Goal: Communication & Community: Answer question/provide support

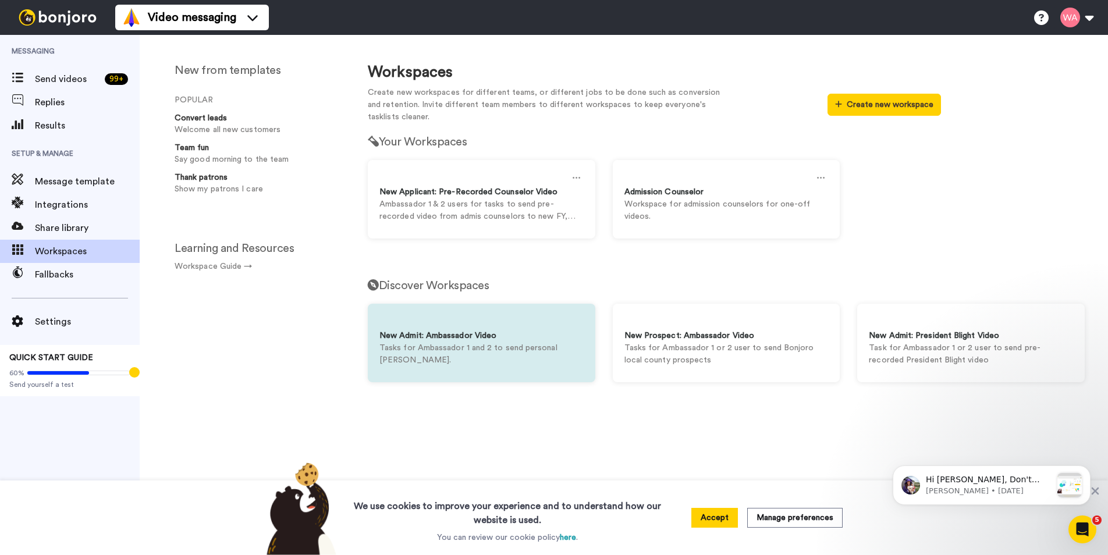
click at [488, 318] on div at bounding box center [481, 322] width 204 height 15
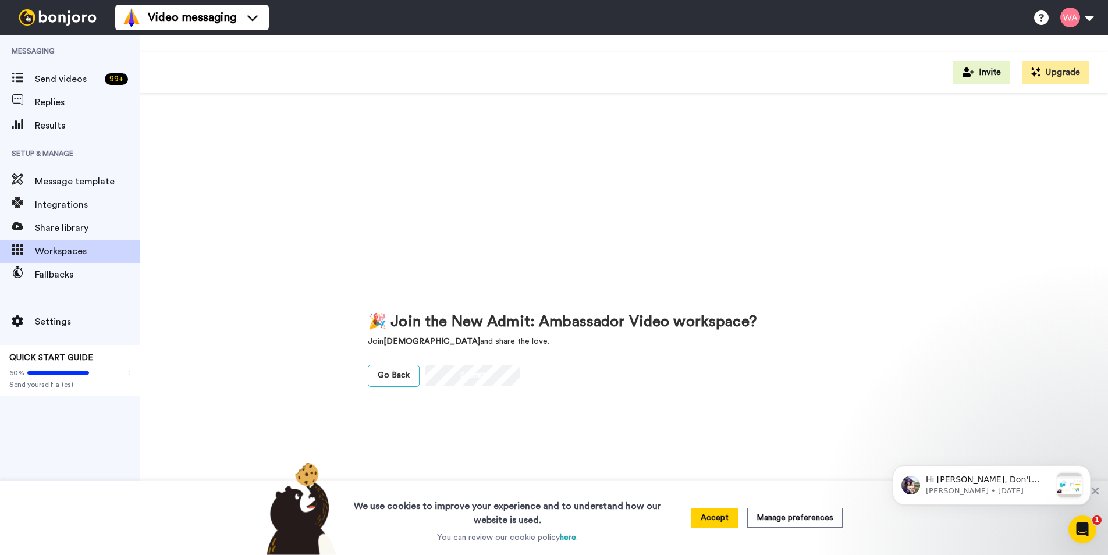
click at [401, 374] on link "Go Back" at bounding box center [394, 376] width 52 height 22
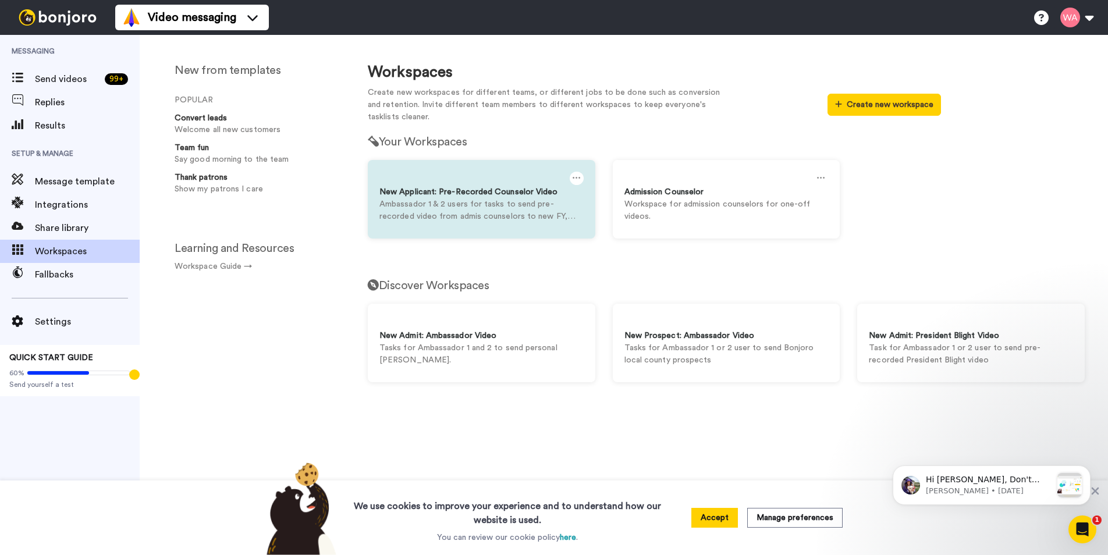
click at [454, 222] on div "New Applicant: Pre-Recorded Counselor Video Ambassador 1 & 2 users for tasks to…" at bounding box center [481, 199] width 227 height 79
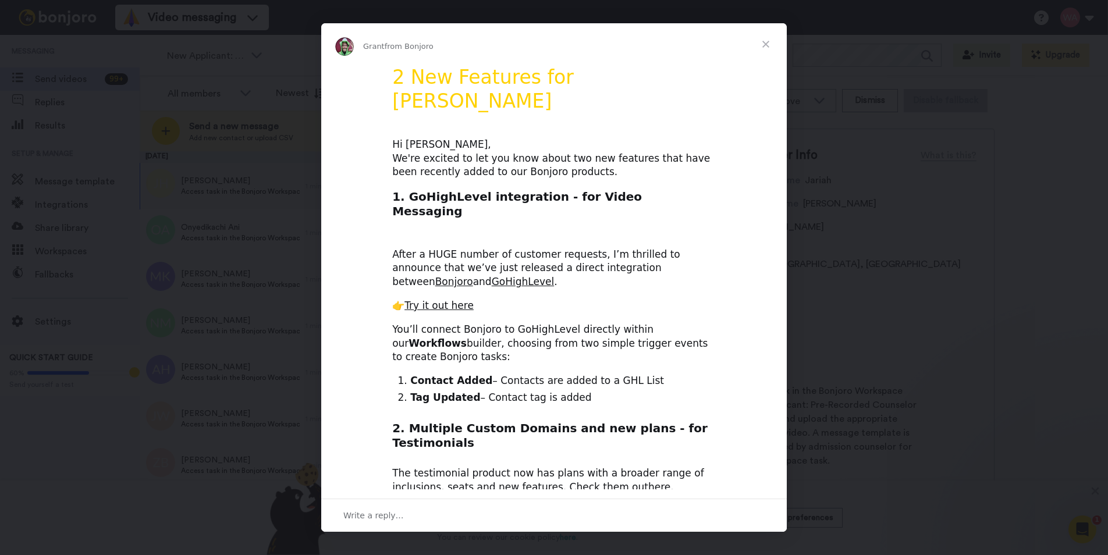
click at [767, 47] on span "Close" at bounding box center [766, 44] width 42 height 42
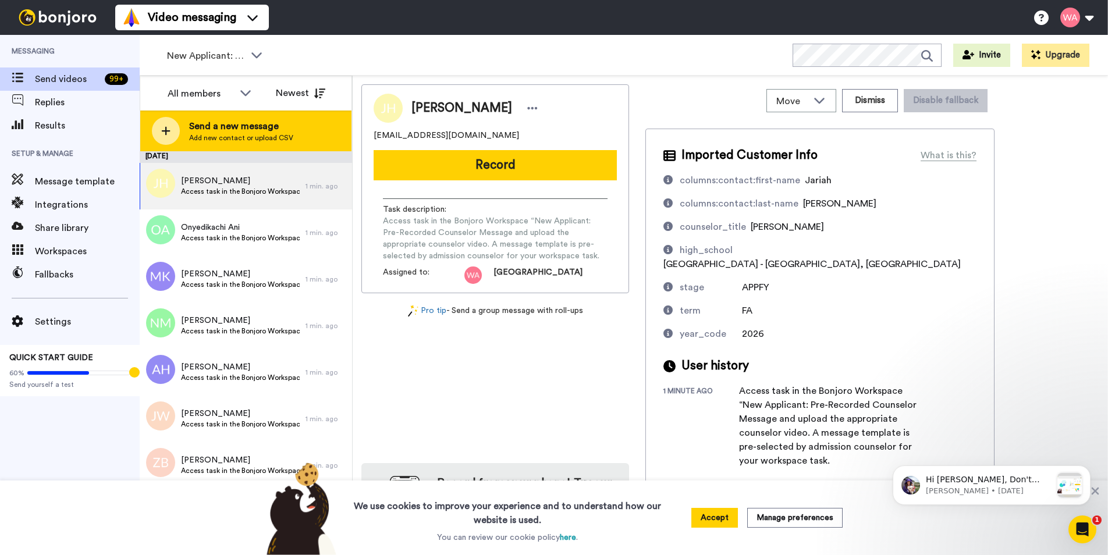
click at [265, 120] on span "Send a new message" at bounding box center [241, 126] width 104 height 14
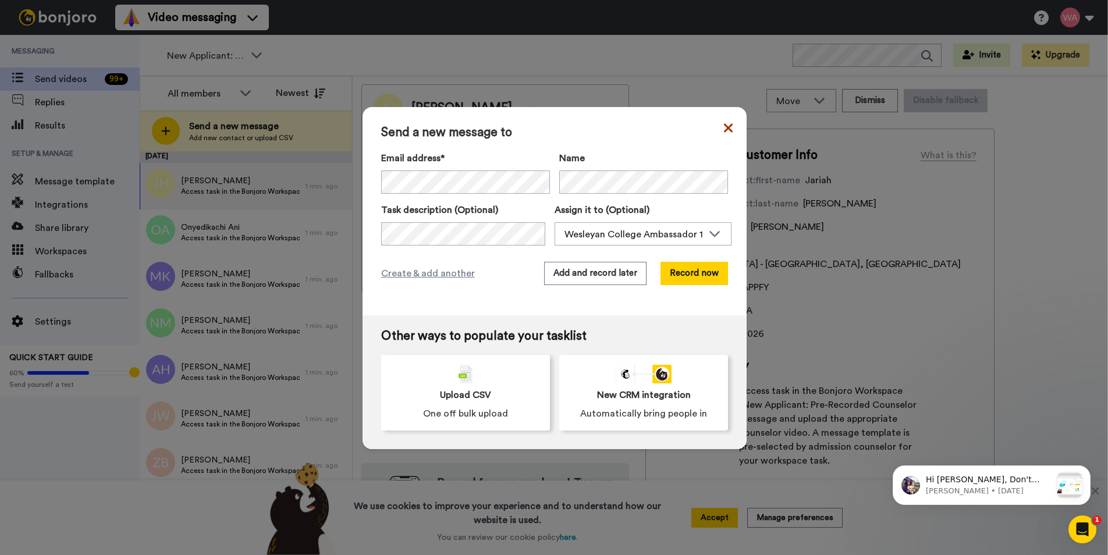
click at [724, 123] on icon at bounding box center [728, 127] width 9 height 9
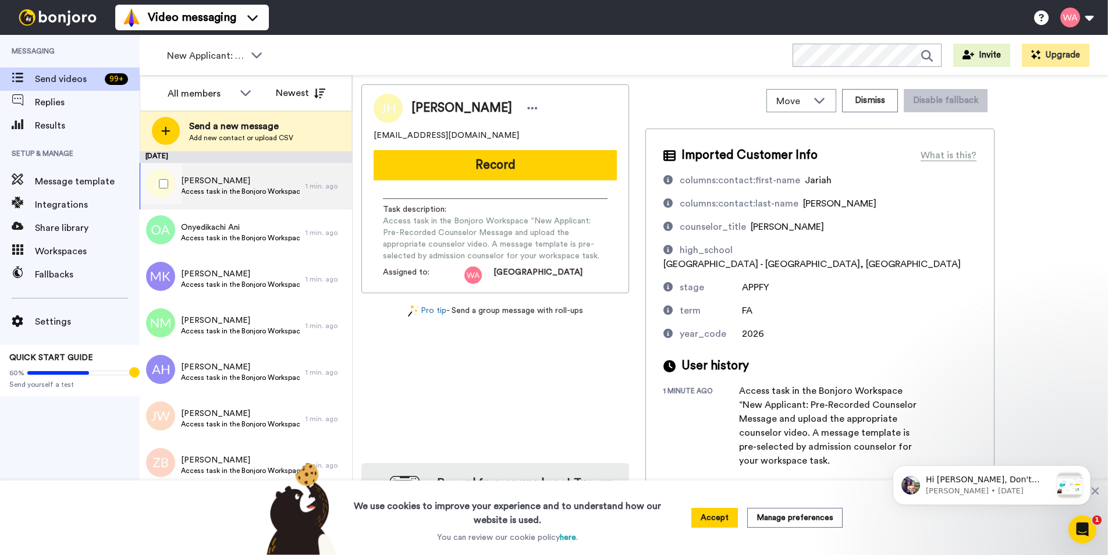
click at [264, 196] on div "Jariah Hutchings Access task in the Bonjoro Workspace “New Applicant: Pre-Recor…" at bounding box center [240, 186] width 119 height 22
click at [1084, 331] on div "Jariah Hutchings jariahhutchings023@gmail.com Record Task description : Access …" at bounding box center [730, 317] width 738 height 467
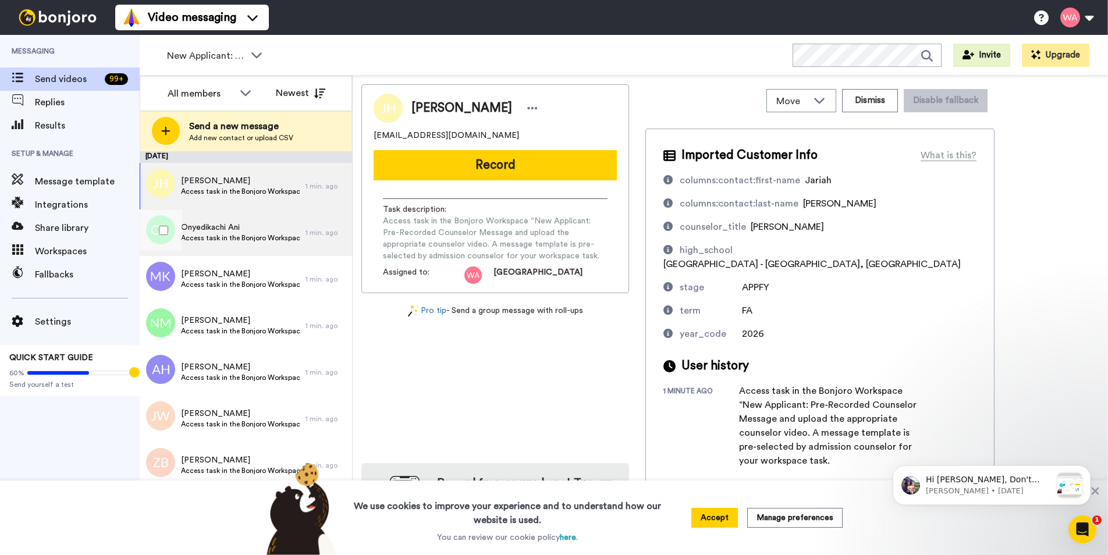
click at [259, 241] on span "Access task in the Bonjoro Workspace “New Applicant: Pre-Recorded Counselor Mes…" at bounding box center [240, 237] width 119 height 9
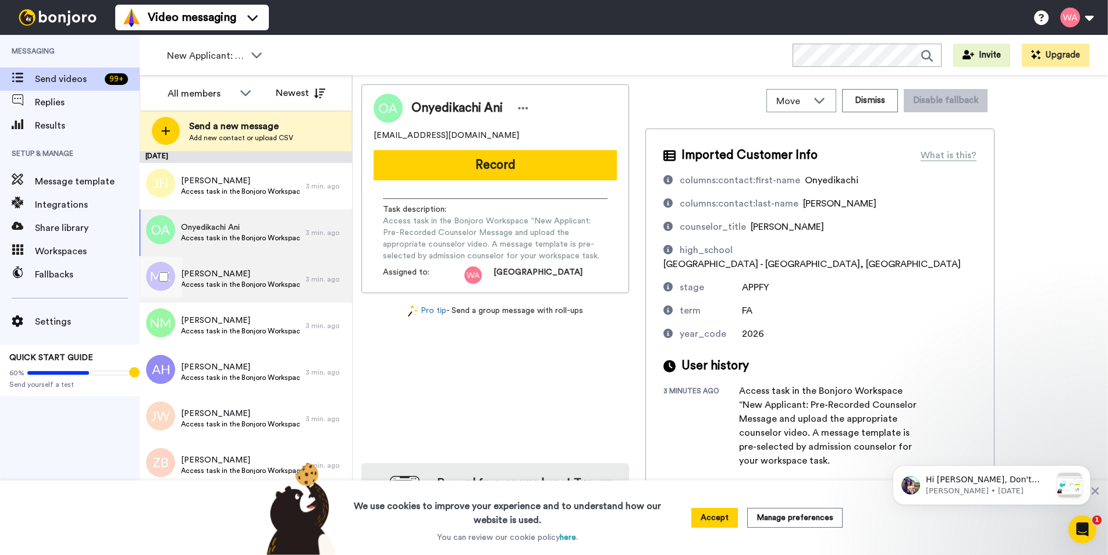
click at [252, 268] on span "Madelynn King" at bounding box center [240, 274] width 119 height 12
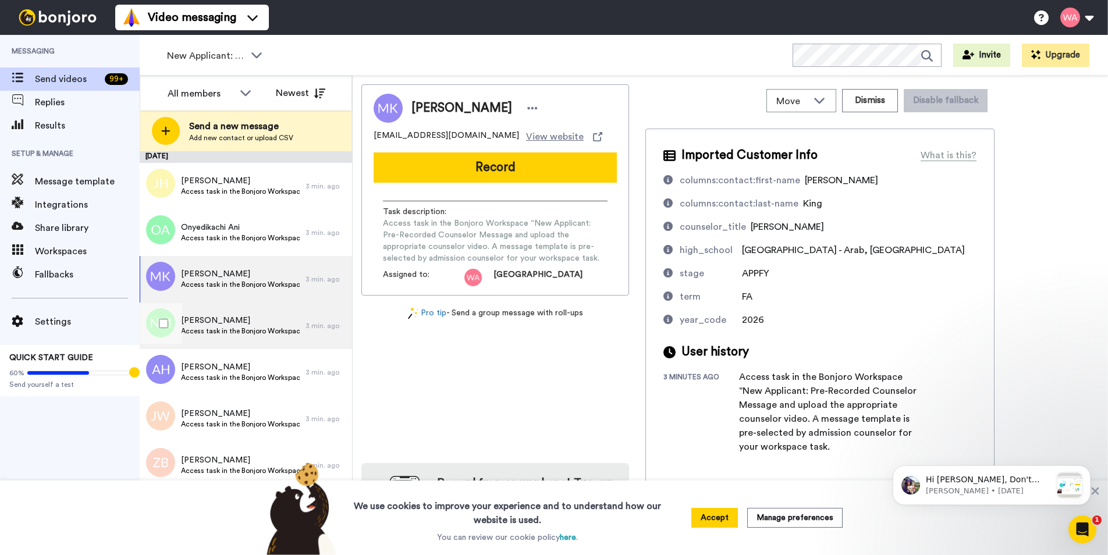
click at [244, 306] on div "Nailah Michel Access task in the Bonjoro Workspace “New Applicant: Pre-Recorded…" at bounding box center [223, 326] width 166 height 47
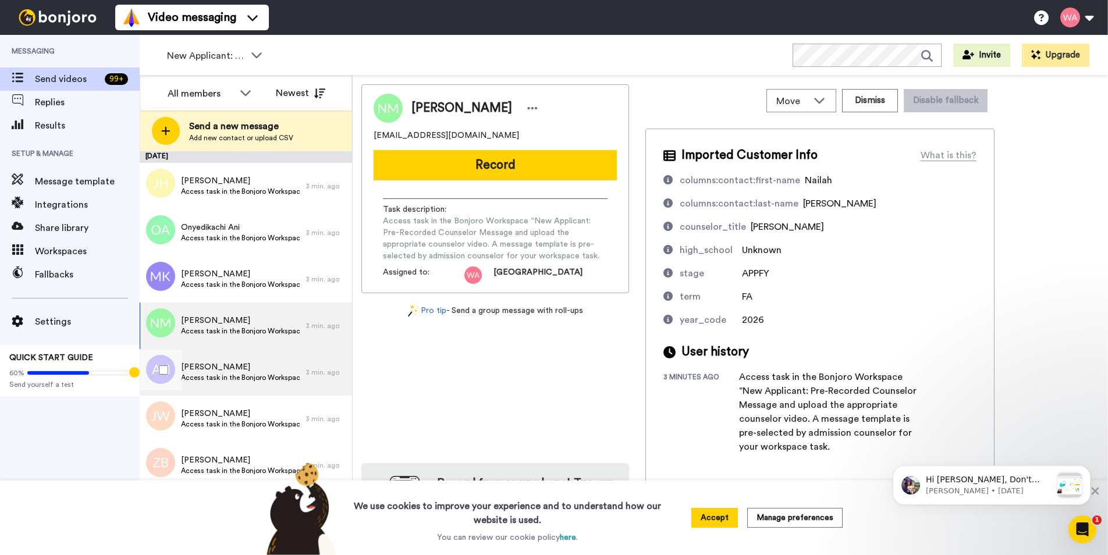
click at [232, 369] on span "Alona Hardy" at bounding box center [240, 367] width 119 height 12
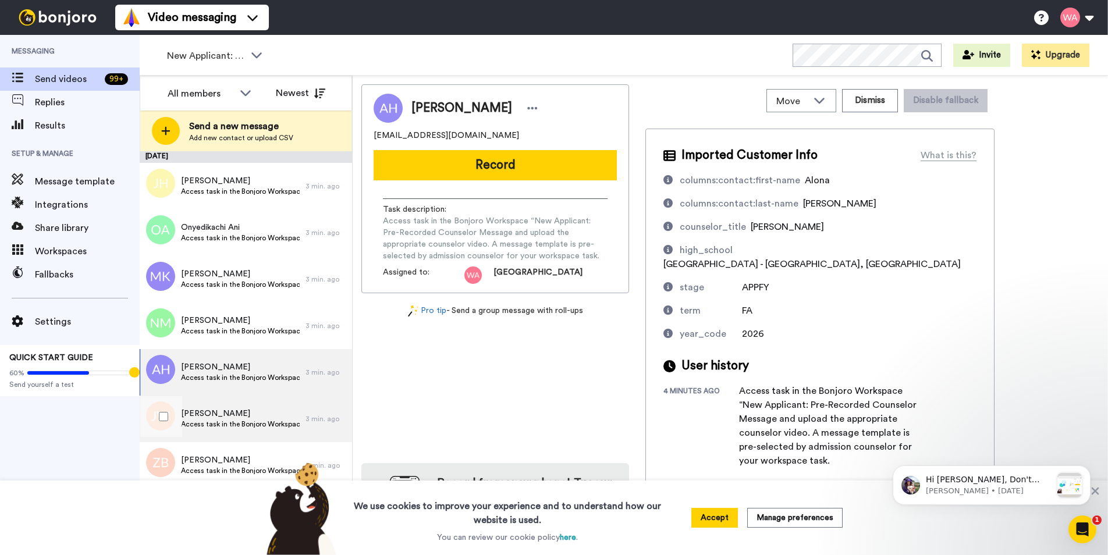
click at [226, 411] on span "Jayniah Wilcox" at bounding box center [240, 414] width 119 height 12
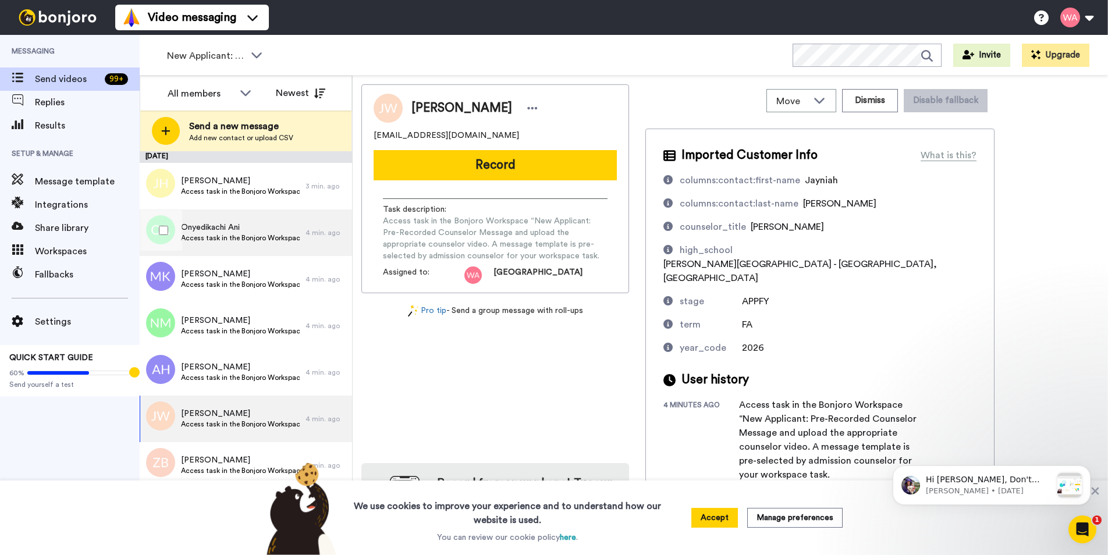
click at [240, 243] on div "Onyedikachi Ani Access task in the Bonjoro Workspace “New Applicant: Pre-Record…" at bounding box center [240, 233] width 119 height 22
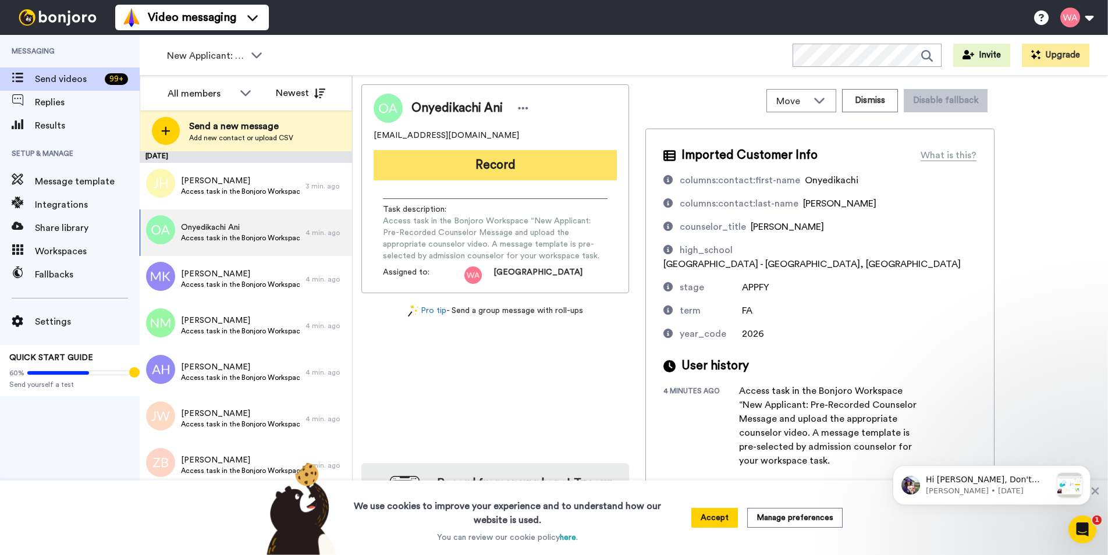
click at [484, 168] on button "Record" at bounding box center [494, 165] width 243 height 30
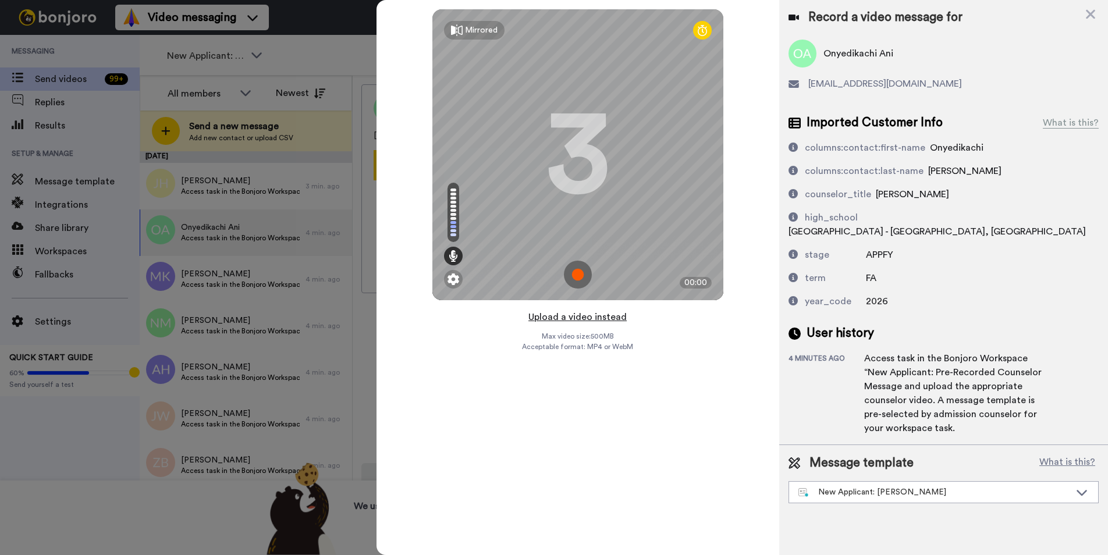
click at [587, 322] on button "Upload a video instead" at bounding box center [577, 316] width 105 height 15
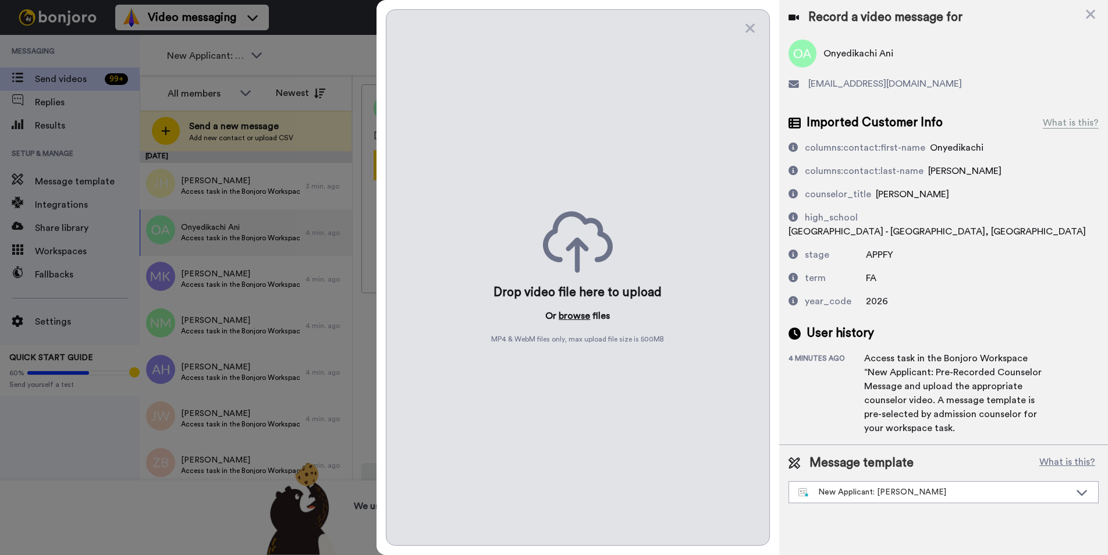
click at [583, 321] on button "browse" at bounding box center [573, 316] width 31 height 14
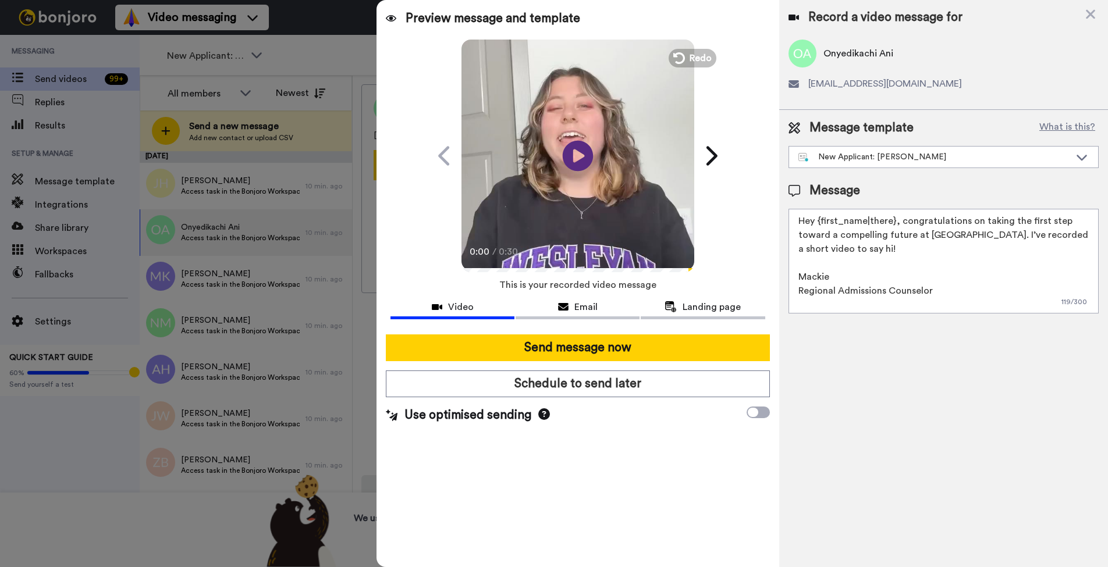
click at [577, 156] on icon "Play/Pause" at bounding box center [578, 155] width 31 height 55
click at [577, 156] on icon at bounding box center [578, 155] width 31 height 31
click at [448, 270] on div "Play/Pause 0:12 / 0:30" at bounding box center [577, 156] width 291 height 233
click at [574, 161] on icon "Play/Pause" at bounding box center [578, 155] width 31 height 55
click at [574, 161] on icon at bounding box center [578, 155] width 31 height 31
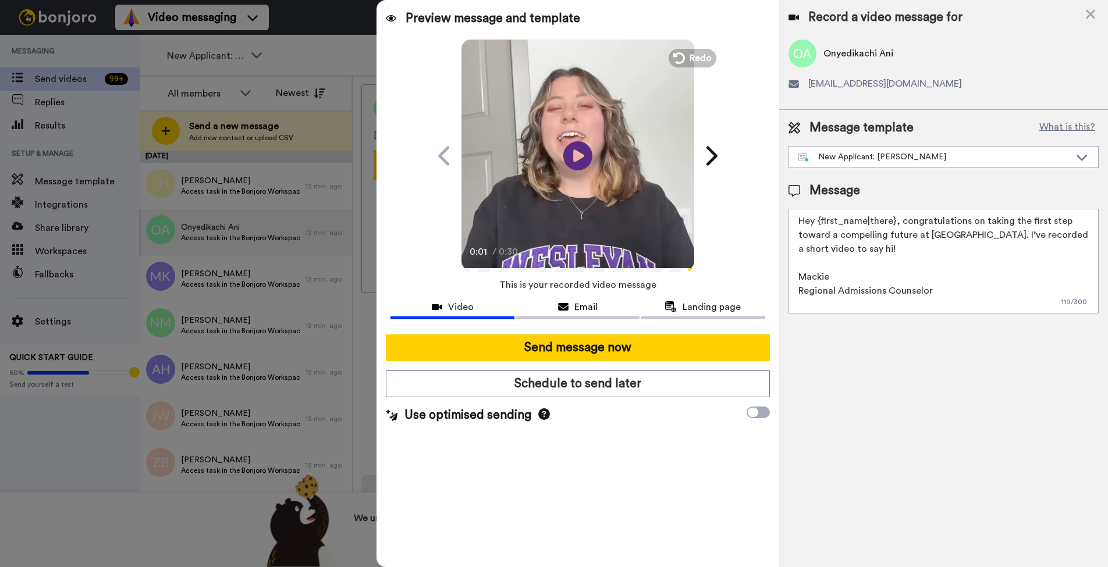
click at [548, 415] on icon at bounding box center [544, 414] width 12 height 12
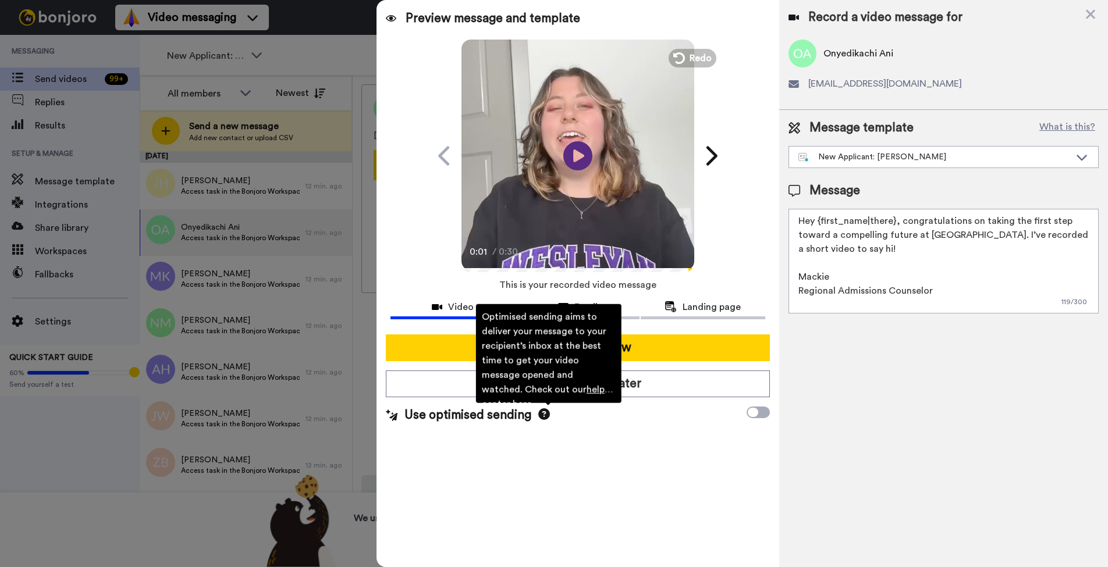
click at [560, 420] on div "Use optimised sending Optimised sending aims to deliver your message to your re…" at bounding box center [577, 415] width 383 height 17
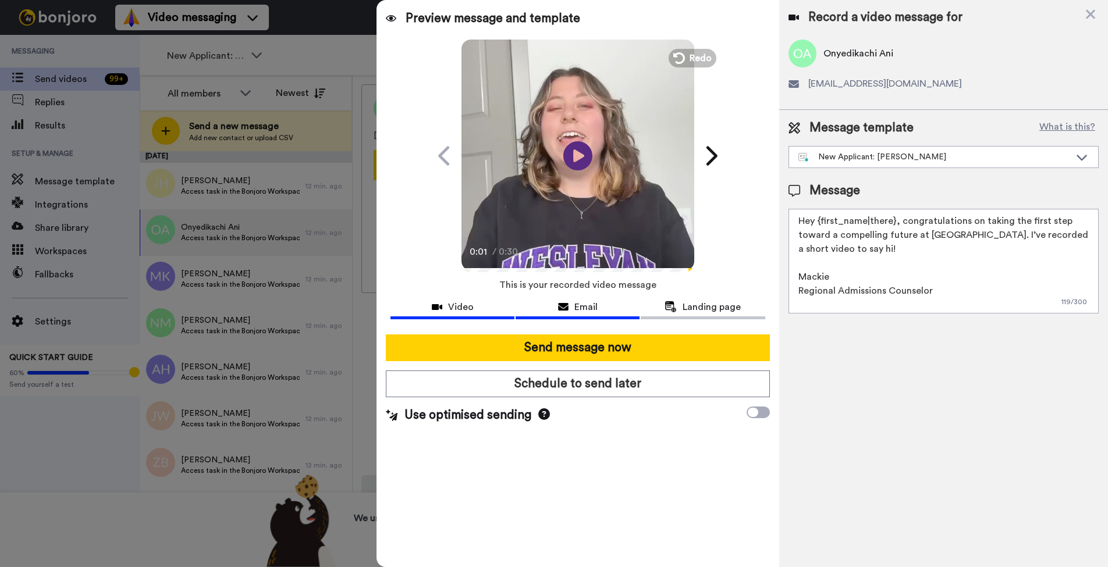
click at [577, 310] on span "Email" at bounding box center [585, 307] width 23 height 14
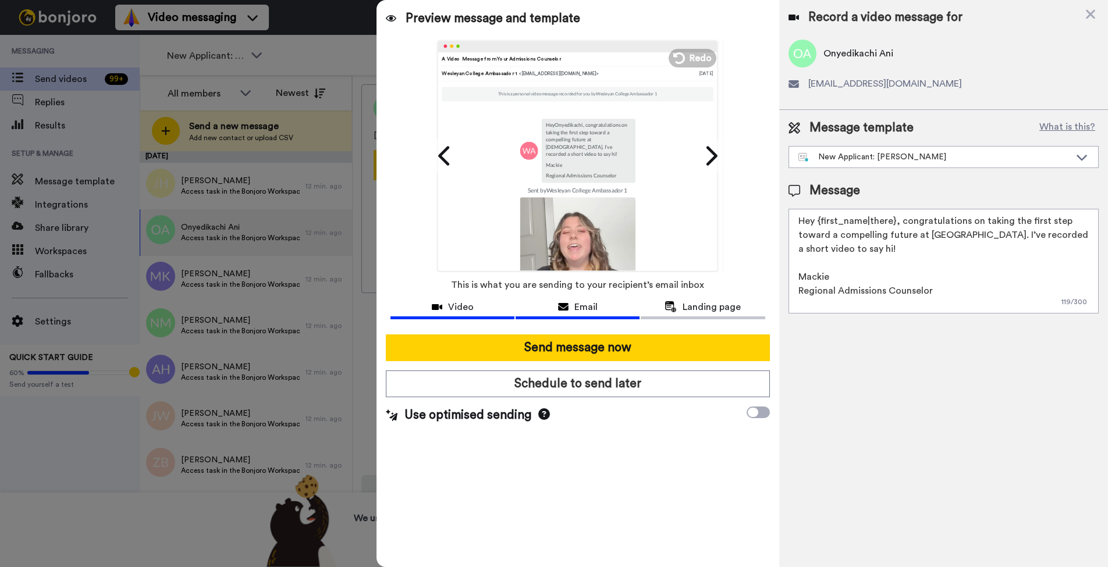
click at [496, 308] on div "Video" at bounding box center [452, 307] width 124 height 14
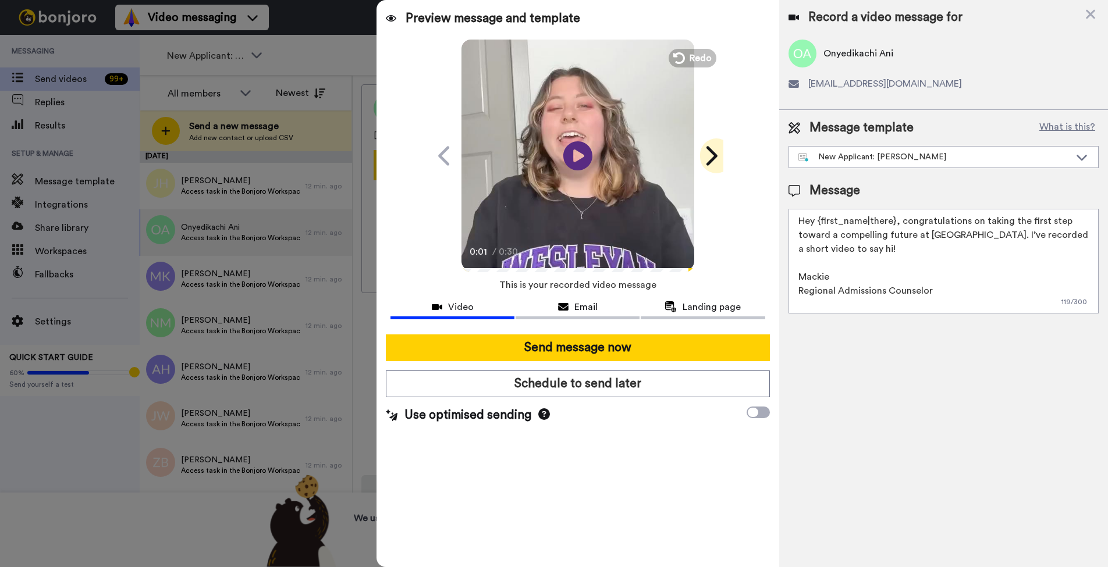
click at [703, 156] on icon at bounding box center [710, 156] width 19 height 22
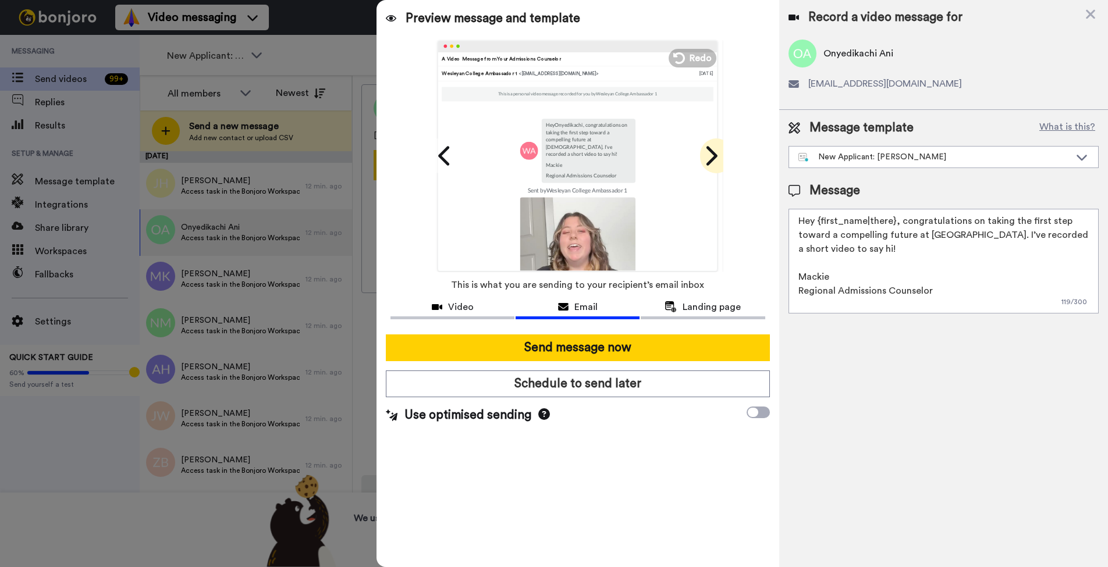
click at [703, 156] on icon at bounding box center [710, 156] width 19 height 22
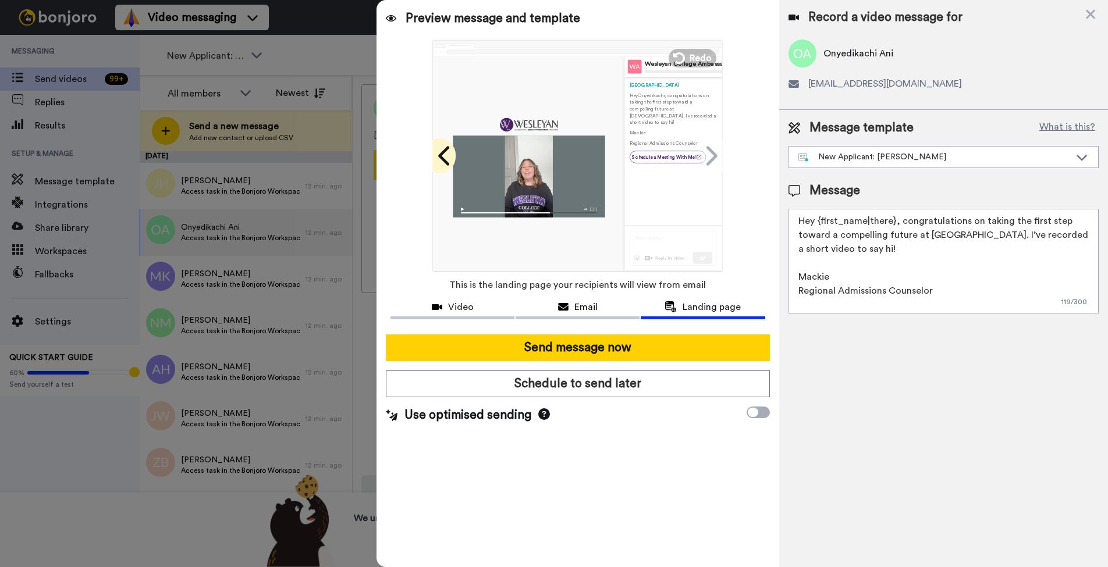
click at [441, 155] on icon at bounding box center [443, 155] width 11 height 19
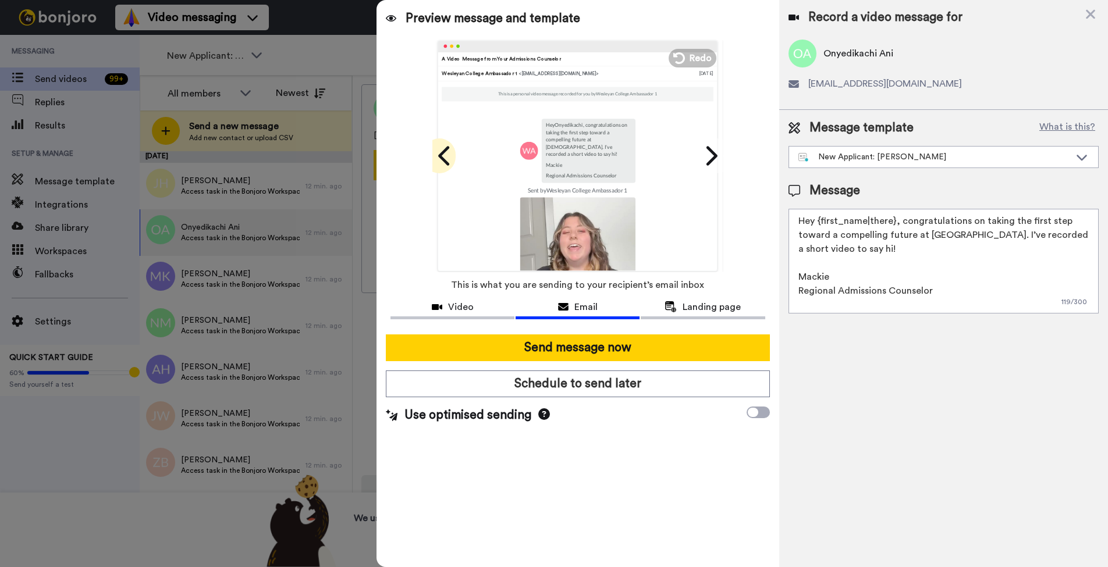
click at [441, 155] on icon at bounding box center [443, 155] width 11 height 19
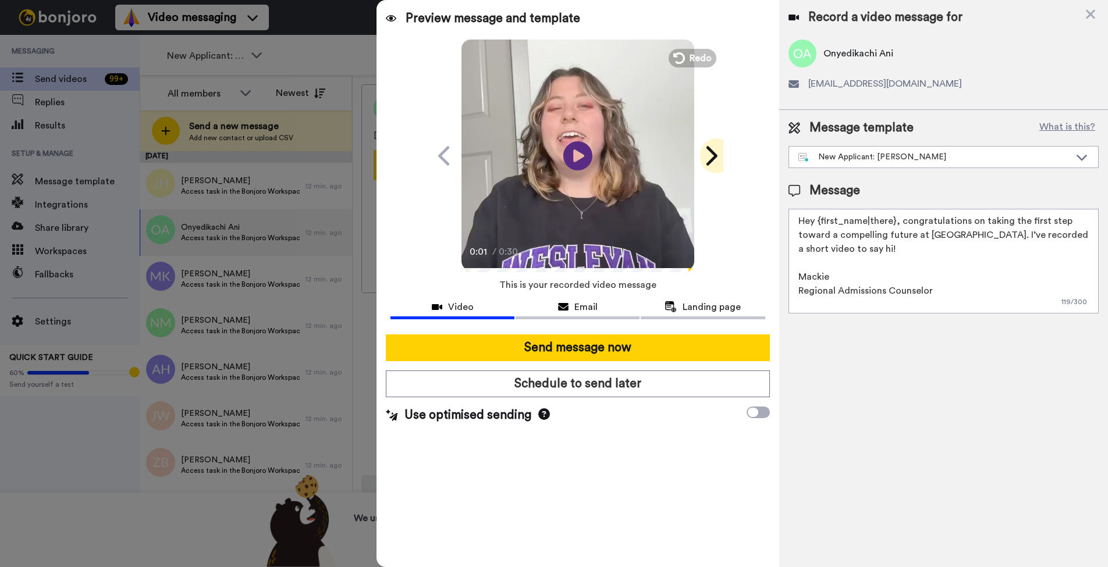
click at [714, 162] on icon at bounding box center [710, 156] width 19 height 22
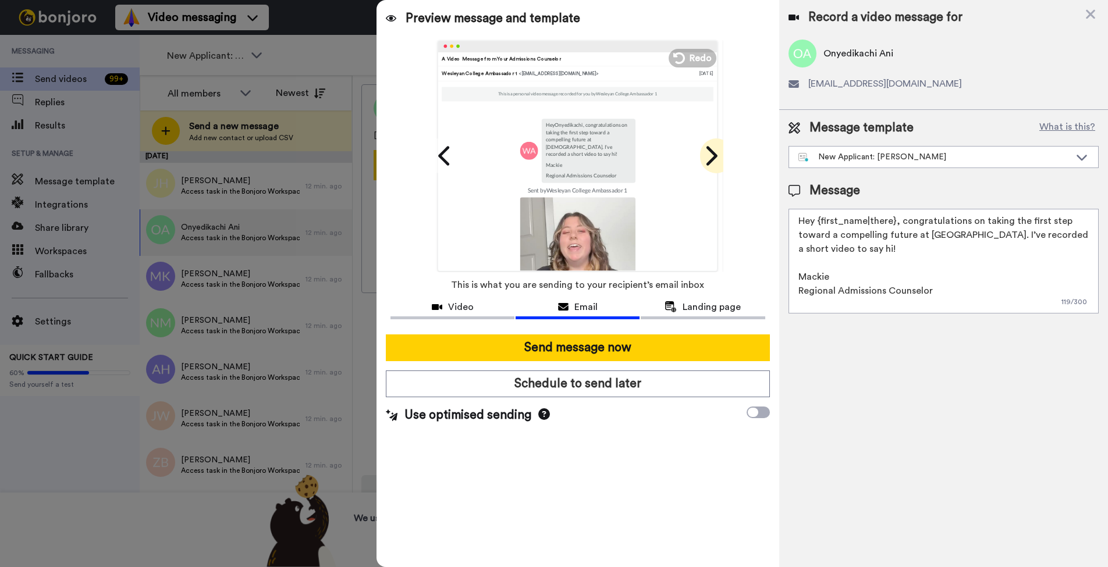
click at [714, 162] on icon at bounding box center [710, 156] width 19 height 22
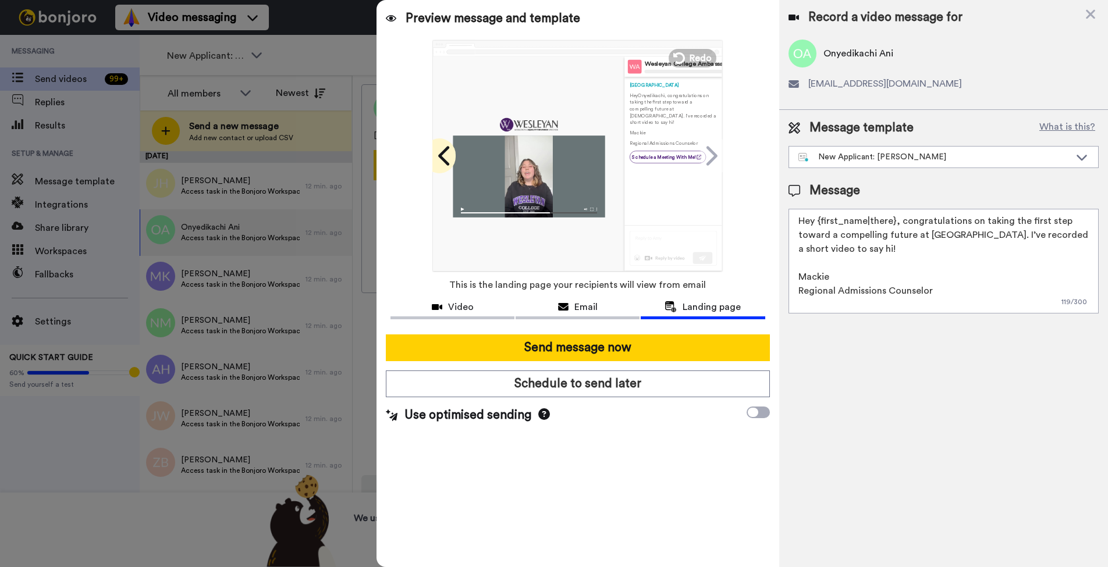
click at [445, 158] on icon at bounding box center [445, 156] width 19 height 22
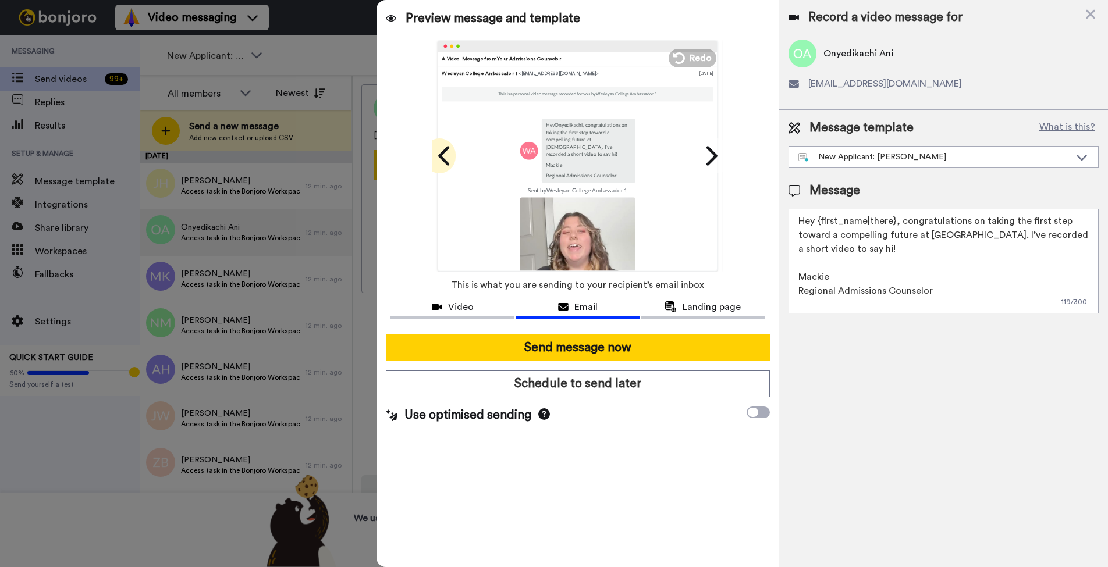
click at [445, 158] on icon at bounding box center [445, 156] width 19 height 22
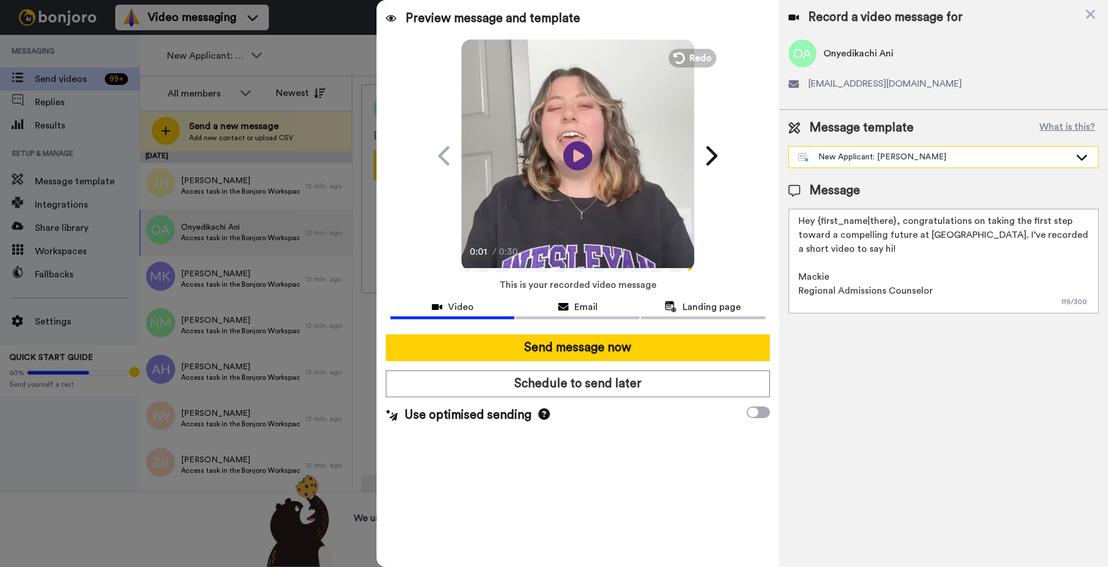
click at [939, 158] on div "New Applicant: Mackie Wallace" at bounding box center [934, 157] width 272 height 12
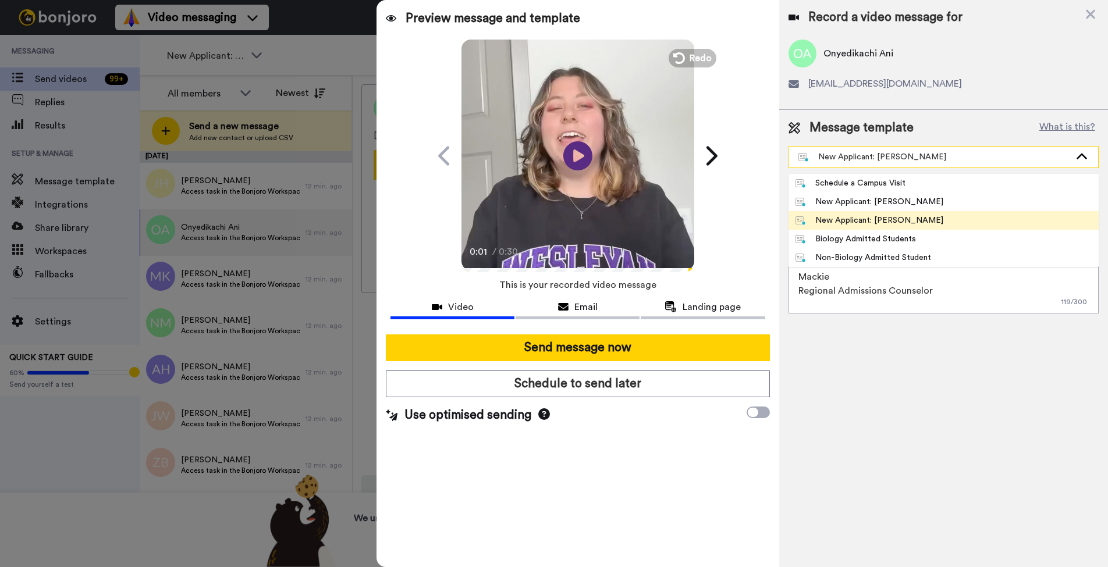
click at [937, 154] on div "New Applicant: Mackie Wallace" at bounding box center [934, 157] width 272 height 12
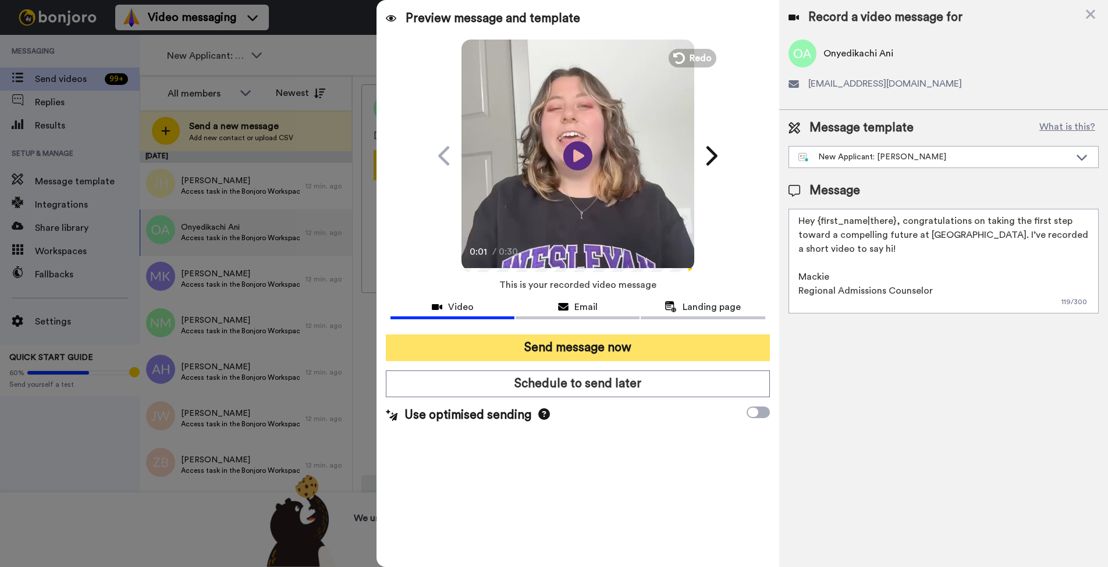
click at [623, 347] on button "Send message now" at bounding box center [577, 348] width 383 height 27
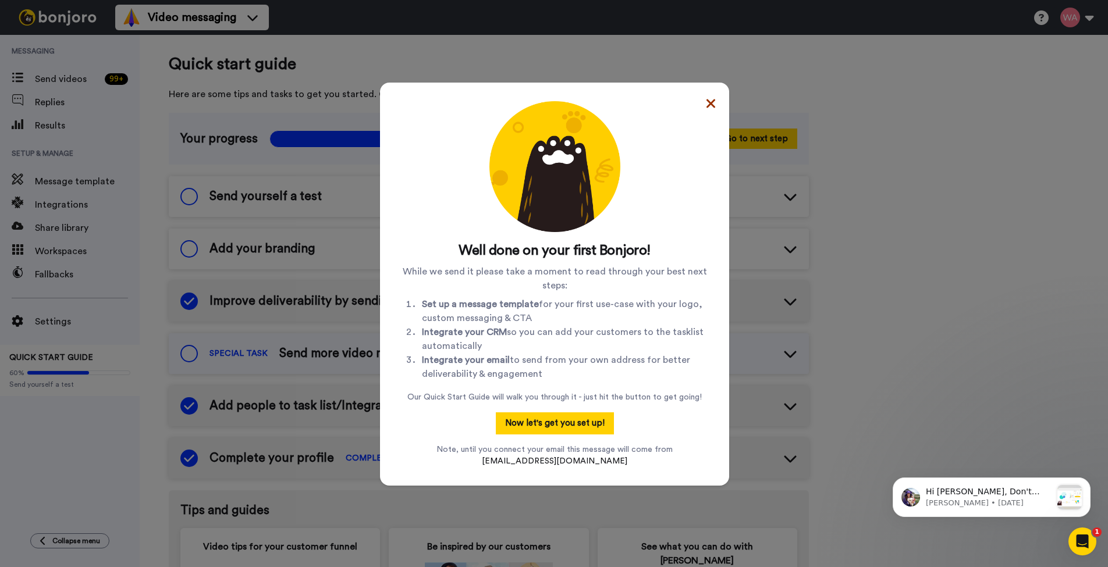
click at [706, 101] on icon at bounding box center [710, 103] width 9 height 9
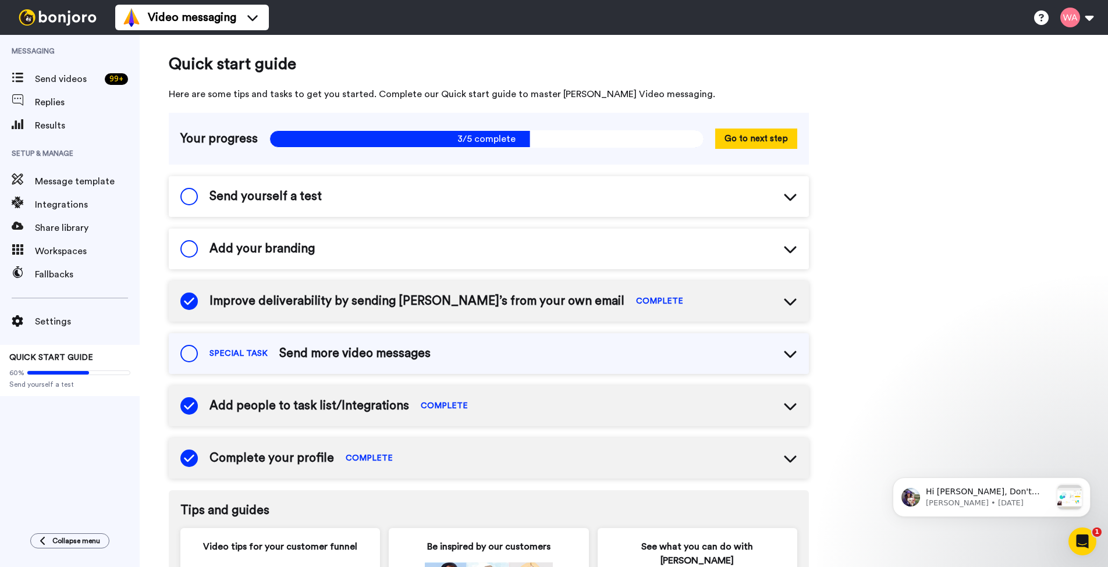
click at [412, 241] on div "Add your branding" at bounding box center [489, 249] width 640 height 41
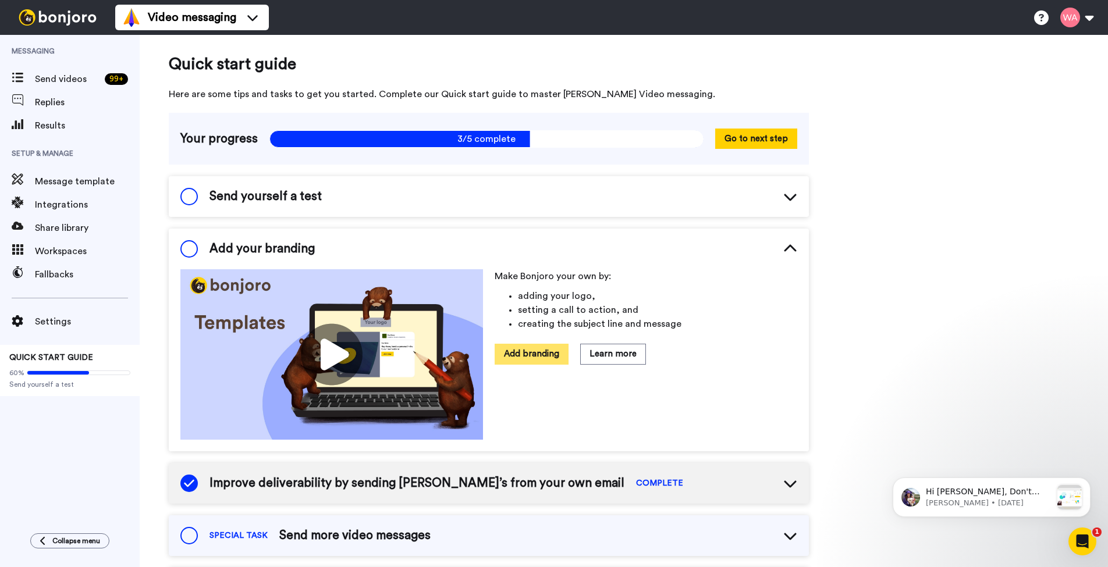
click at [543, 362] on button "Add branding" at bounding box center [531, 354] width 74 height 20
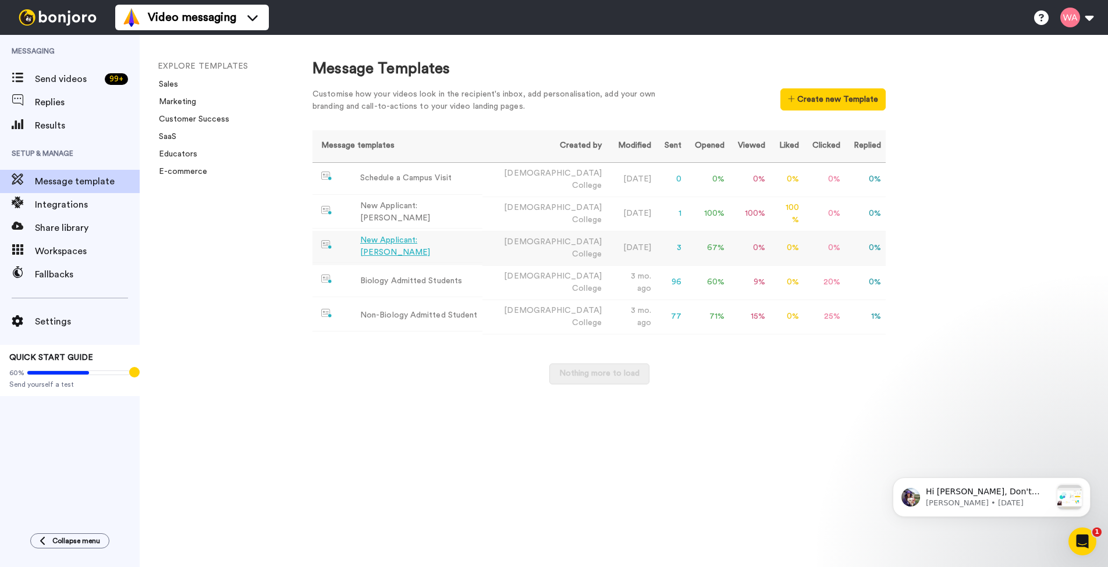
click at [425, 243] on div "New Applicant: Mackie Wallace" at bounding box center [419, 246] width 118 height 24
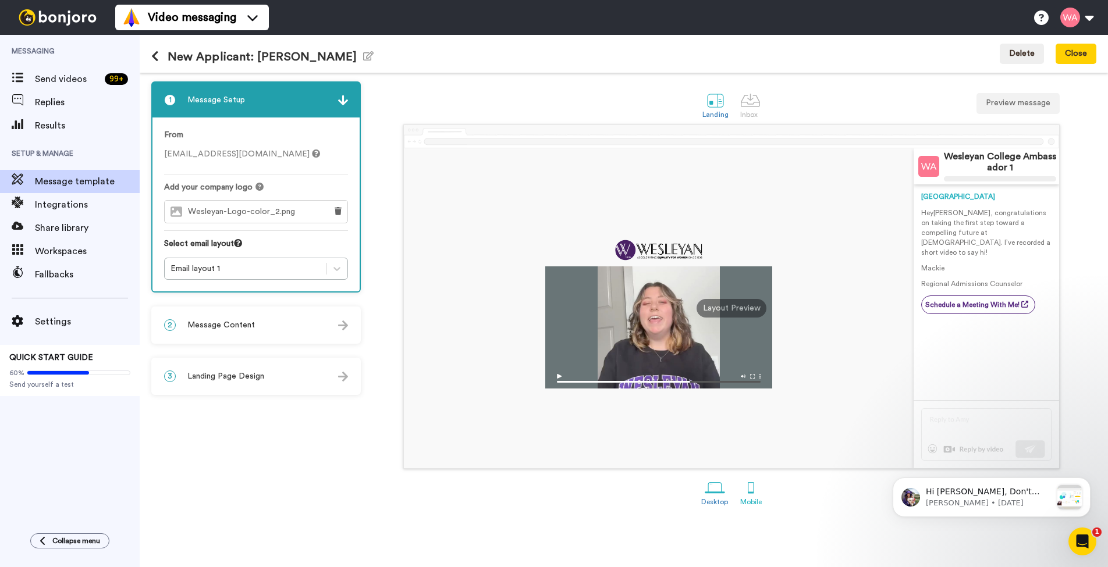
click at [759, 498] on div at bounding box center [751, 488] width 20 height 20
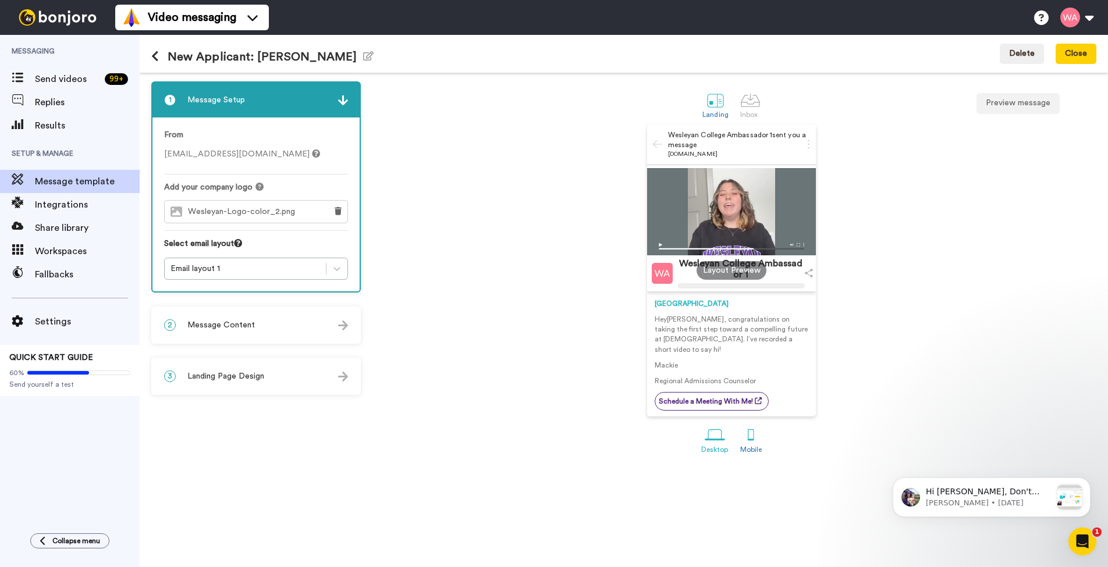
click at [716, 446] on div "Desktop" at bounding box center [714, 450] width 27 height 8
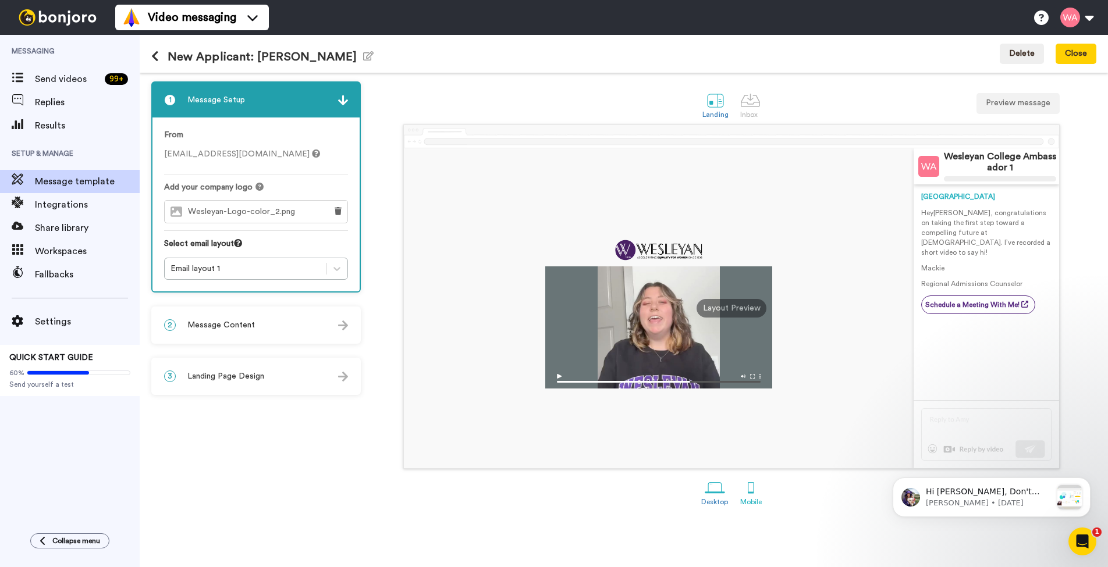
click at [745, 495] on div at bounding box center [751, 488] width 20 height 20
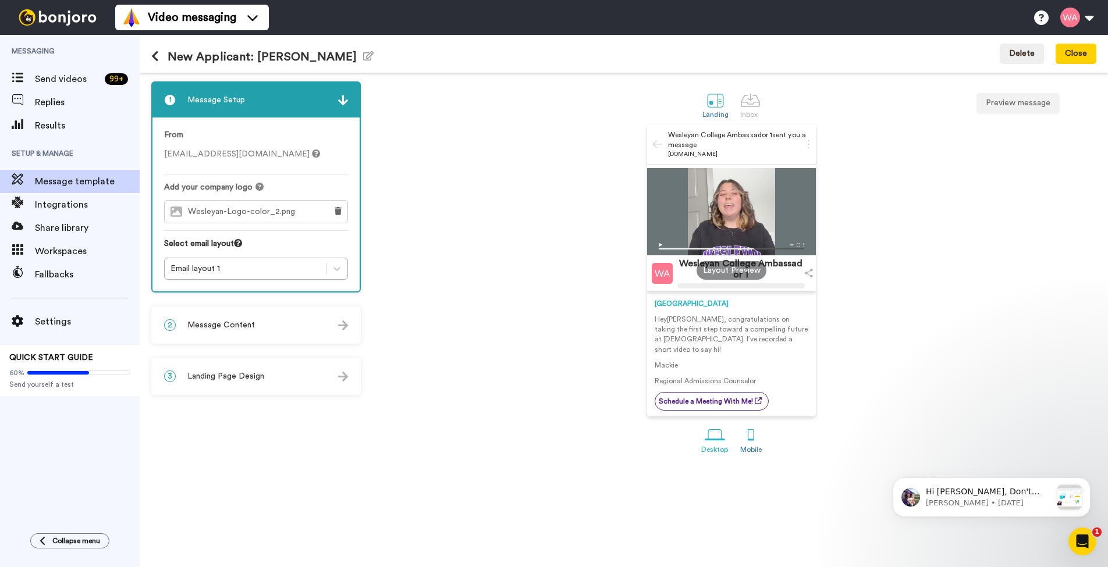
click at [713, 435] on div at bounding box center [715, 435] width 20 height 20
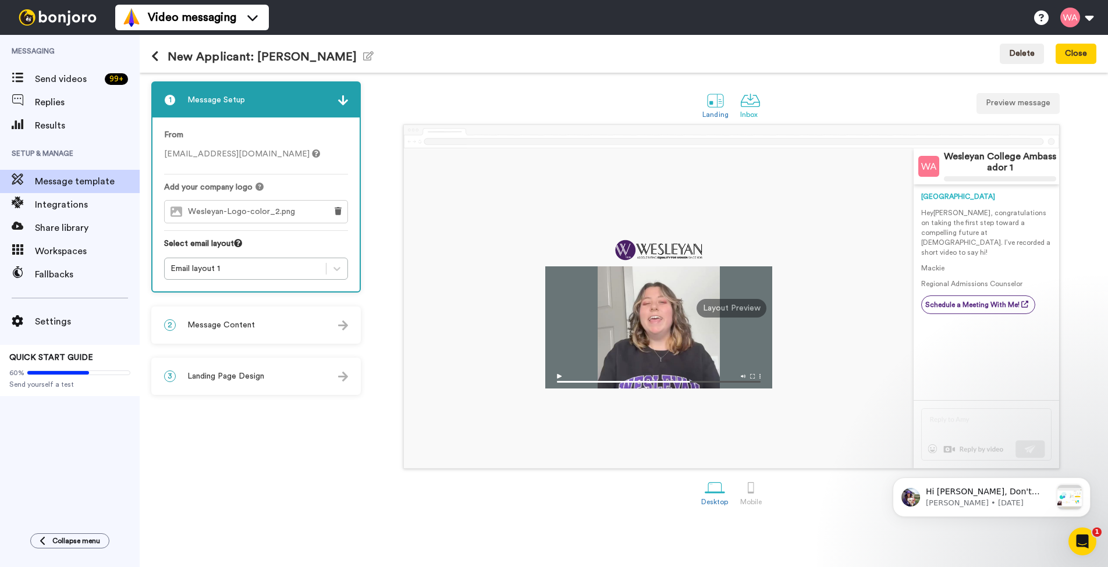
click at [743, 94] on div at bounding box center [750, 100] width 20 height 20
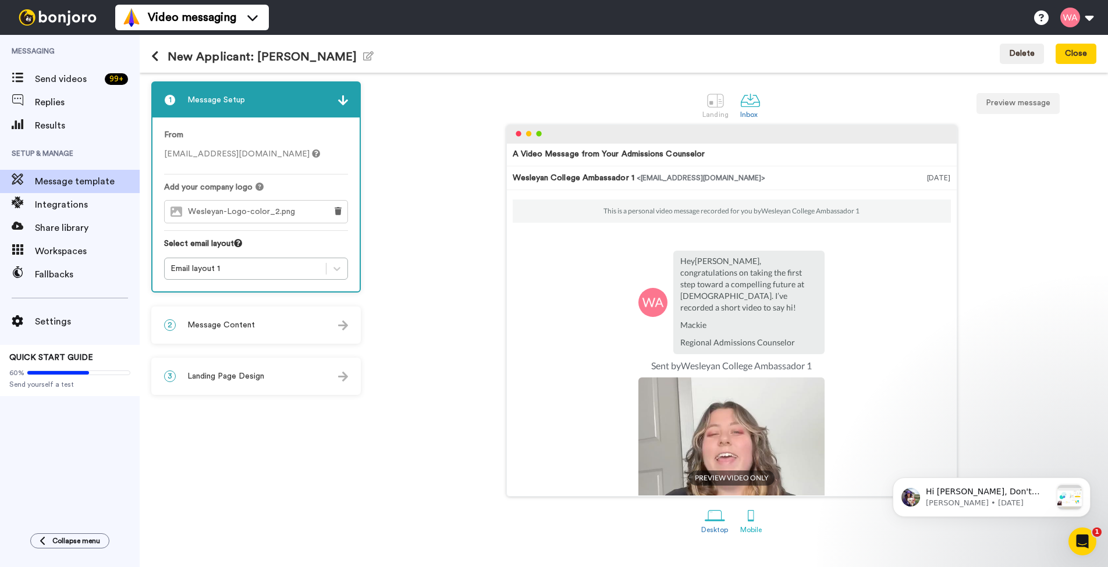
click at [744, 517] on div at bounding box center [751, 516] width 20 height 20
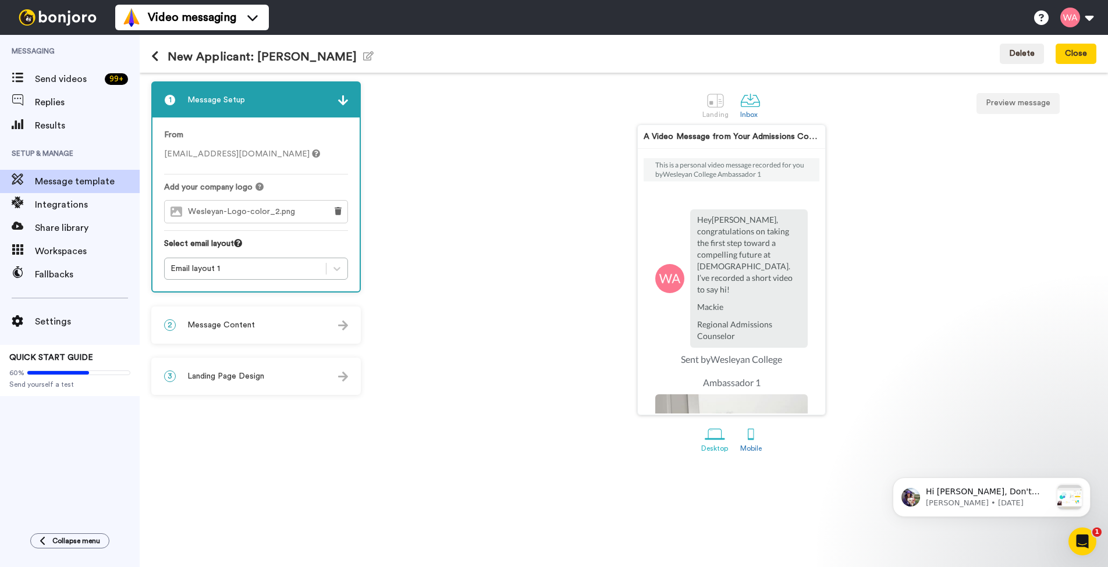
click at [709, 443] on div at bounding box center [715, 434] width 20 height 20
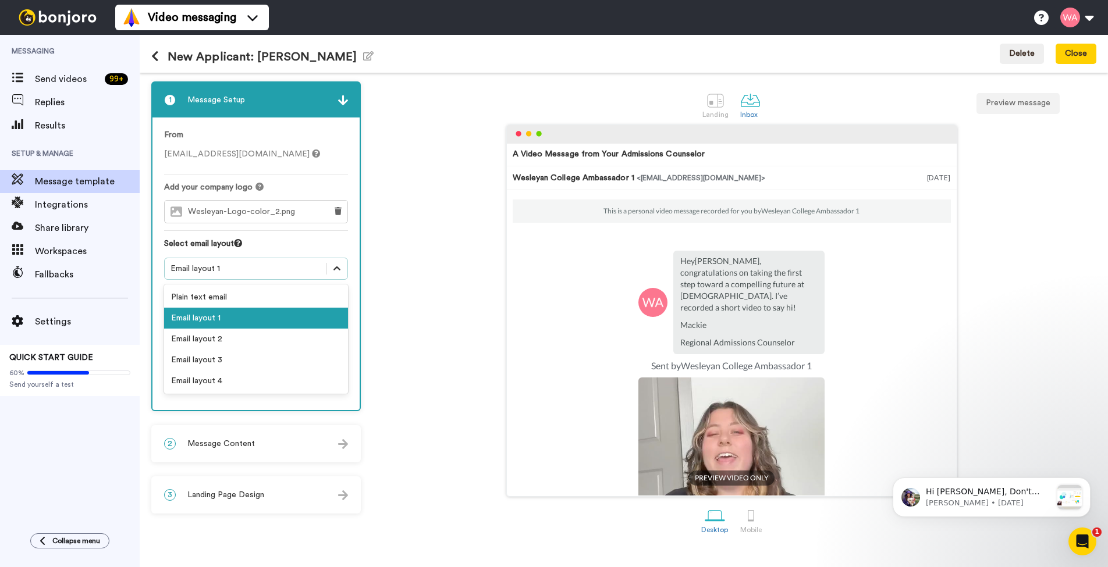
click at [330, 266] on div at bounding box center [336, 268] width 21 height 21
click at [266, 343] on div "Email layout 2" at bounding box center [256, 339] width 184 height 21
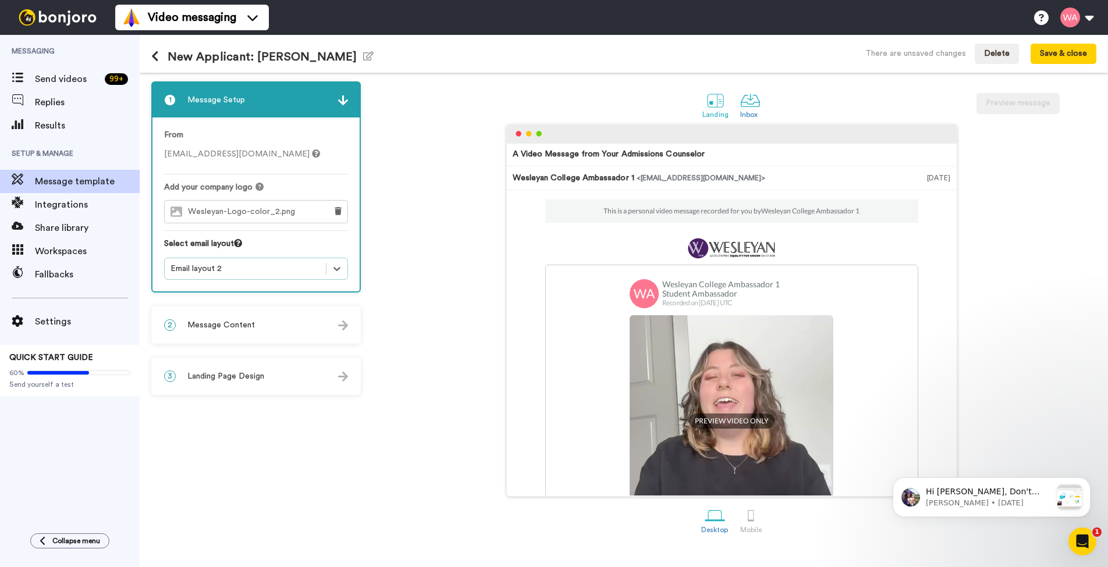
click at [722, 105] on div at bounding box center [715, 100] width 20 height 20
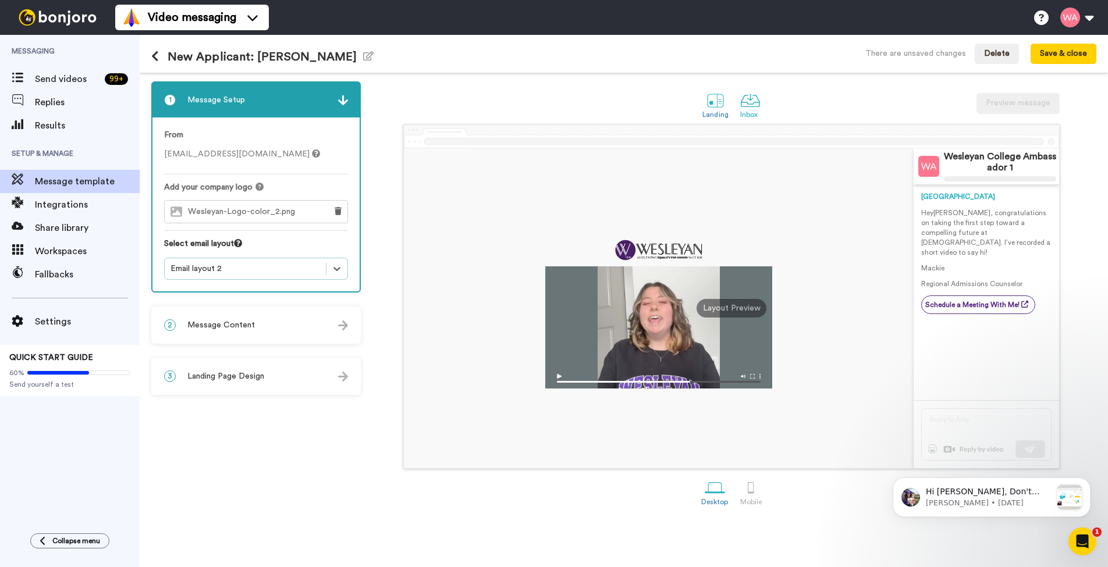
click at [748, 102] on div at bounding box center [750, 100] width 20 height 20
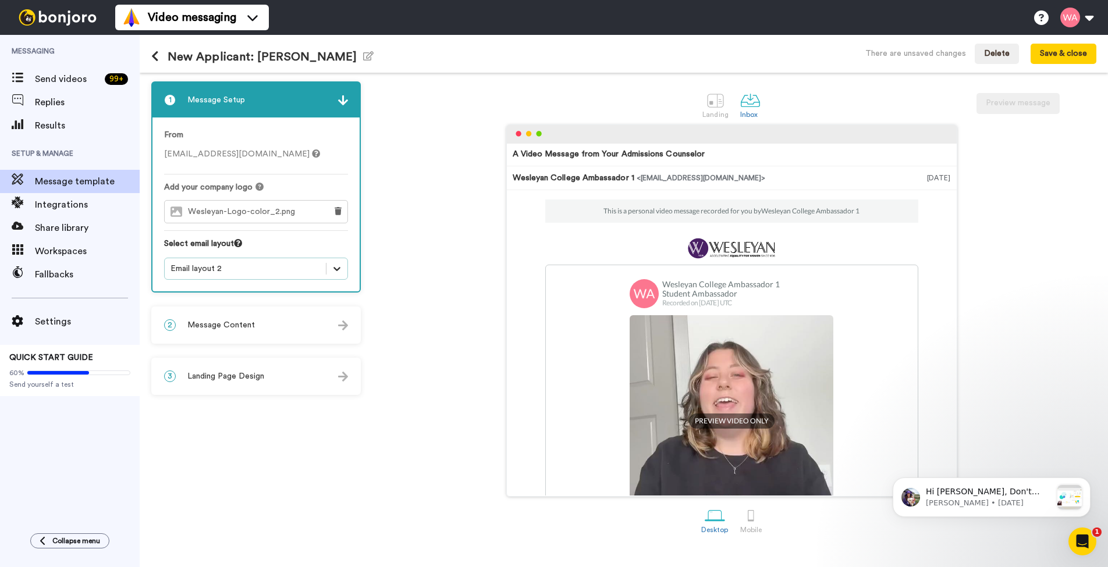
click at [333, 272] on icon at bounding box center [337, 269] width 12 height 12
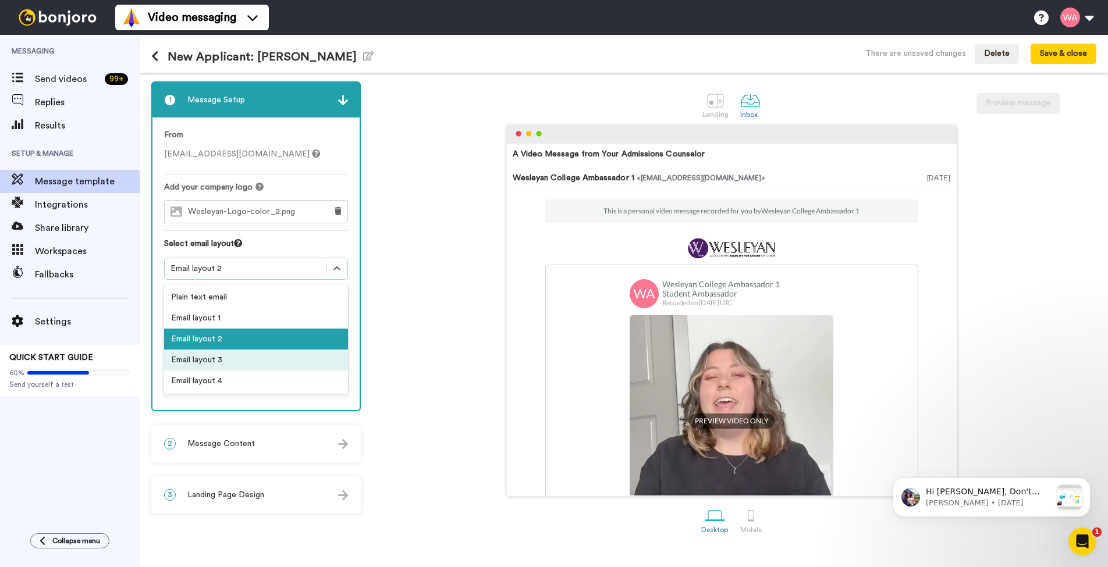
click at [257, 364] on div "Email layout 3" at bounding box center [256, 360] width 184 height 21
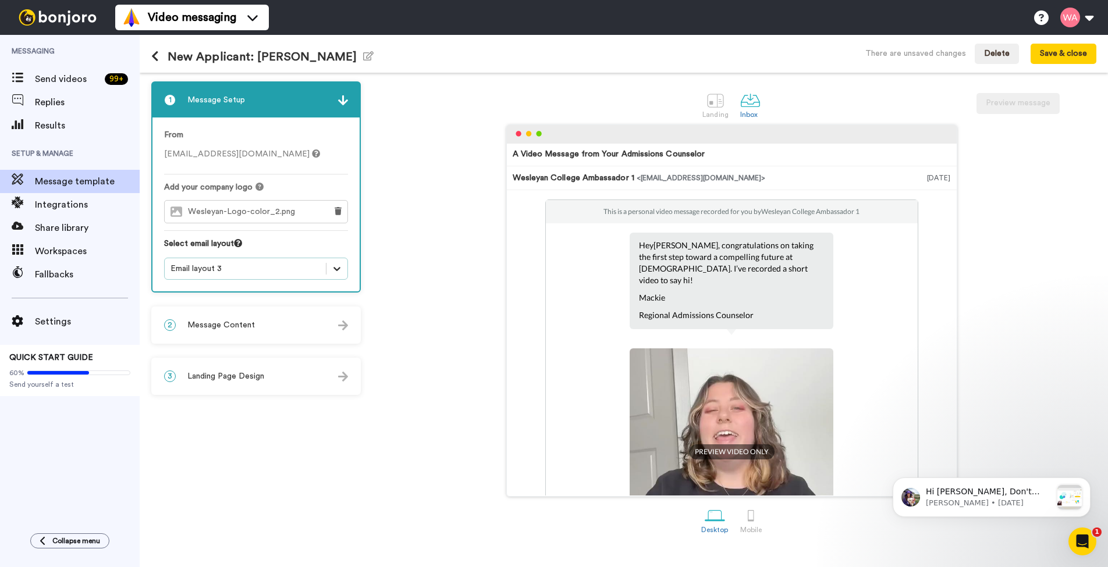
click at [336, 267] on icon at bounding box center [337, 269] width 12 height 12
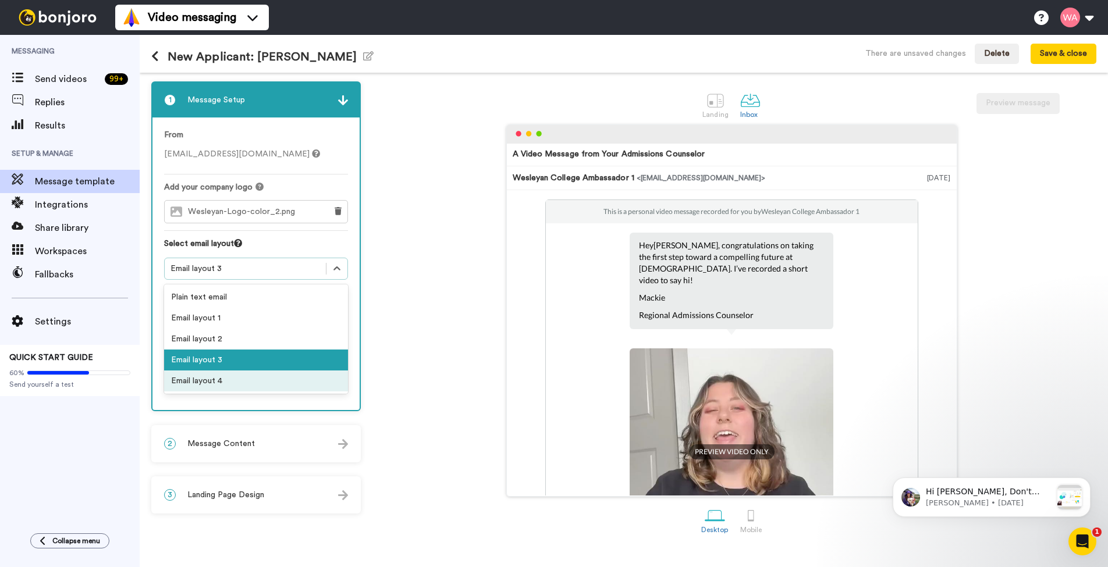
click at [244, 384] on div "Email layout 4" at bounding box center [256, 381] width 184 height 21
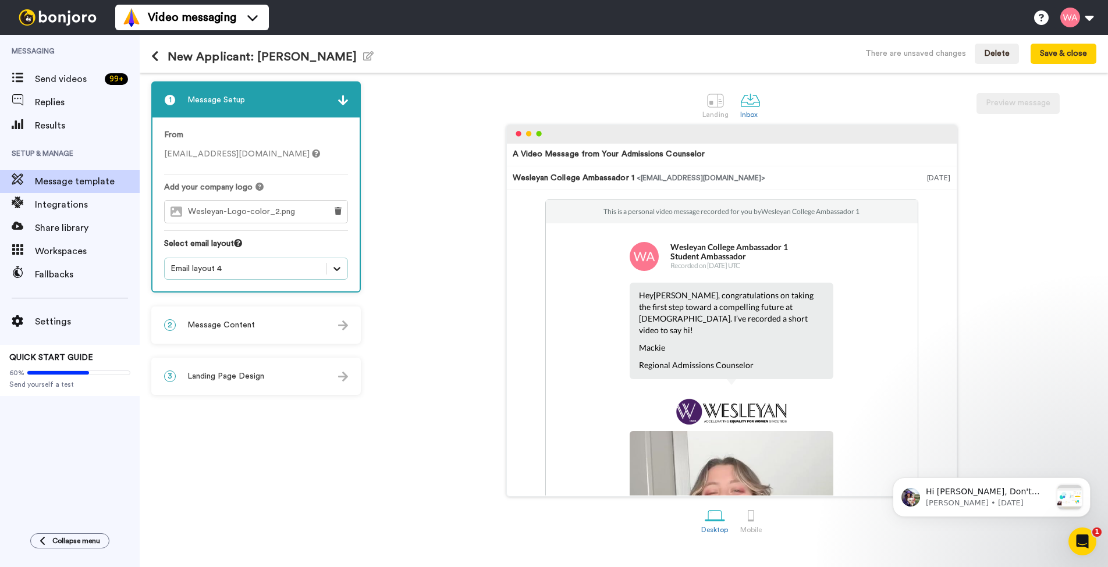
click at [331, 265] on div at bounding box center [336, 268] width 21 height 21
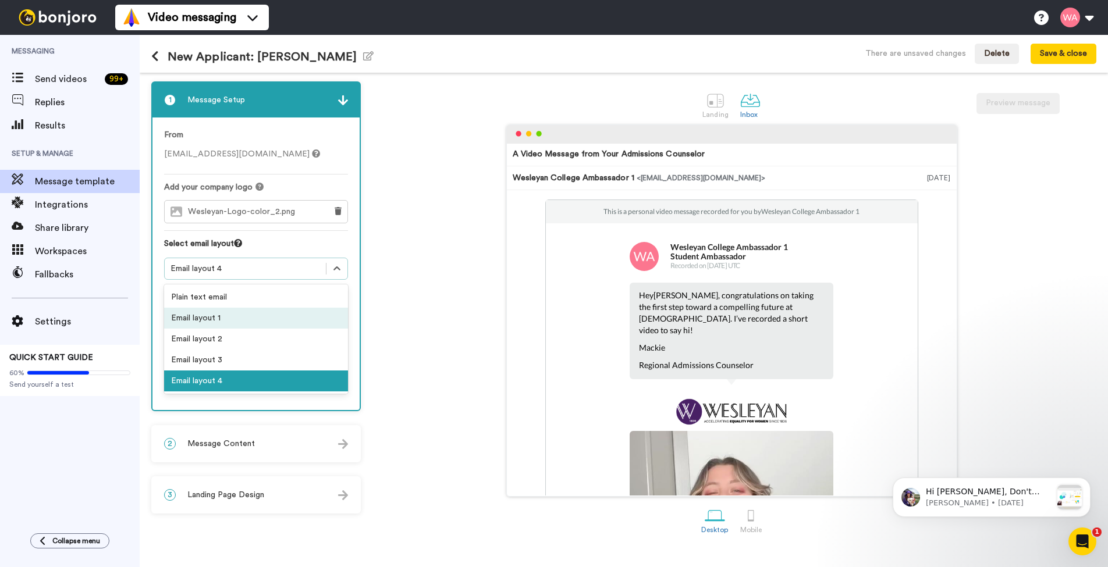
click at [255, 322] on div "Email layout 1" at bounding box center [256, 318] width 184 height 21
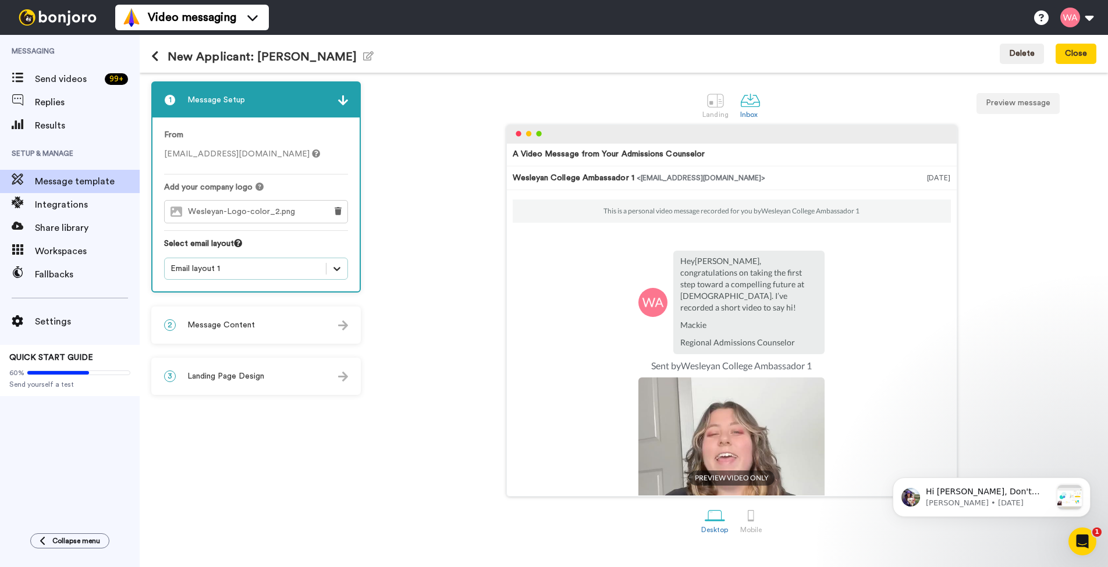
click at [332, 269] on icon at bounding box center [337, 269] width 12 height 12
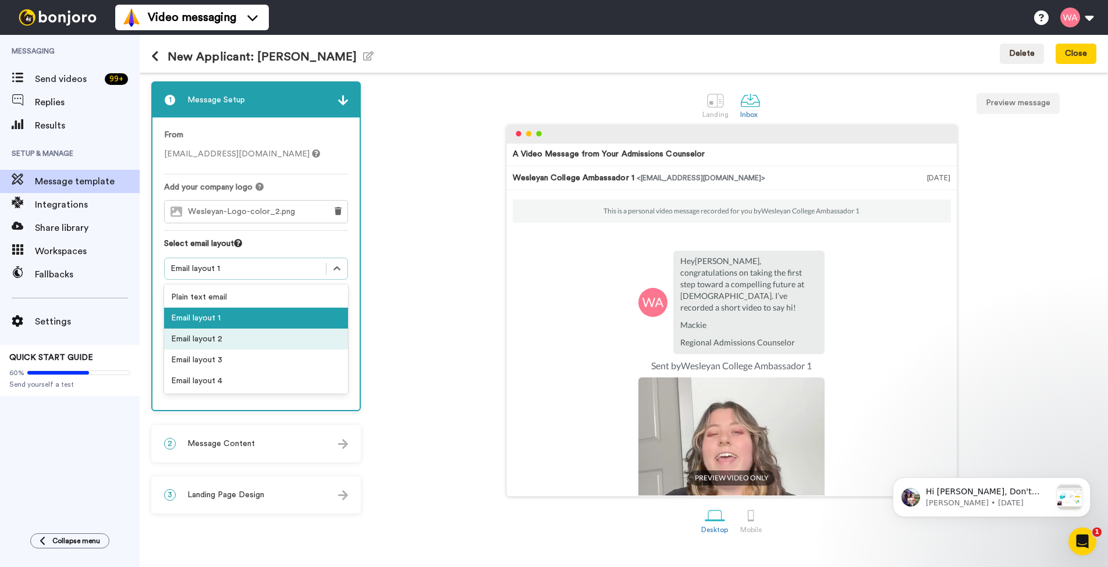
click at [282, 340] on div "Email layout 2" at bounding box center [256, 339] width 184 height 21
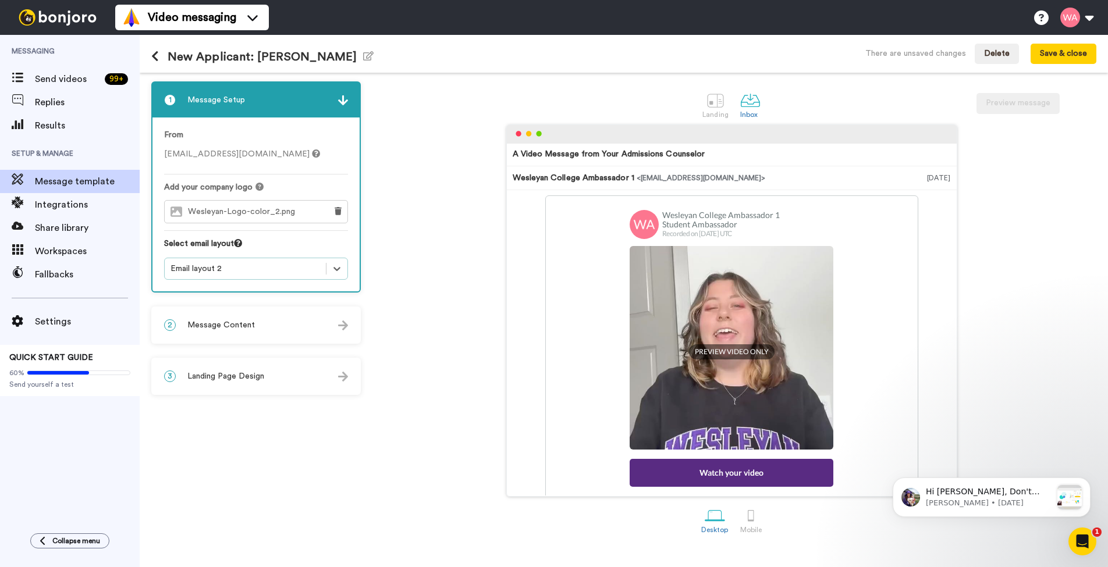
scroll to position [86, 0]
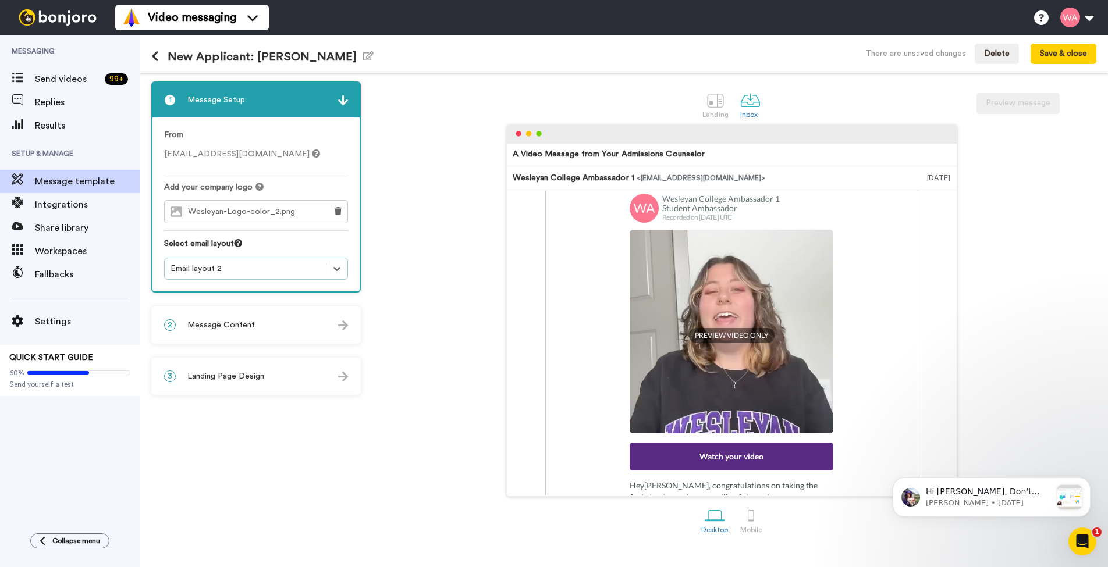
click at [325, 266] on div "Email layout 2" at bounding box center [245, 269] width 161 height 14
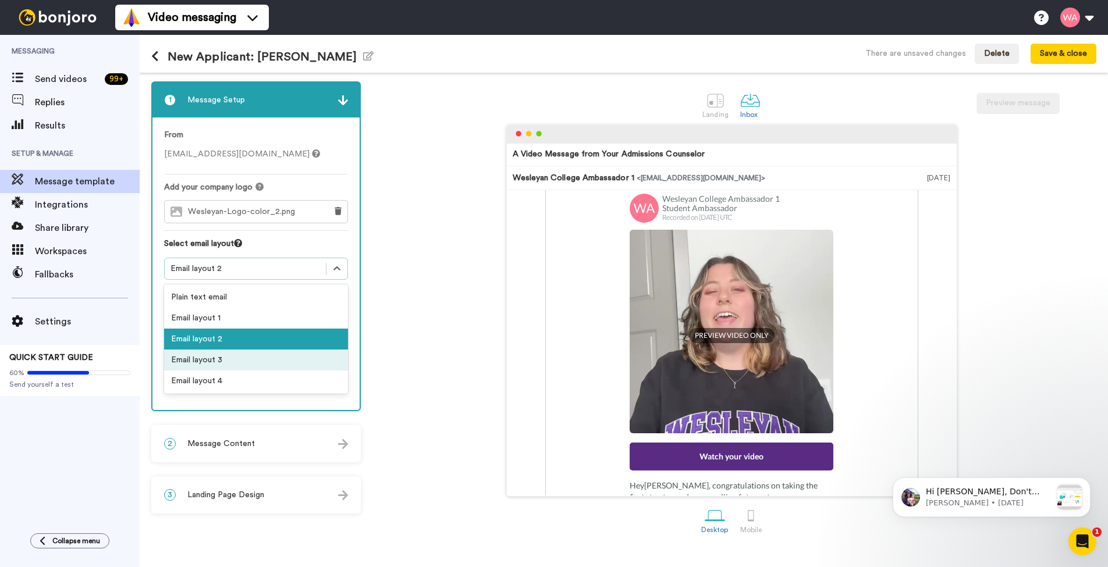
click at [253, 356] on div "Email layout 3" at bounding box center [256, 360] width 184 height 21
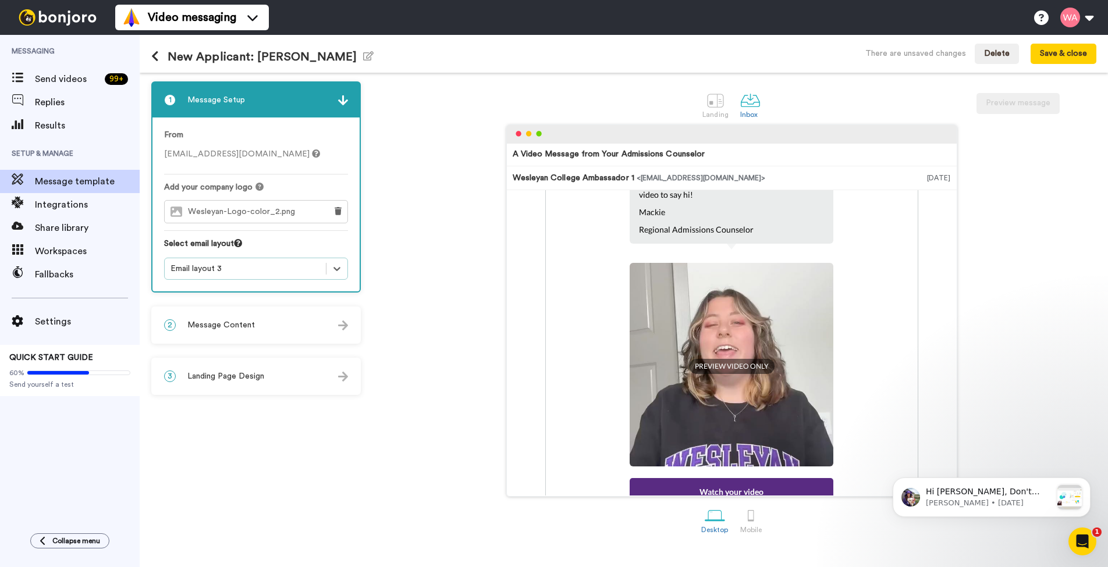
click at [323, 264] on div "Email layout 3" at bounding box center [245, 269] width 161 height 14
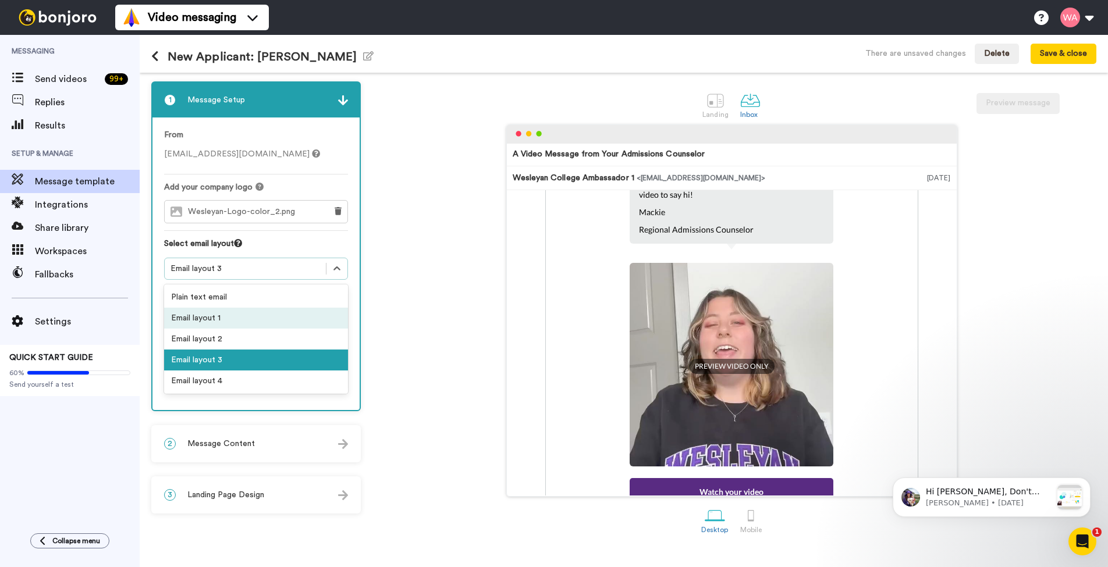
click at [260, 320] on div "Email layout 1" at bounding box center [256, 318] width 184 height 21
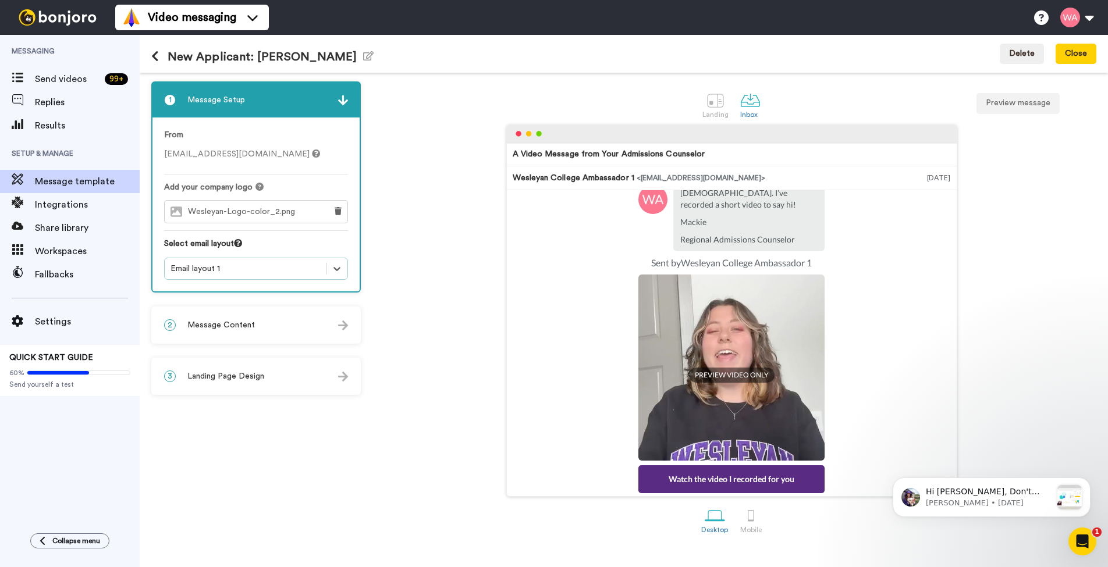
scroll to position [109, 0]
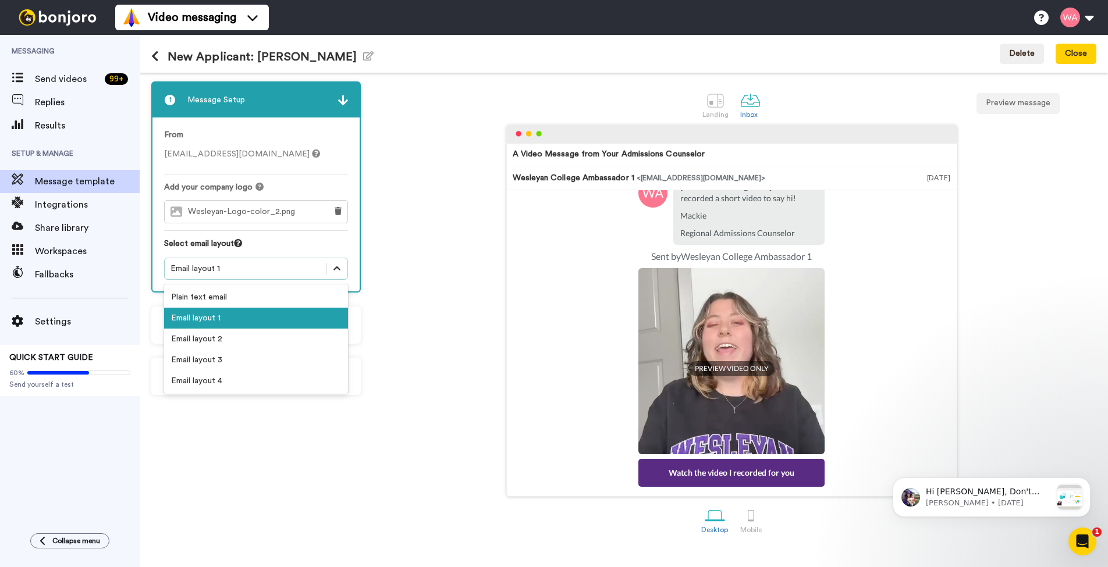
click at [337, 271] on icon at bounding box center [337, 269] width 12 height 12
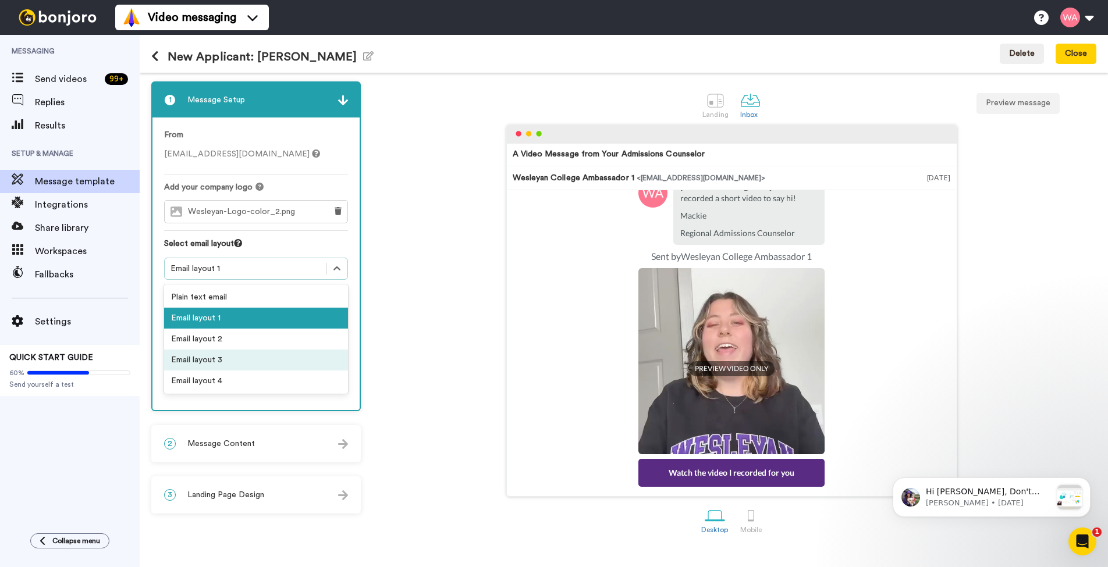
click at [273, 356] on div "Email layout 3" at bounding box center [256, 360] width 184 height 21
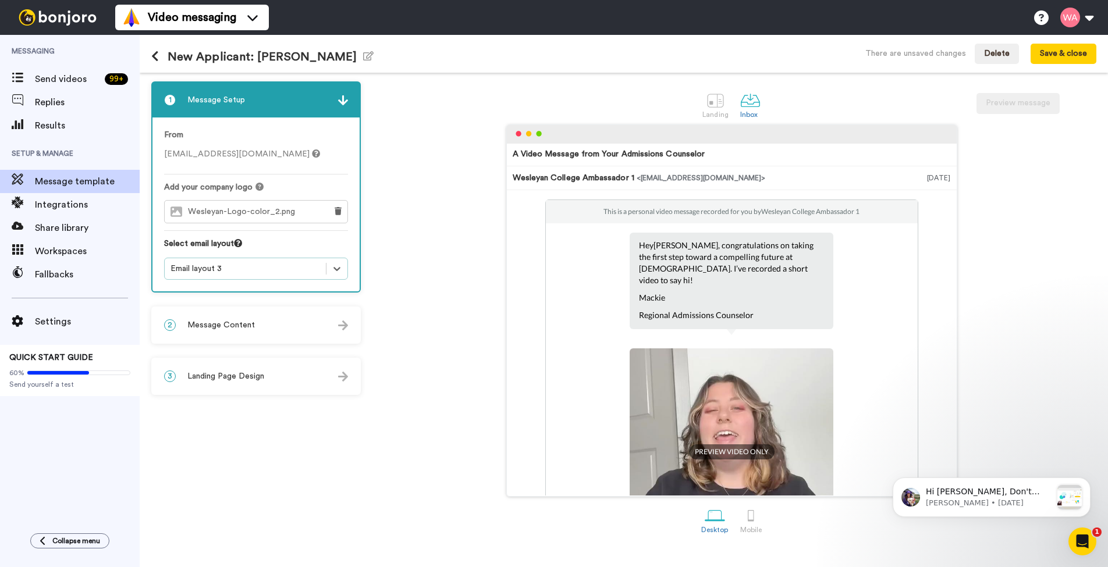
scroll to position [0, 0]
drag, startPoint x: 819, startPoint y: 213, endPoint x: 877, endPoint y: 217, distance: 58.9
click at [877, 217] on div "This is a personal video message recorded for you by Wesleyan College Ambassado…" at bounding box center [732, 211] width 372 height 23
click at [1086, 17] on button at bounding box center [1076, 18] width 44 height 26
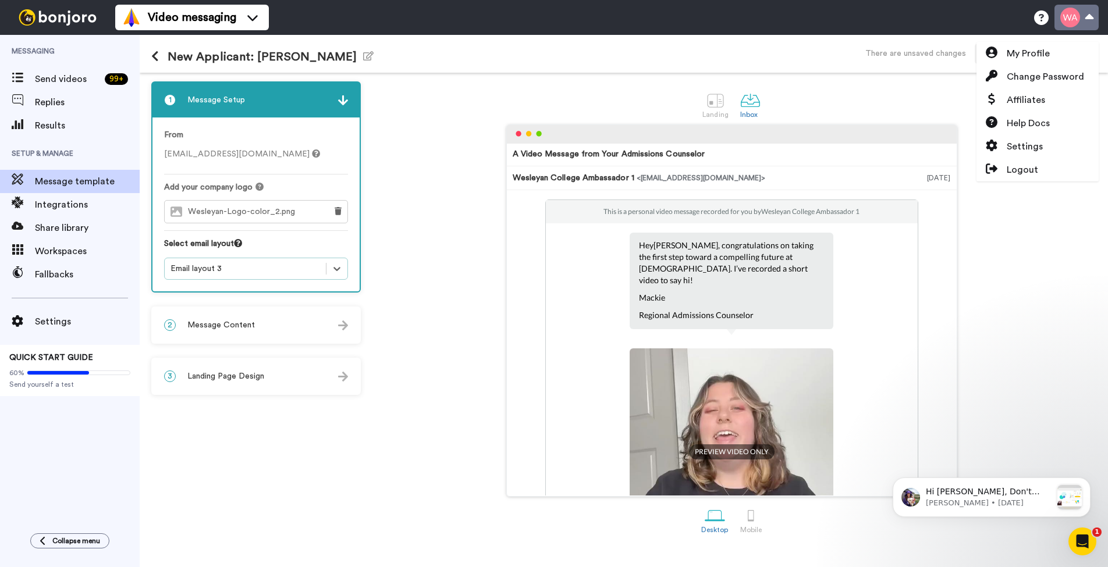
click at [1086, 17] on button at bounding box center [1076, 18] width 44 height 26
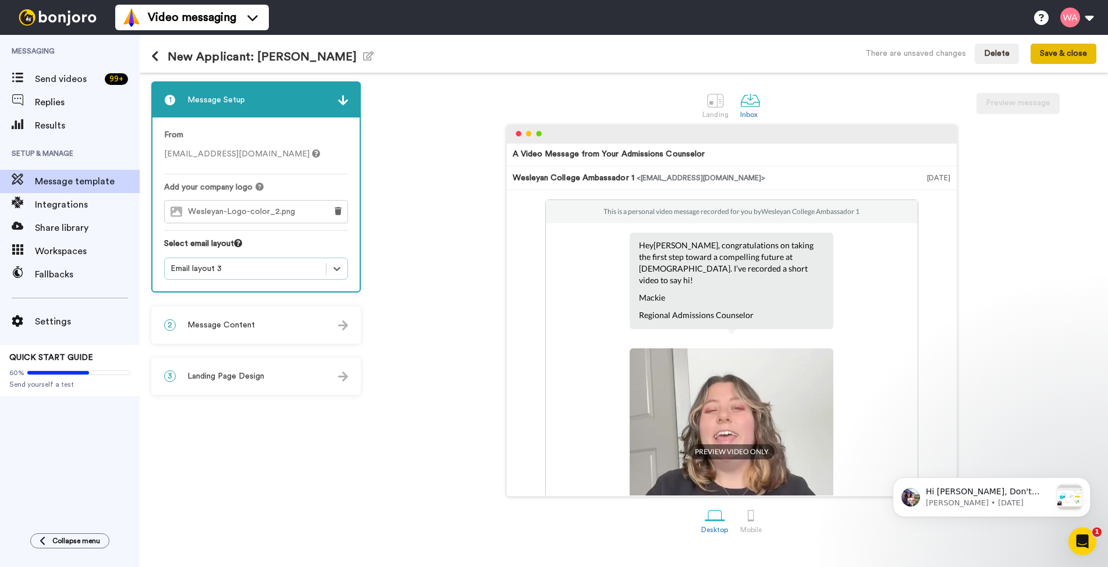
click at [1072, 54] on button "Save & close" at bounding box center [1063, 54] width 66 height 21
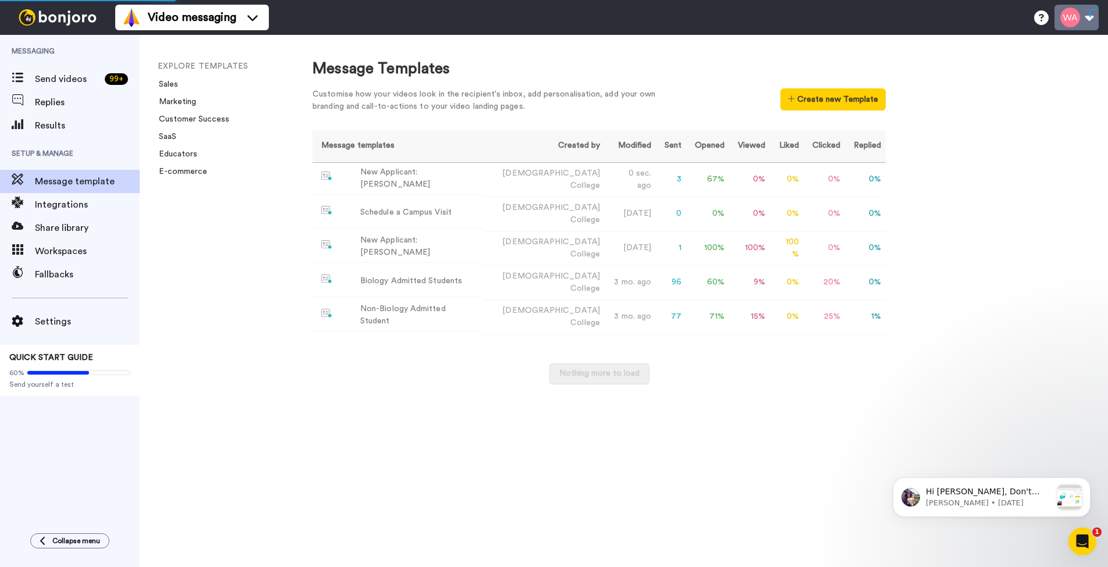
click at [1085, 16] on button at bounding box center [1076, 18] width 44 height 26
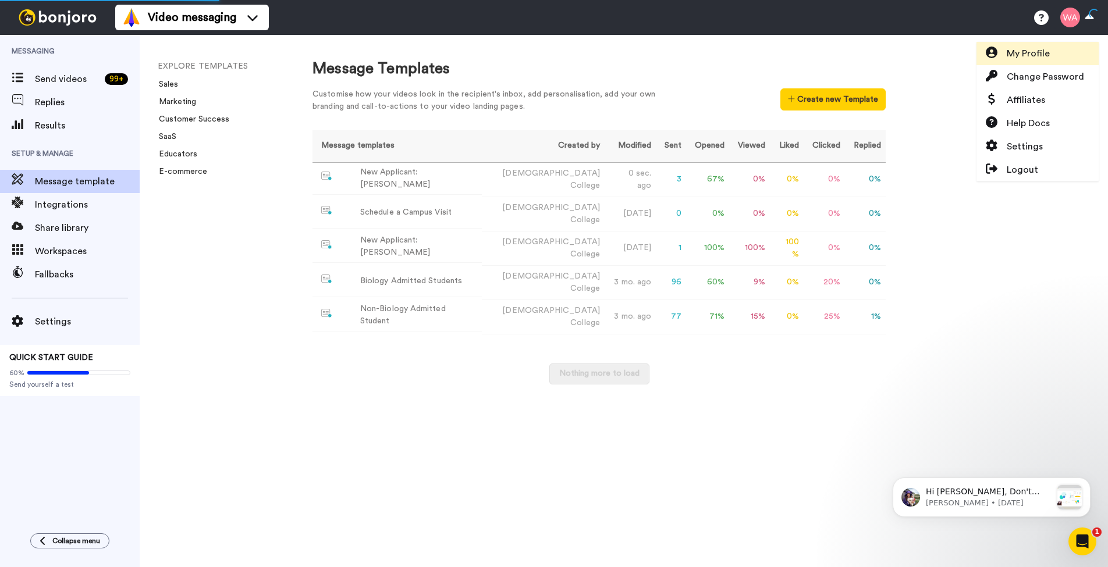
click at [1059, 58] on link "My Profile" at bounding box center [1037, 53] width 122 height 23
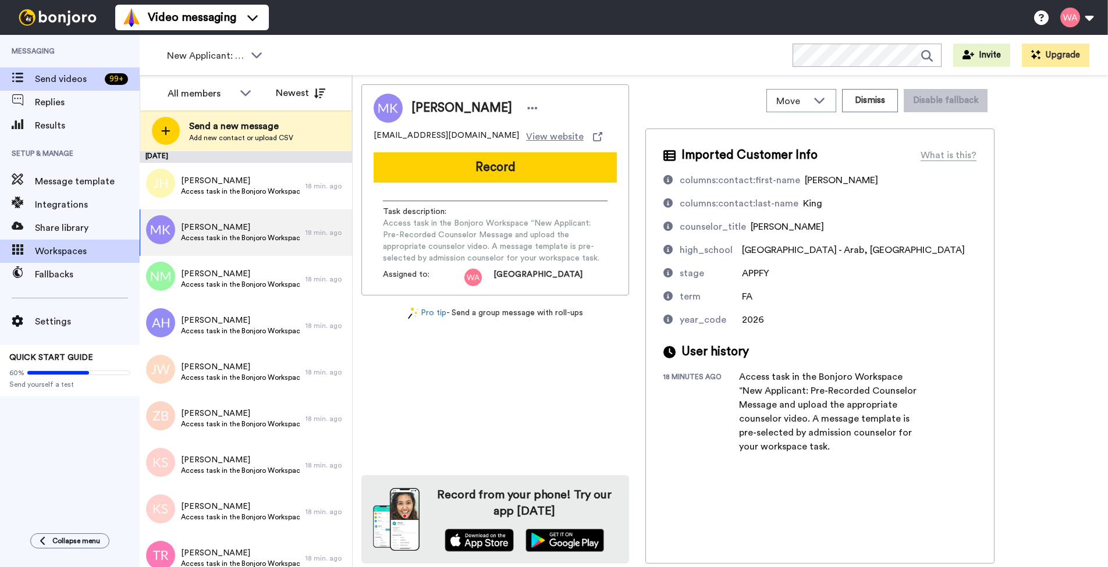
click at [65, 255] on span "Workspaces" at bounding box center [87, 251] width 105 height 14
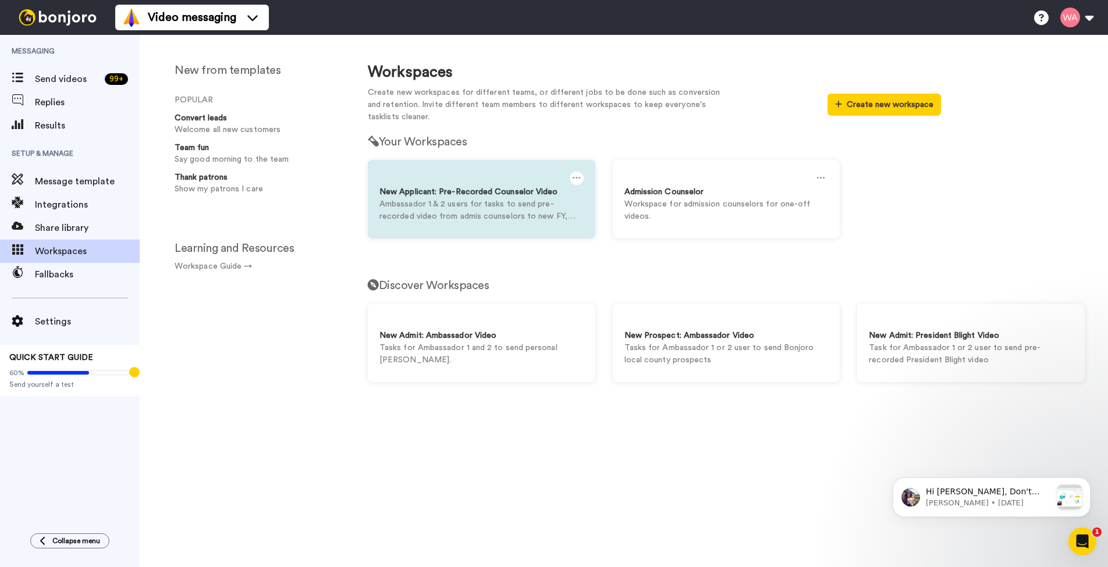
click at [468, 200] on p "Ambassador 1 & 2 users for tasks to send pre-recorded video from admis counselo…" at bounding box center [481, 210] width 204 height 24
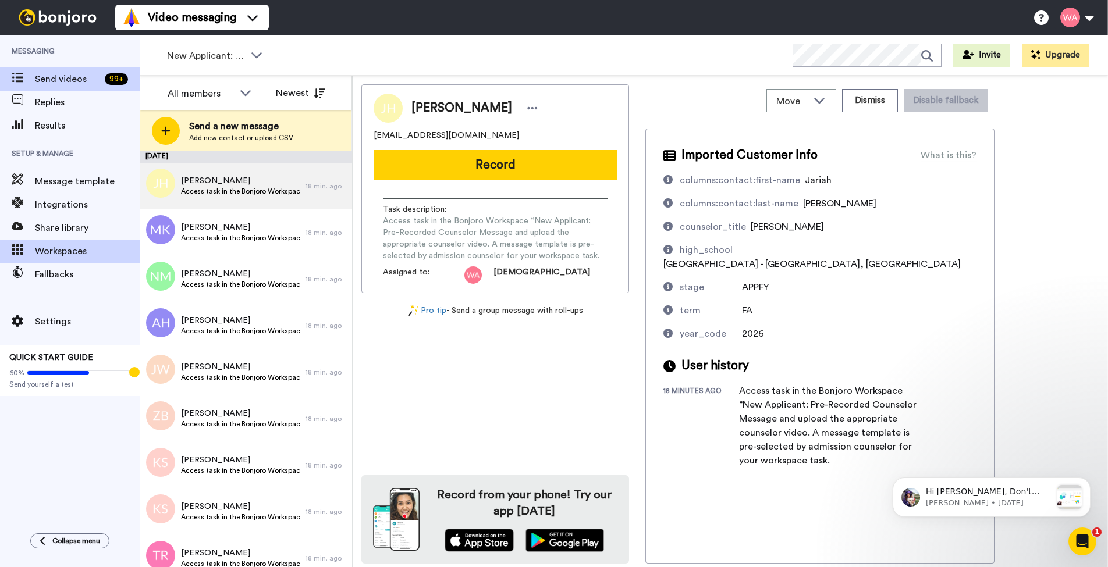
click at [40, 250] on span "Workspaces" at bounding box center [87, 251] width 105 height 14
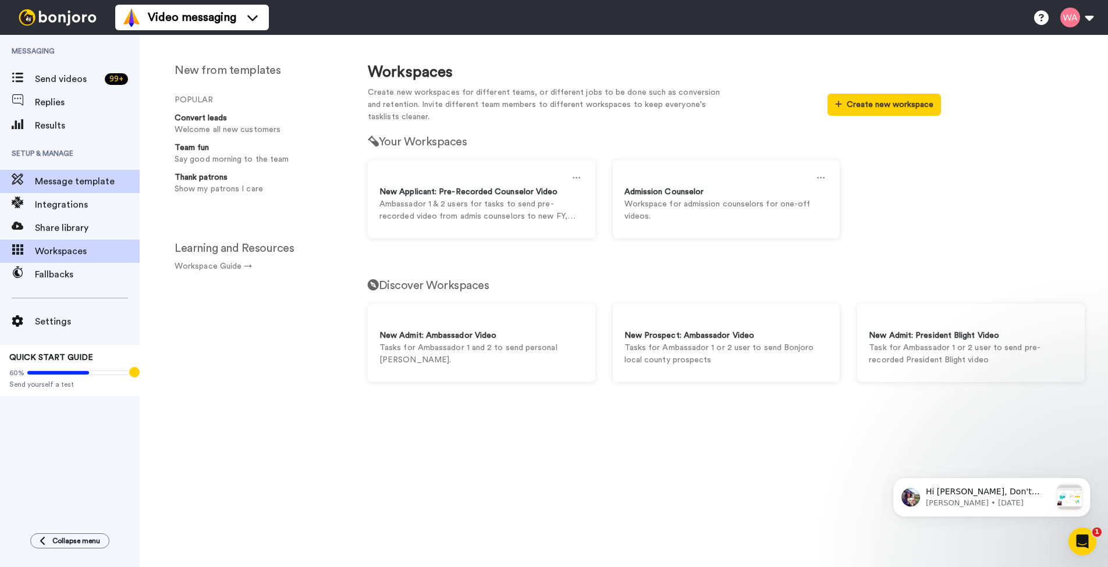
click at [80, 186] on span "Message template" at bounding box center [87, 182] width 105 height 14
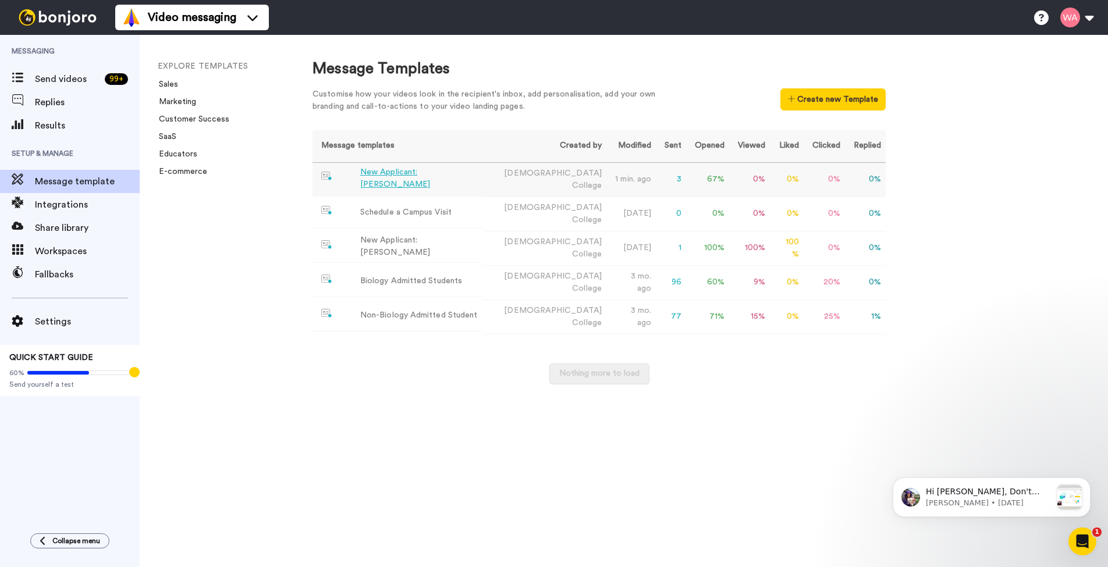
click at [424, 181] on div "New Applicant: Mackie Wallace" at bounding box center [419, 178] width 118 height 24
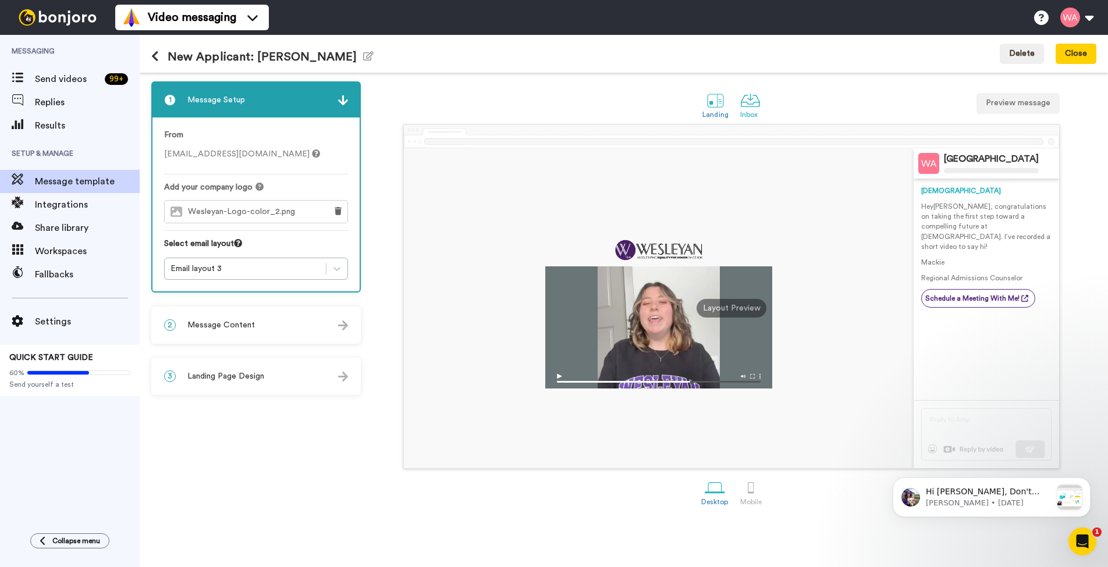
click at [748, 109] on div at bounding box center [750, 100] width 20 height 20
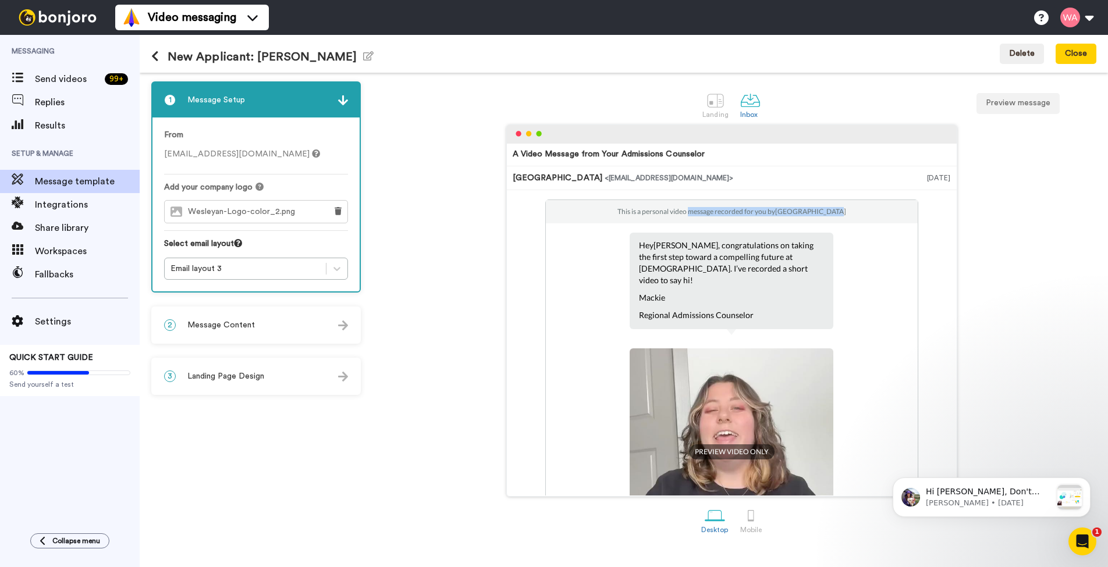
drag, startPoint x: 696, startPoint y: 214, endPoint x: 847, endPoint y: 215, distance: 151.3
click at [847, 215] on div "This is a personal video message recorded for you by Wesleyan College" at bounding box center [732, 211] width 372 height 23
click at [315, 333] on div "2 Message Content" at bounding box center [255, 325] width 207 height 35
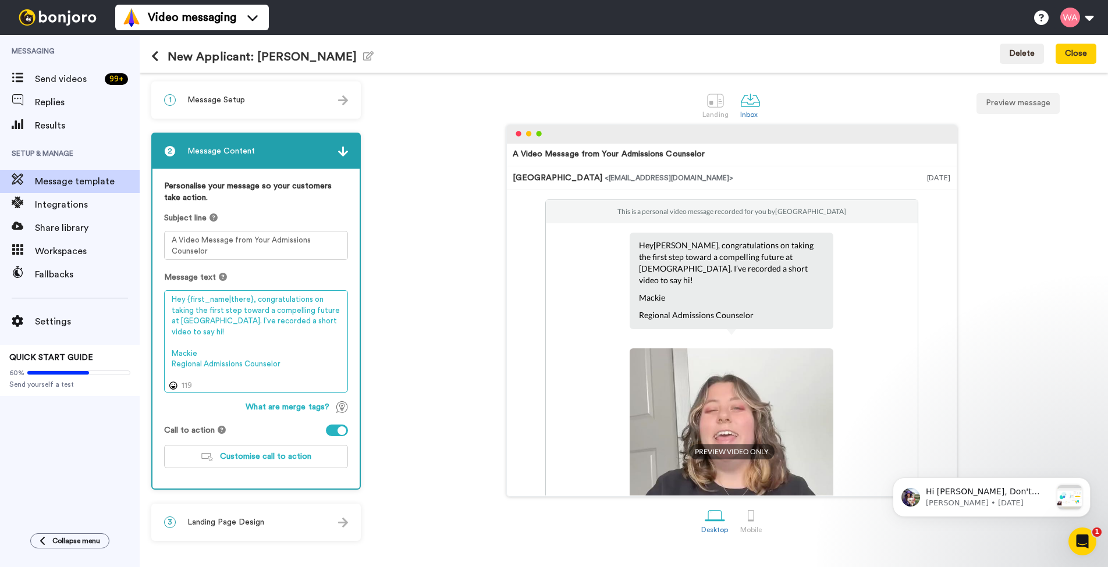
click at [265, 312] on textarea "Hey {first_name|there}, congratulations on taking the first step toward a compe…" at bounding box center [256, 341] width 184 height 102
click at [274, 315] on textarea "Hey {first_name|there}, congratulations on taking the first step toward a compe…" at bounding box center [256, 341] width 184 height 102
click at [285, 311] on textarea "Hey {first_name|there}, congratulations on taking the first step toward a compe…" at bounding box center [256, 341] width 184 height 102
drag, startPoint x: 292, startPoint y: 322, endPoint x: 165, endPoint y: 322, distance: 127.4
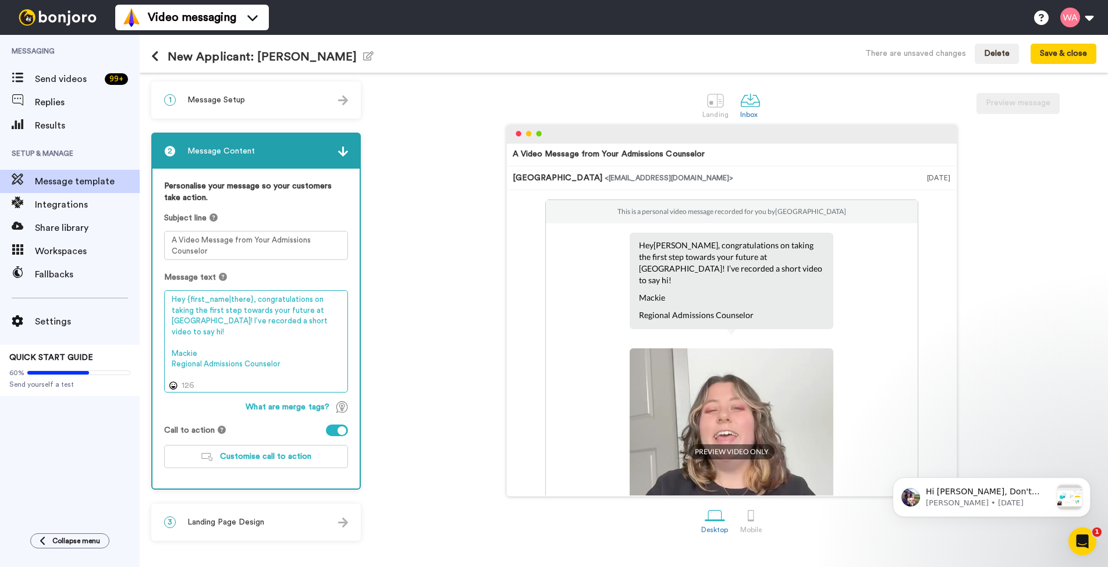
click at [165, 322] on textarea "Hey {first_name|there}, congratulations on taking the first step towards your f…" at bounding box center [256, 341] width 184 height 102
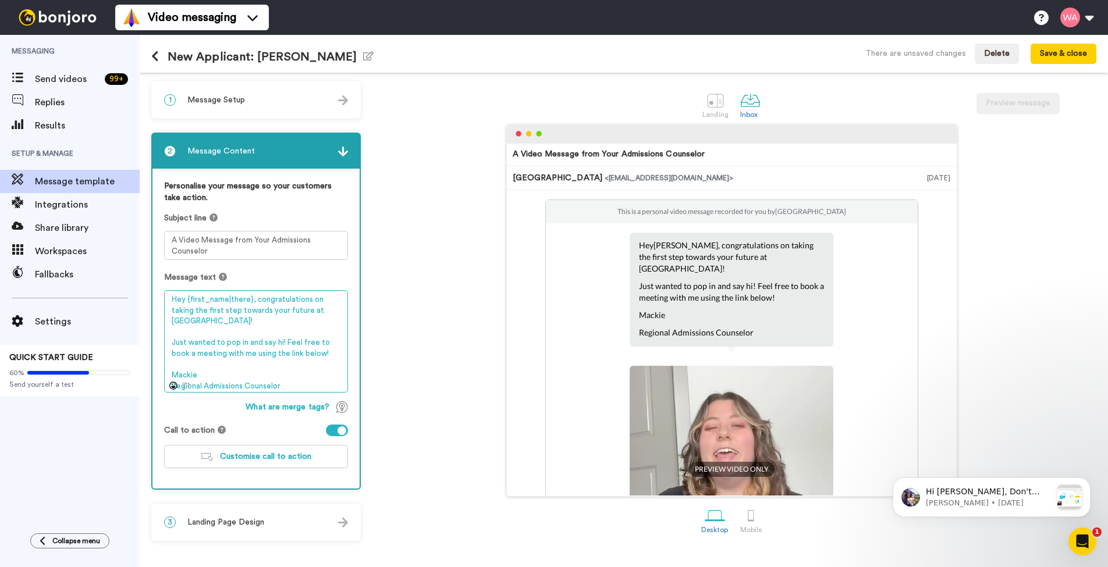
click at [282, 299] on textarea "Hey {first_name|there}, congratulations on taking the first step towards your f…" at bounding box center [256, 341] width 184 height 102
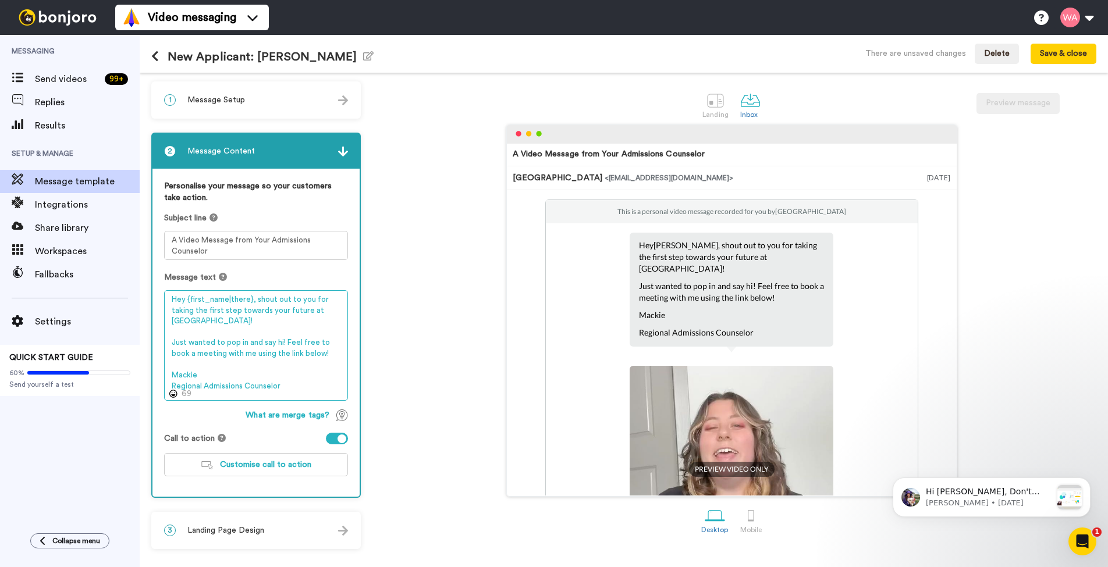
drag, startPoint x: 222, startPoint y: 327, endPoint x: 254, endPoint y: 299, distance: 42.9
click at [254, 299] on textarea "Hey {first_name|there}, shout out to you for taking the first step towards your…" at bounding box center [256, 345] width 184 height 111
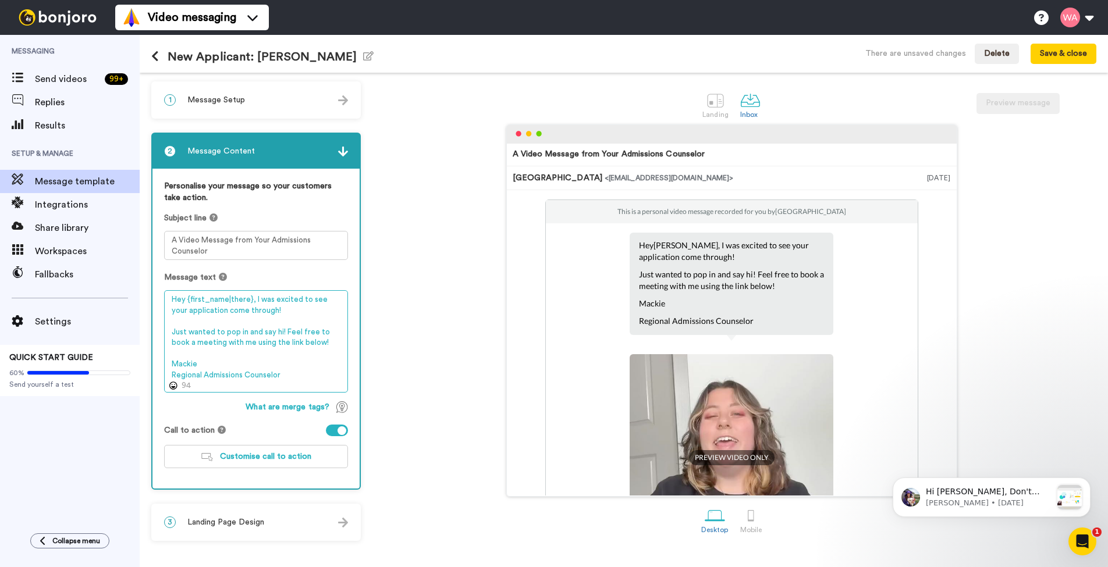
click at [213, 311] on textarea "Hey {first_name|there}, I was excited to see your application come through! Jus…" at bounding box center [256, 341] width 184 height 102
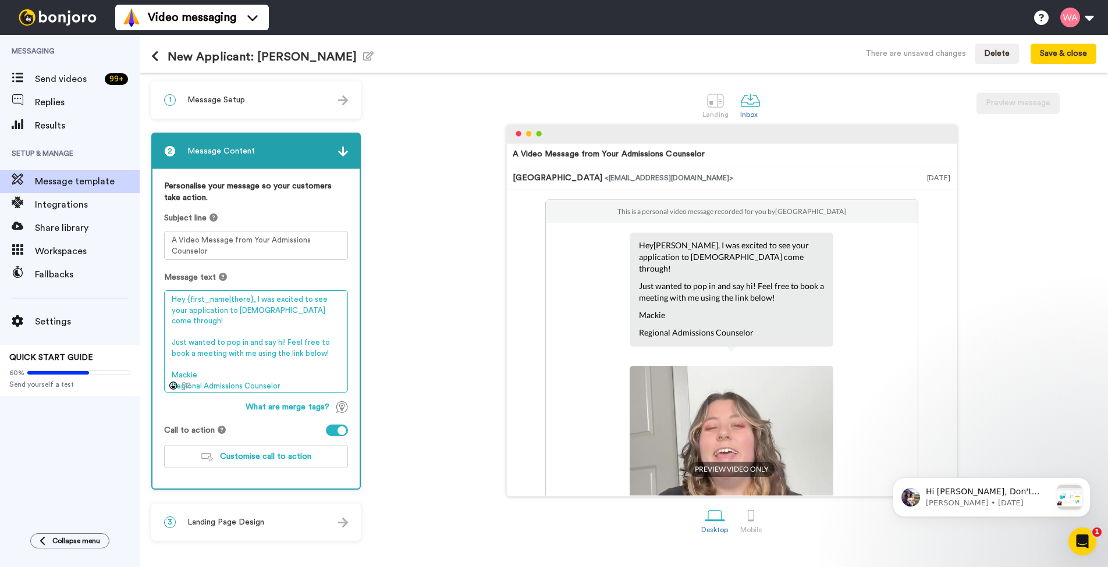
click at [313, 310] on textarea "Hey {first_name|there}, I was excited to see your application to Wesleyan come …" at bounding box center [256, 341] width 184 height 102
drag, startPoint x: 330, startPoint y: 343, endPoint x: 159, endPoint y: 287, distance: 179.9
click at [159, 287] on div "Personalise your message so your customers take action. Subject line A Video Me…" at bounding box center [255, 329] width 207 height 320
type textarea "Hey {first_name|there}, I was excited to see your application to Wesleyan come …"
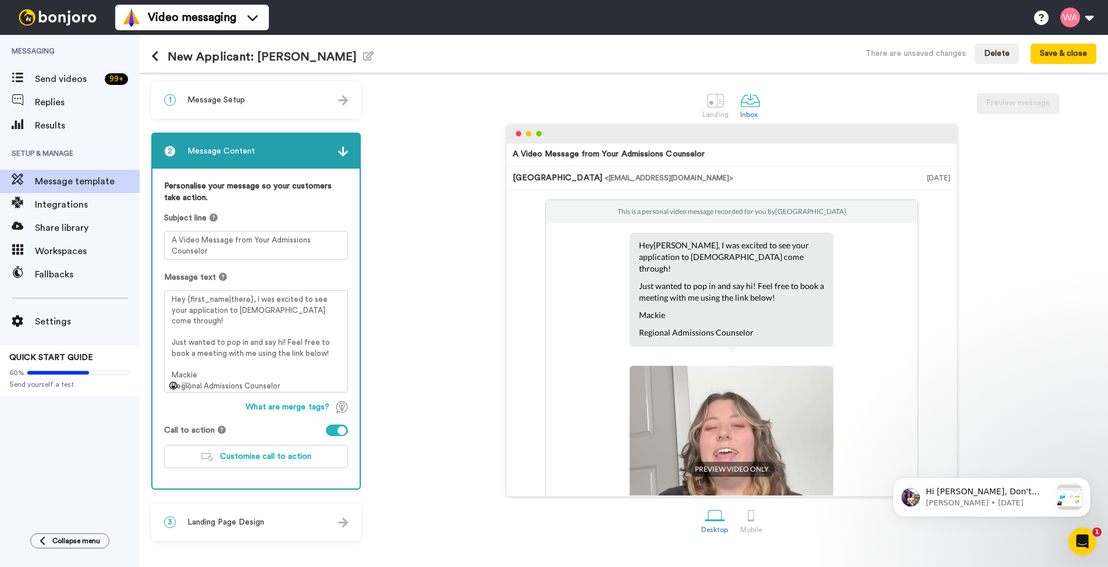
click at [376, 330] on div "A Video Message from Your Admissions Counselor Wesleyan College <senderfrom@ema…" at bounding box center [732, 310] width 730 height 372
click at [254, 453] on span "Customise call to action" at bounding box center [265, 457] width 91 height 8
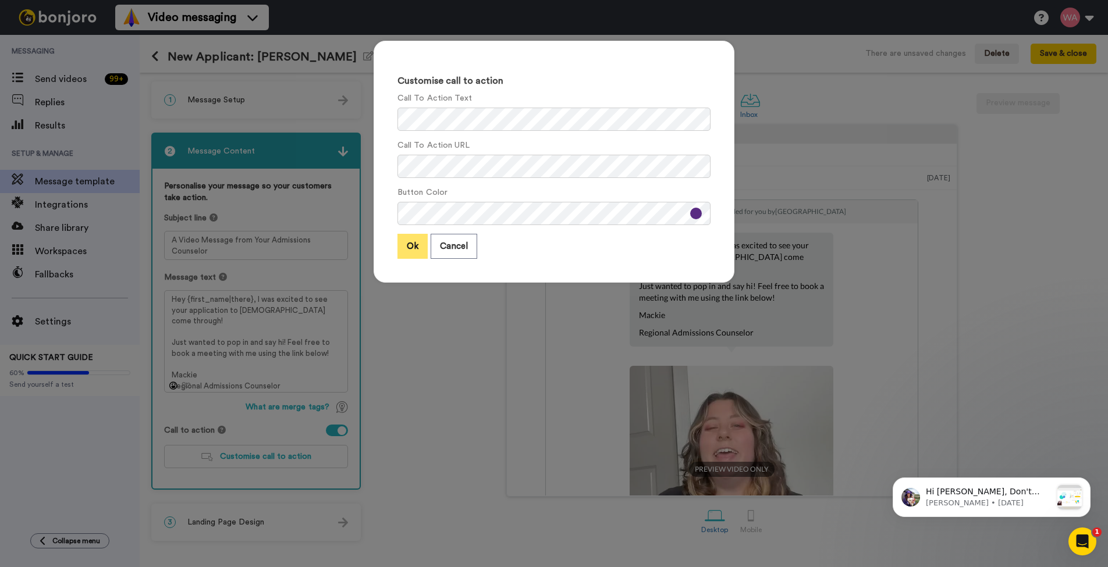
click at [417, 250] on button "Ok" at bounding box center [412, 246] width 30 height 25
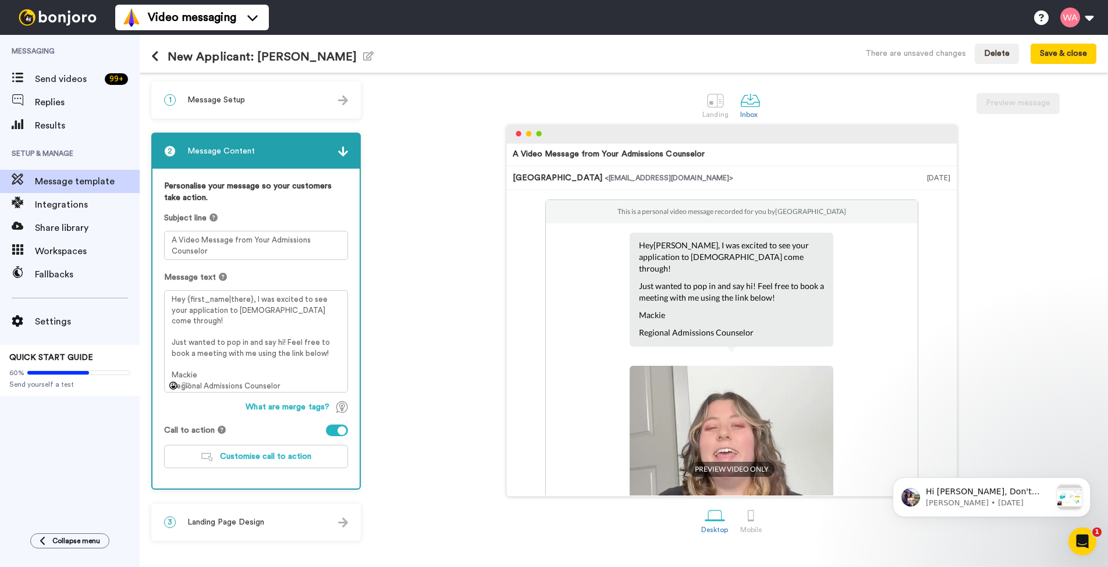
click at [330, 517] on div "3 Landing Page Design" at bounding box center [255, 522] width 207 height 35
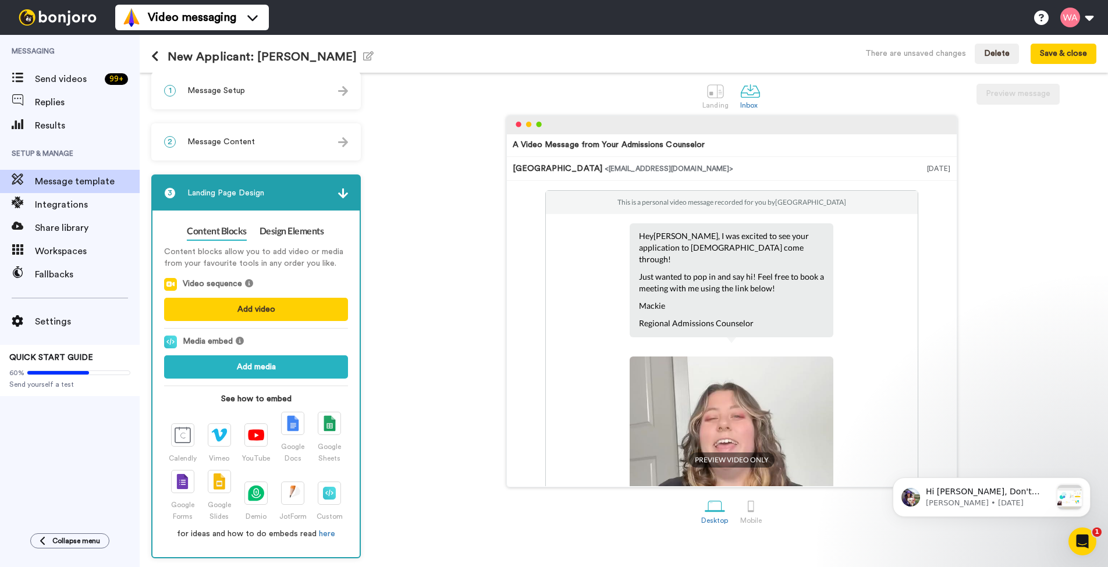
scroll to position [9, 0]
click at [284, 234] on link "Design Elements" at bounding box center [291, 231] width 65 height 19
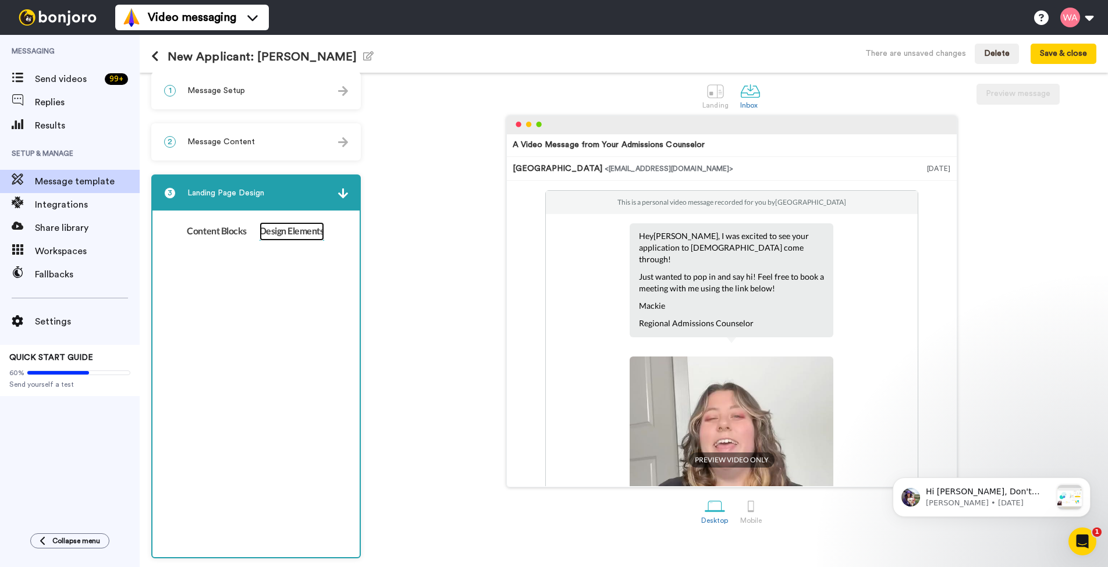
scroll to position [0, 0]
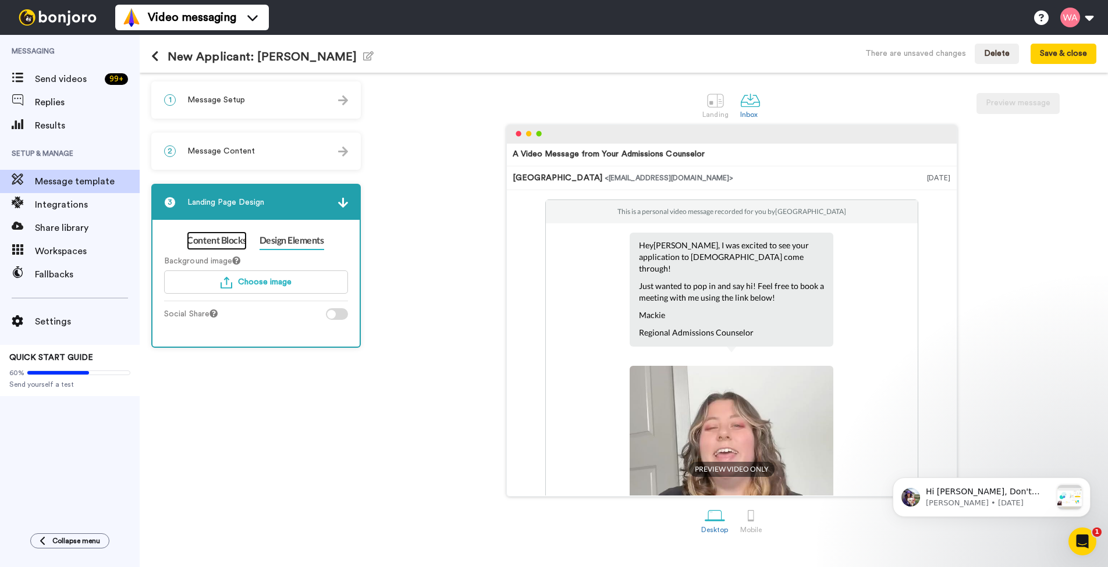
click at [238, 239] on link "Content Blocks" at bounding box center [216, 241] width 59 height 19
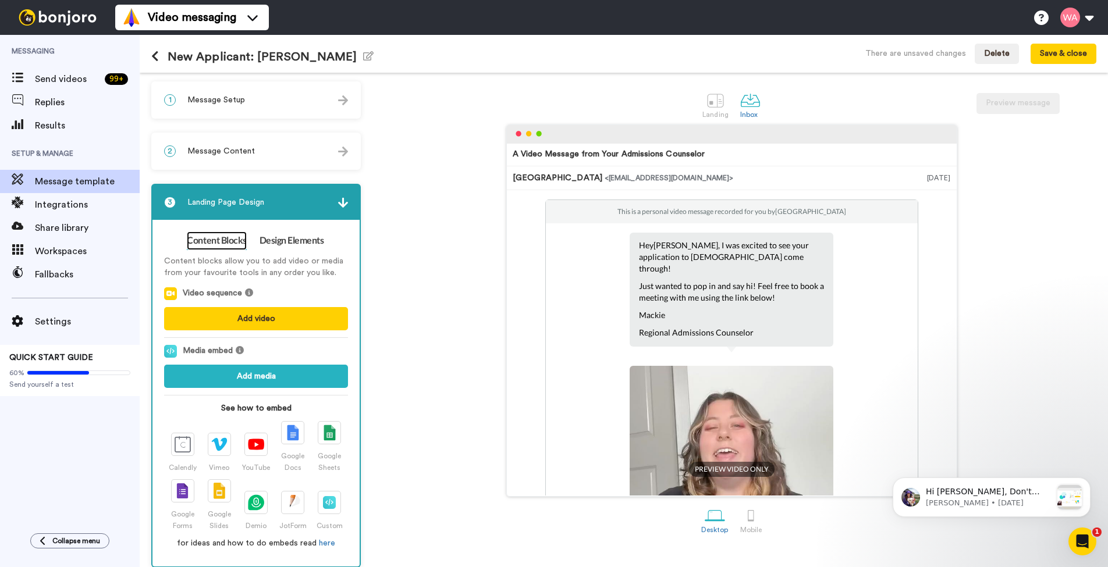
scroll to position [9, 0]
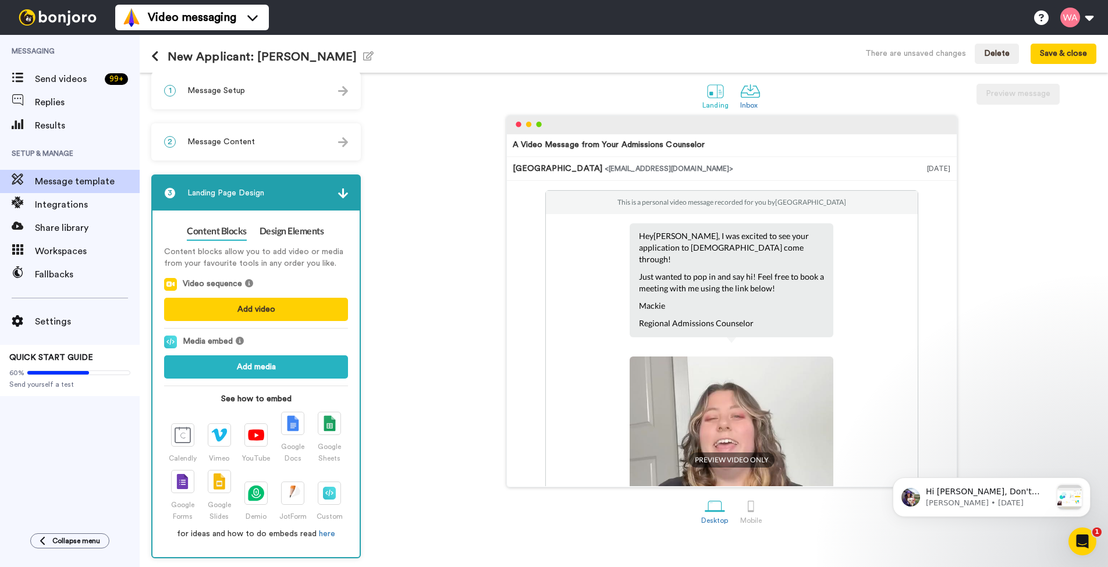
click at [720, 89] on div at bounding box center [715, 91] width 20 height 20
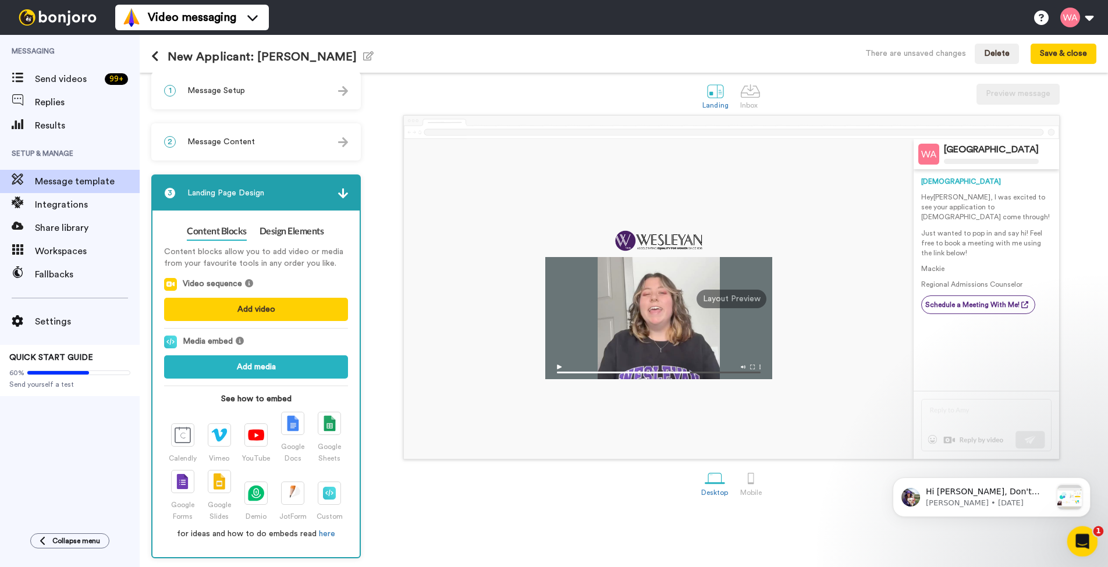
click at [1086, 542] on icon "Open Intercom Messenger" at bounding box center [1080, 540] width 19 height 19
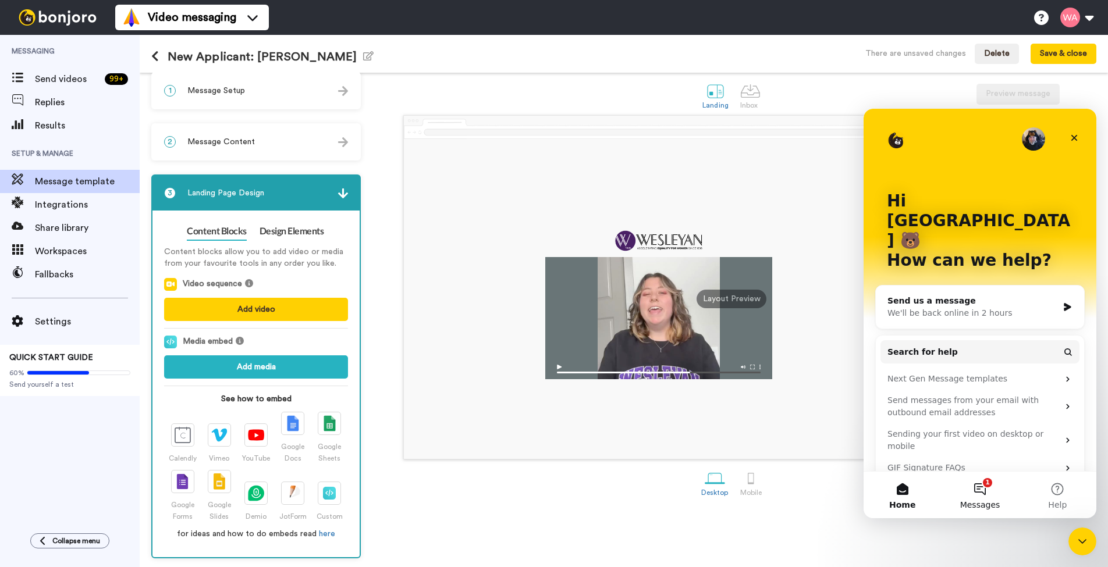
click at [976, 501] on span "Messages" at bounding box center [980, 505] width 40 height 8
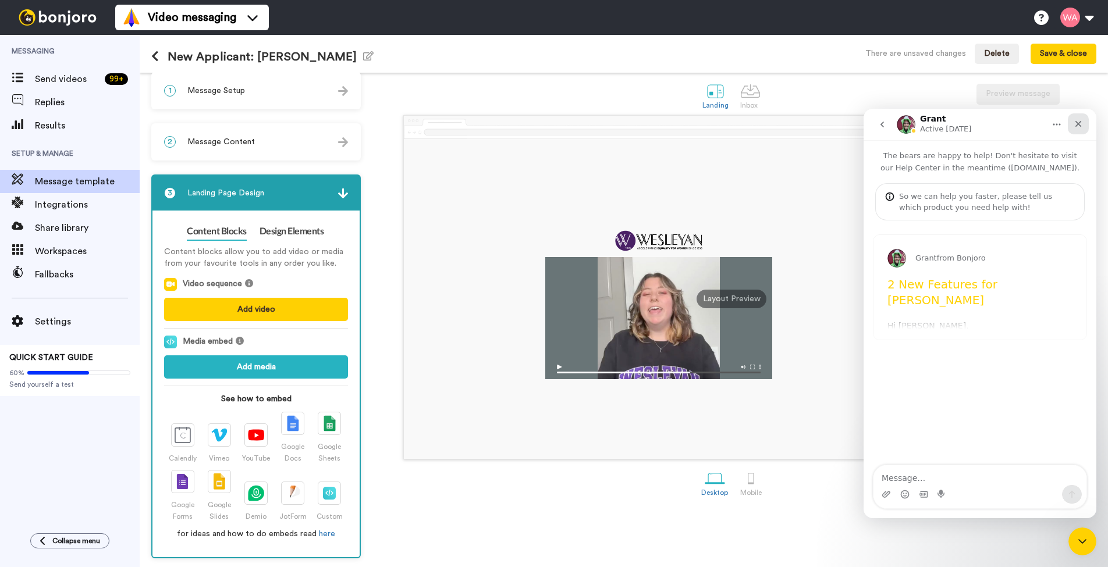
click at [1080, 122] on icon "Close" at bounding box center [1078, 124] width 6 height 6
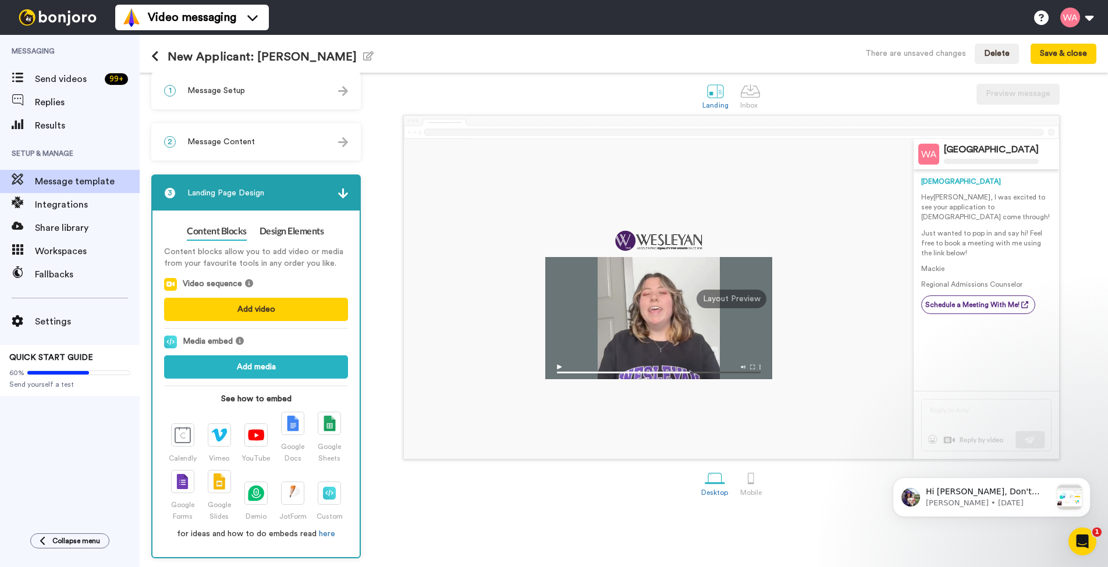
click at [650, 483] on div "Desktop Mobile" at bounding box center [732, 482] width 730 height 40
click at [338, 195] on img at bounding box center [343, 193] width 10 height 10
click at [743, 100] on div at bounding box center [750, 91] width 20 height 20
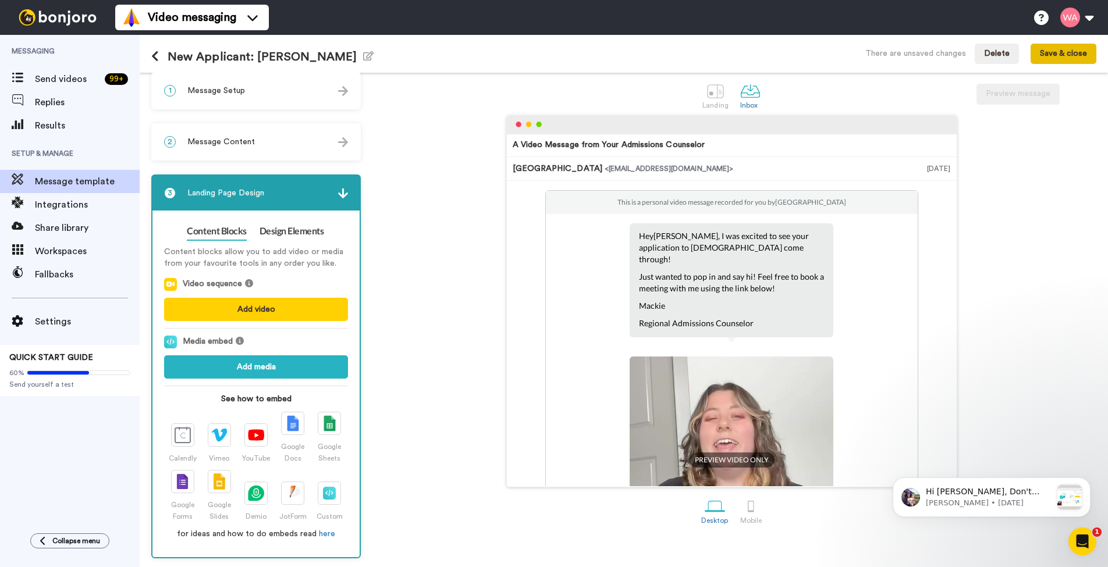
click at [1053, 54] on button "Save & close" at bounding box center [1063, 54] width 66 height 21
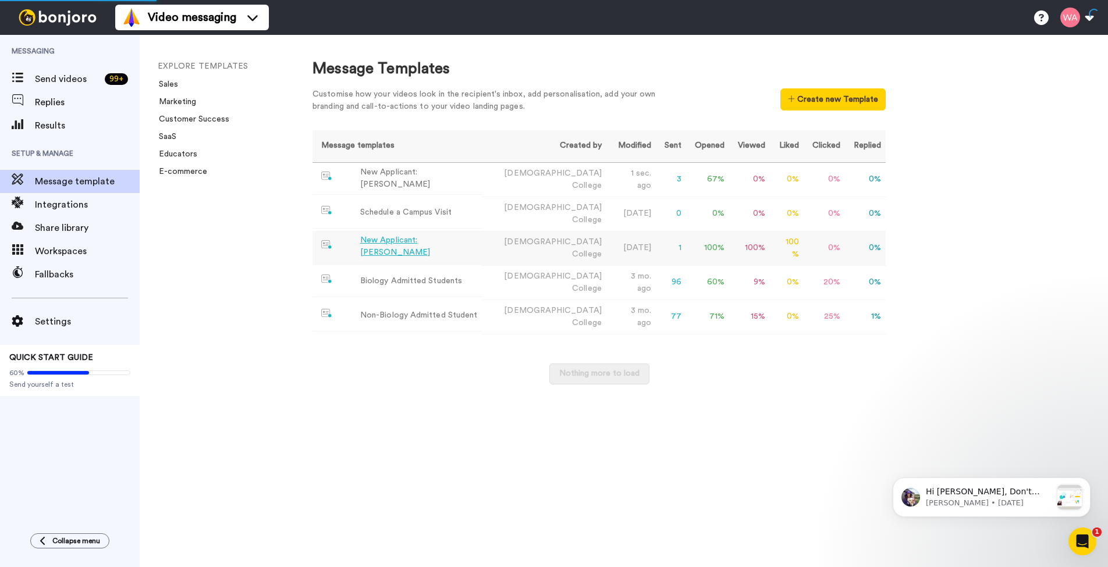
click at [425, 248] on div "New Applicant: Skylar Torres" at bounding box center [419, 246] width 118 height 24
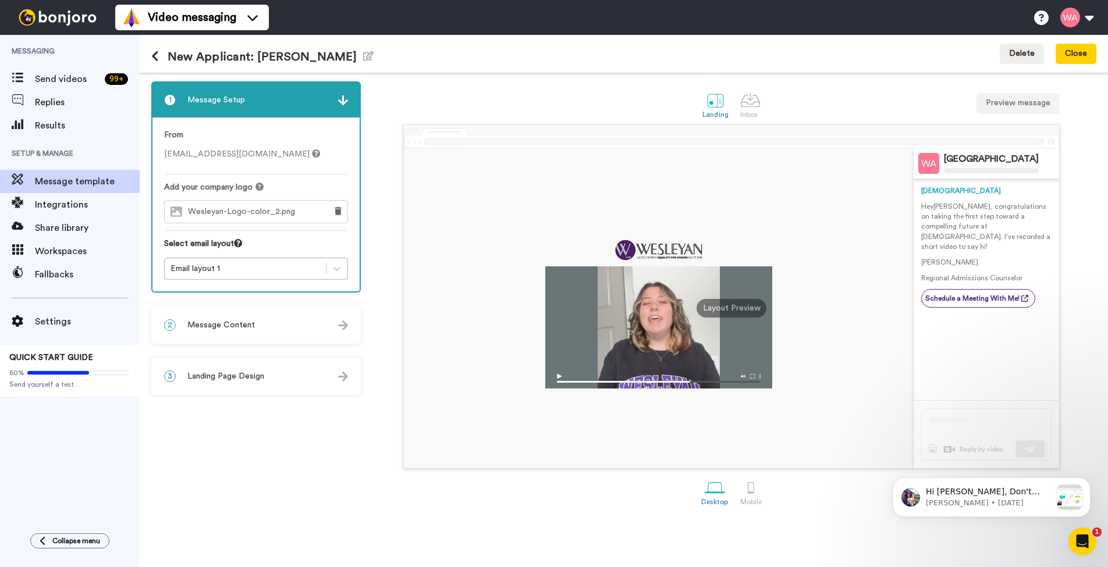
click at [331, 323] on div "2 Message Content" at bounding box center [255, 325] width 207 height 35
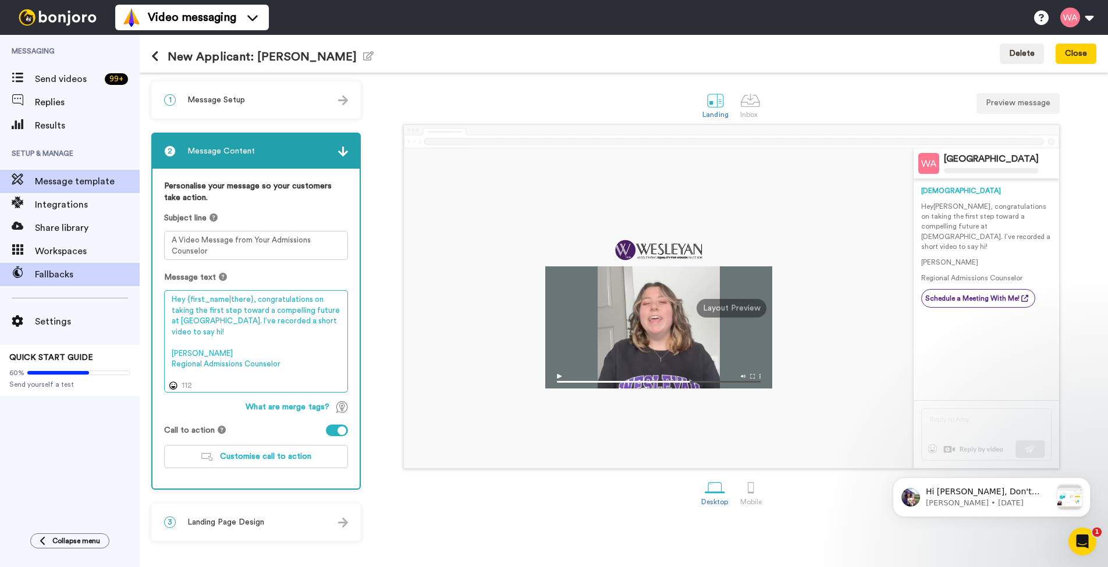
drag, startPoint x: 340, startPoint y: 319, endPoint x: 134, endPoint y: 283, distance: 209.8
click at [134, 283] on div "Messaging Send videos 99 + Replies Results Setup & Manage Message template Inte…" at bounding box center [554, 301] width 1108 height 532
paste textarea "I was excited to see your application to Wesleyan come through! Just wanted to …"
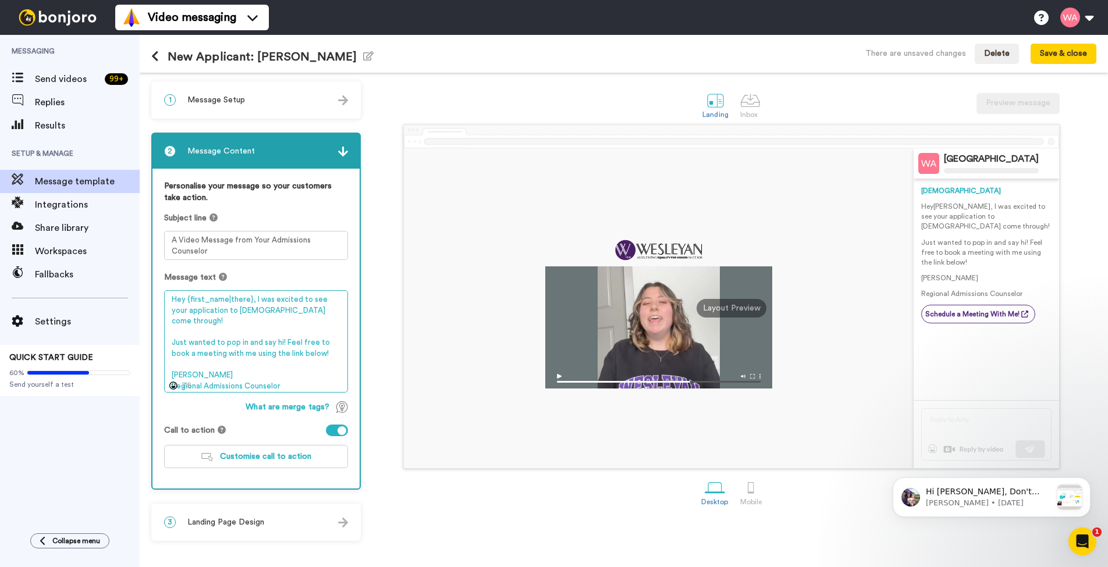
type textarea "Hey {first_name|there}, I was excited to see your application to Wesleyan come …"
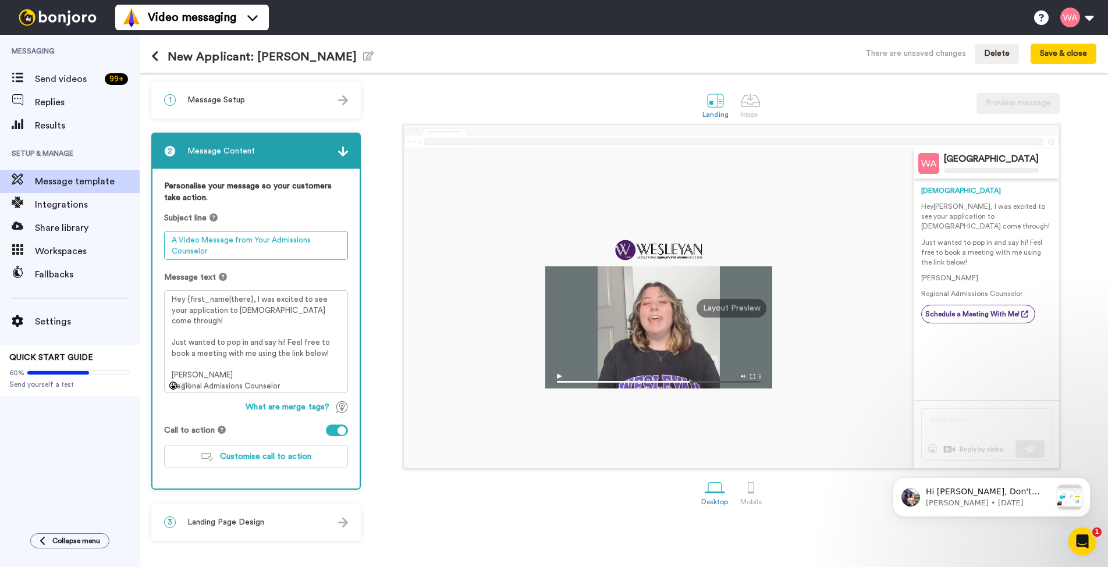
click at [219, 256] on textarea "A Video Message from Your Admissions Counselor" at bounding box center [256, 245] width 184 height 29
drag, startPoint x: 218, startPoint y: 252, endPoint x: 257, endPoint y: 243, distance: 40.8
click at [257, 243] on textarea "A Video Message from Your Admissions Counselor" at bounding box center [256, 245] width 184 height 29
click at [246, 252] on textarea "A Video Message from Your Admissions Counselor" at bounding box center [256, 245] width 184 height 29
click at [312, 118] on div "1 Message Setup From ambassador1@wesleyancollege.edu Add your company logo Wesl…" at bounding box center [255, 99] width 209 height 37
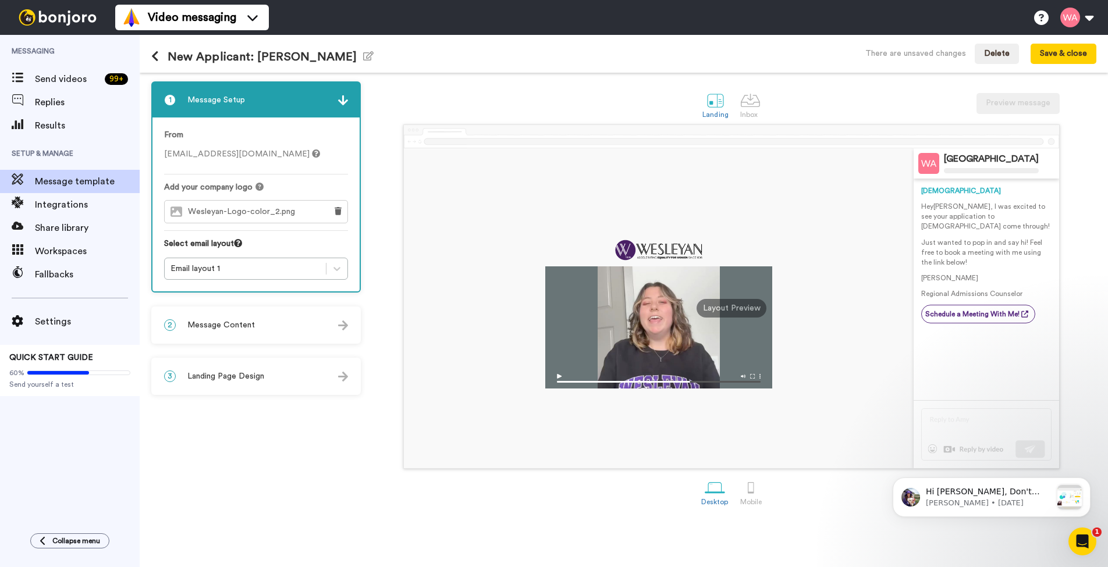
click at [311, 376] on div "3 Landing Page Design" at bounding box center [255, 376] width 207 height 35
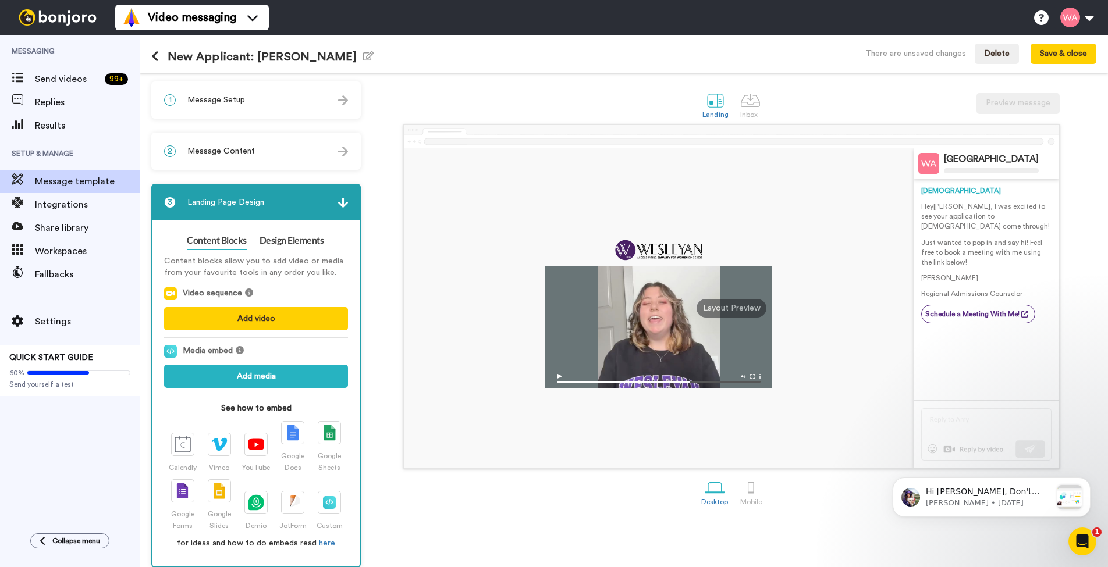
click at [325, 211] on div "3 Landing Page Design" at bounding box center [255, 202] width 207 height 35
click at [339, 203] on img at bounding box center [343, 203] width 10 height 10
click at [266, 201] on div "3 Landing Page Design" at bounding box center [255, 202] width 207 height 35
click at [375, 192] on div "Wesleyan College Wesleyan Hey Tom , I was excited to see your application to We…" at bounding box center [732, 296] width 730 height 344
click at [250, 140] on div "2 Message Content" at bounding box center [255, 151] width 207 height 35
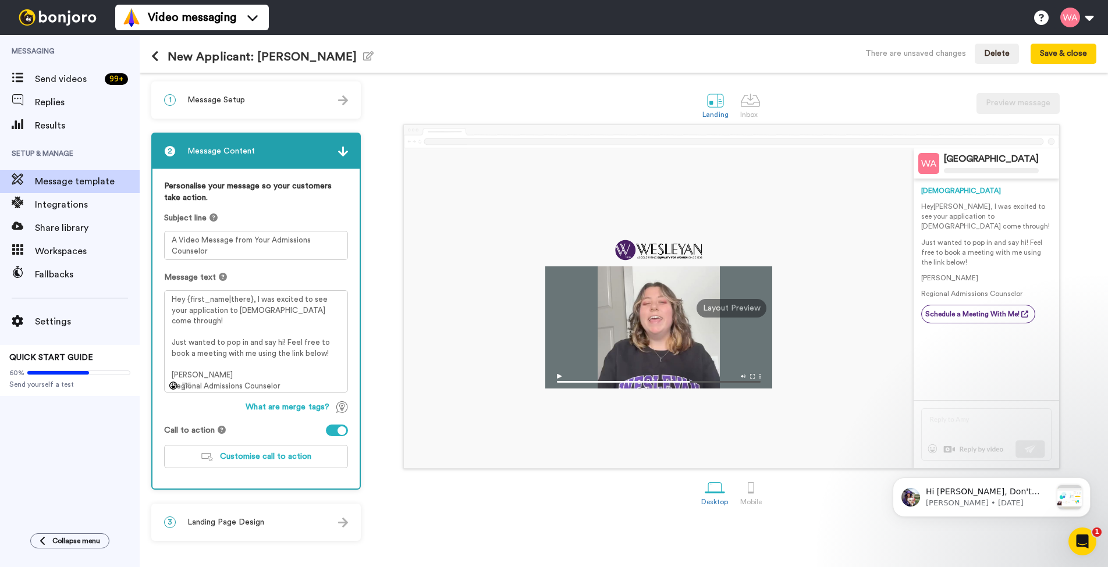
click at [259, 111] on div "1 Message Setup" at bounding box center [255, 100] width 207 height 35
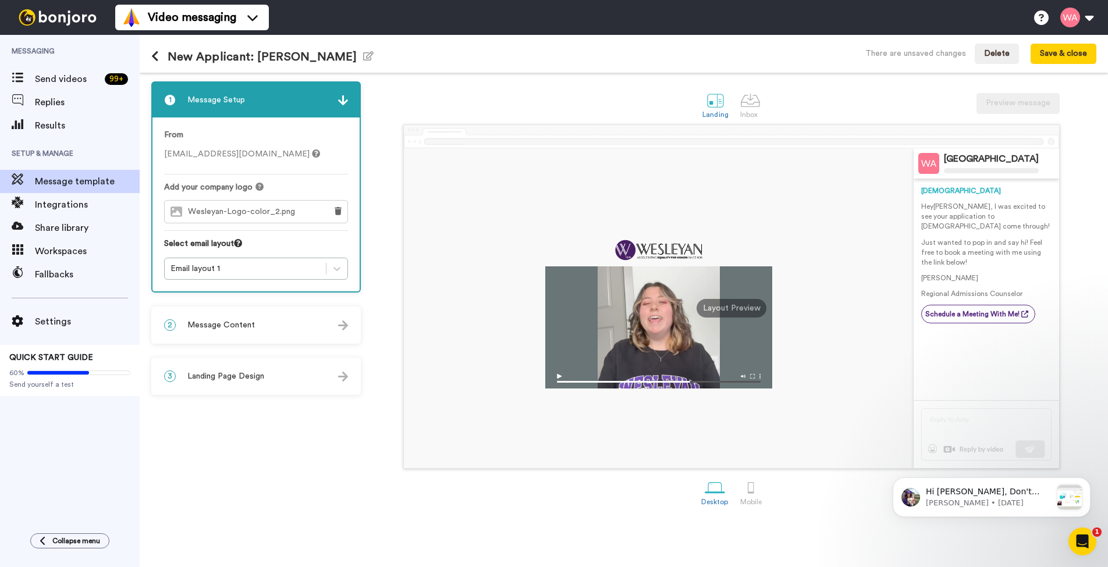
click at [280, 282] on div "From ambassador1@wesleyancollege.edu Add your company logo Wesleyan-Logo-color_…" at bounding box center [255, 205] width 207 height 174
click at [282, 275] on div "Email layout 1" at bounding box center [245, 269] width 161 height 14
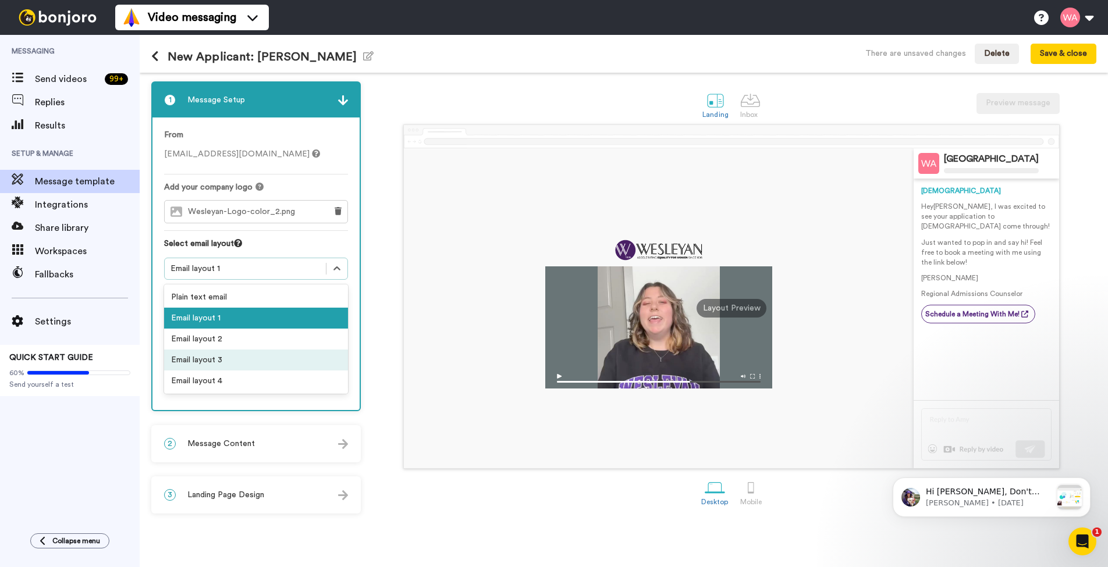
click at [246, 363] on div "Email layout 3" at bounding box center [256, 360] width 184 height 21
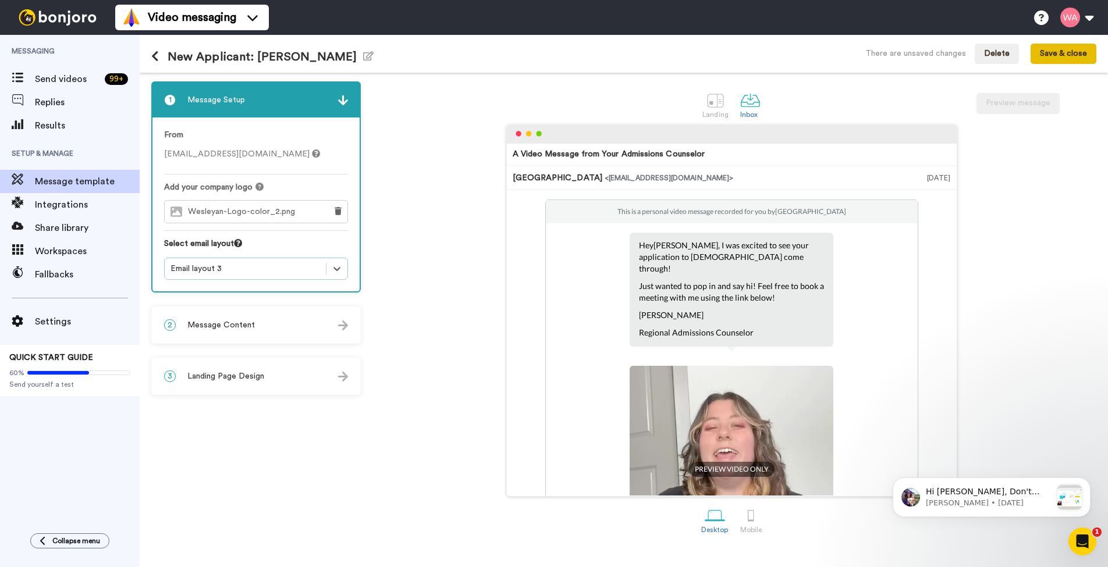
click at [1082, 54] on button "Save & close" at bounding box center [1063, 54] width 66 height 21
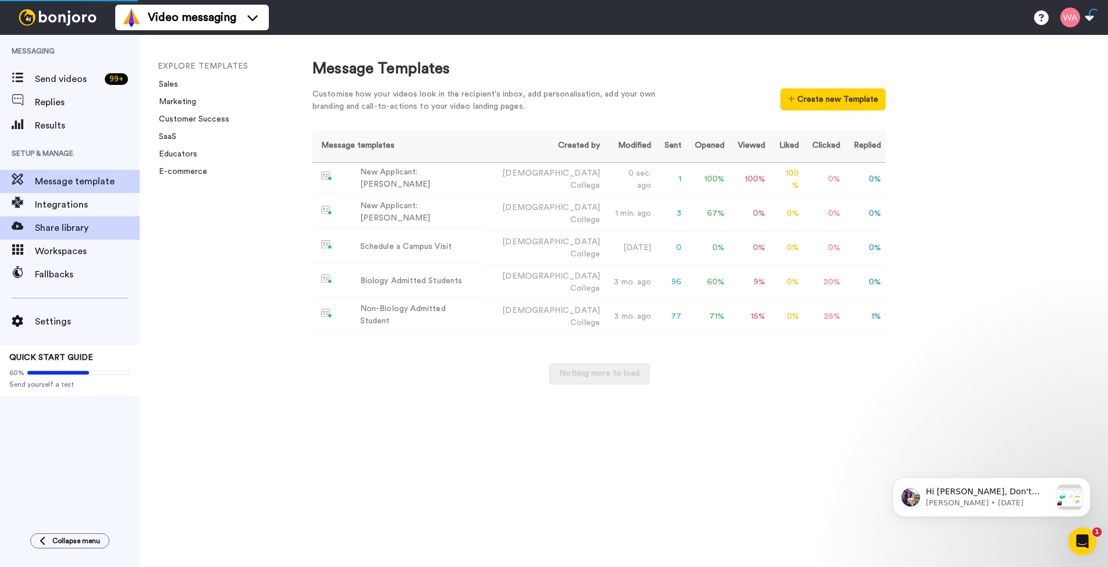
click at [80, 234] on span "Share library" at bounding box center [87, 228] width 105 height 14
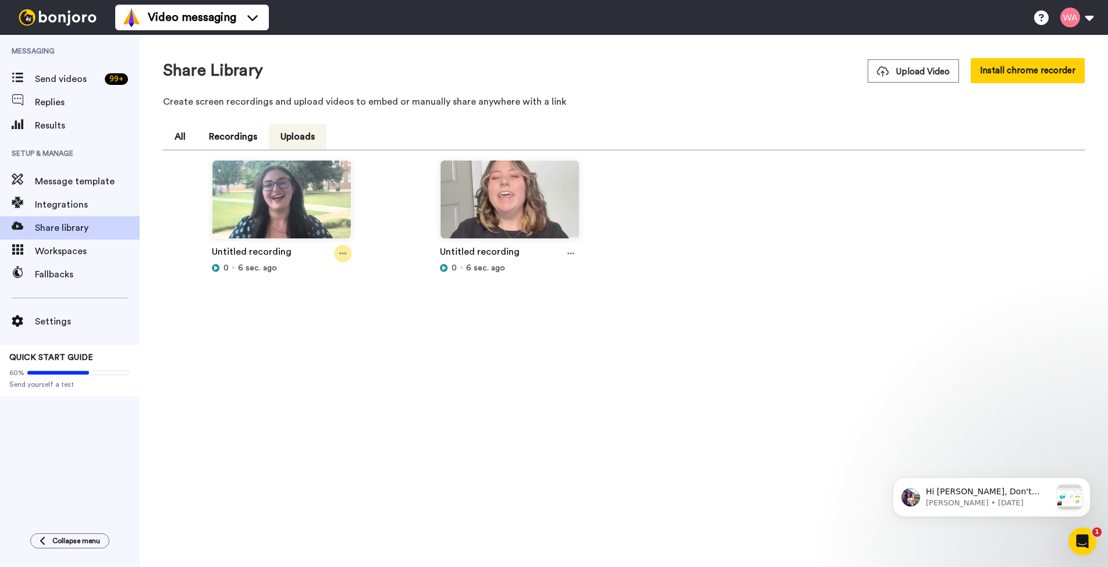
click at [342, 258] on div at bounding box center [342, 253] width 17 height 17
click at [326, 315] on span "Rename" at bounding box center [318, 317] width 29 height 12
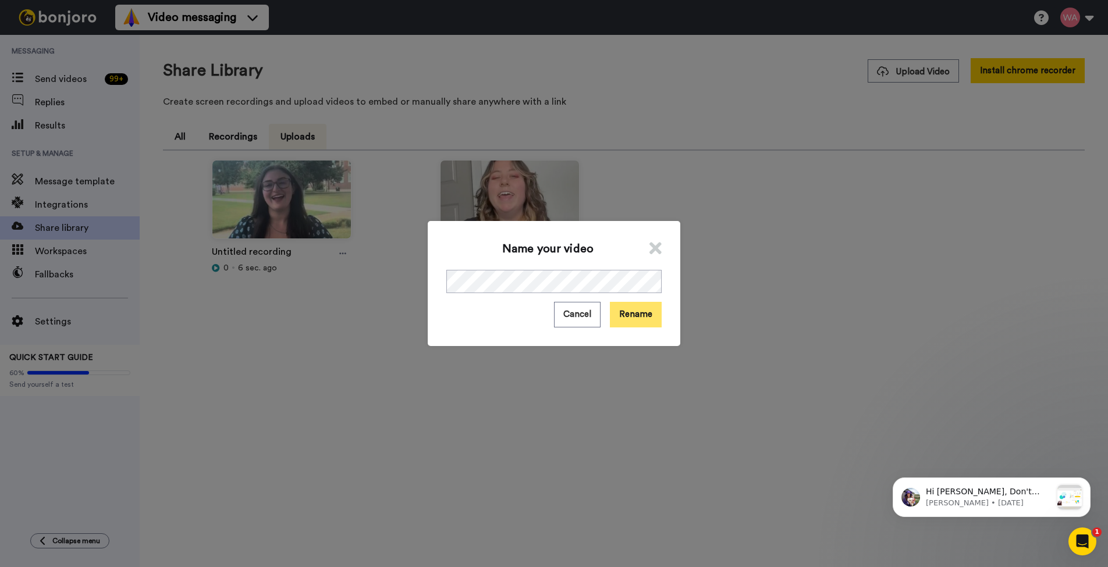
click at [627, 316] on button "Rename" at bounding box center [636, 314] width 52 height 25
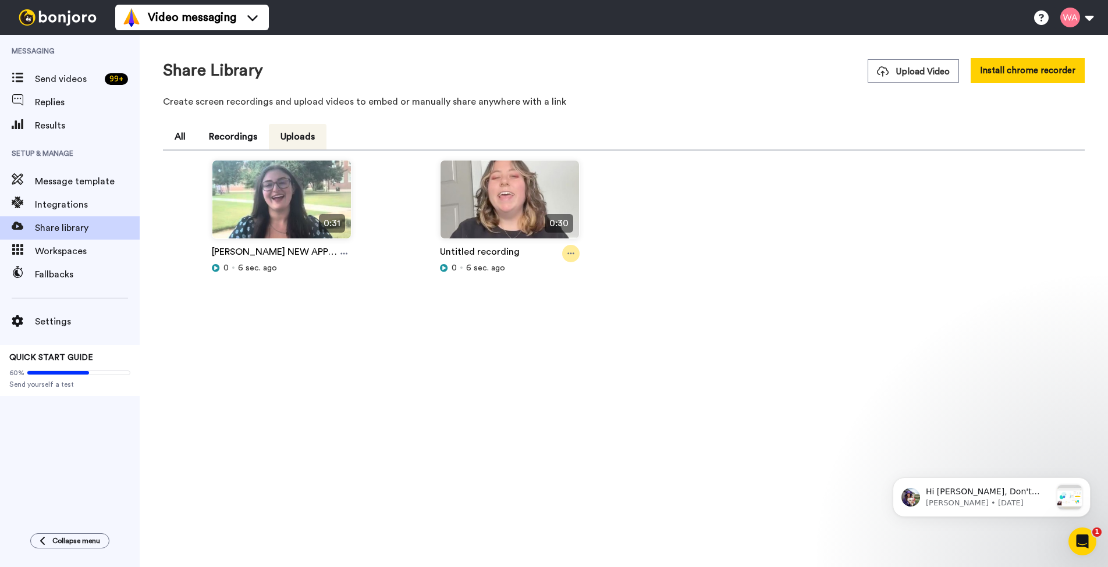
click at [575, 255] on div at bounding box center [570, 253] width 17 height 17
click at [560, 319] on span "Rename" at bounding box center [546, 317] width 29 height 12
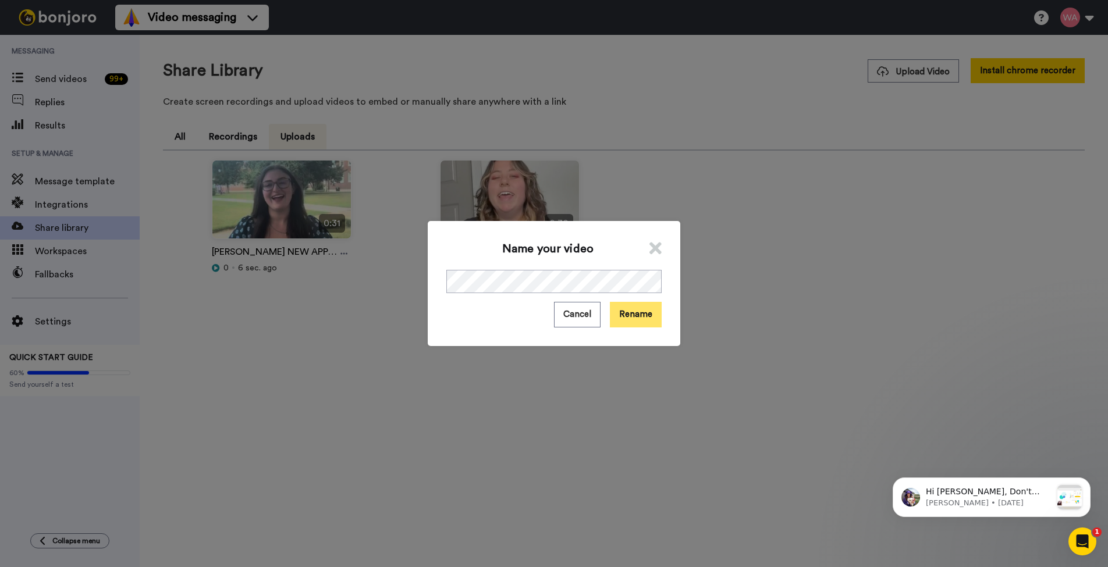
click at [633, 304] on button "Rename" at bounding box center [636, 314] width 52 height 25
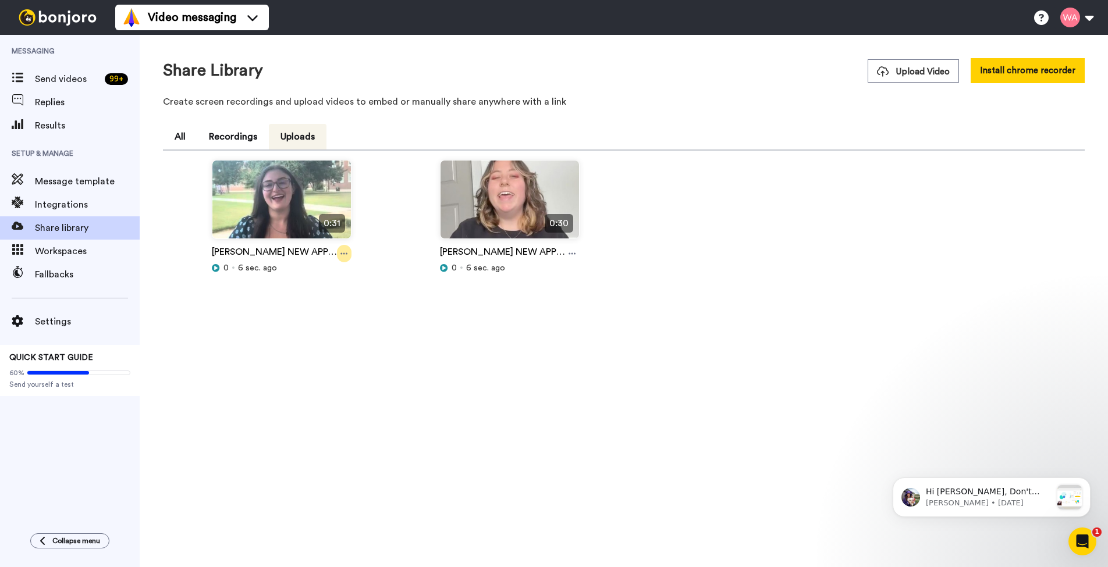
click at [344, 258] on div at bounding box center [344, 253] width 15 height 17
click at [318, 300] on span "Edit thumbnail" at bounding box center [329, 296] width 52 height 12
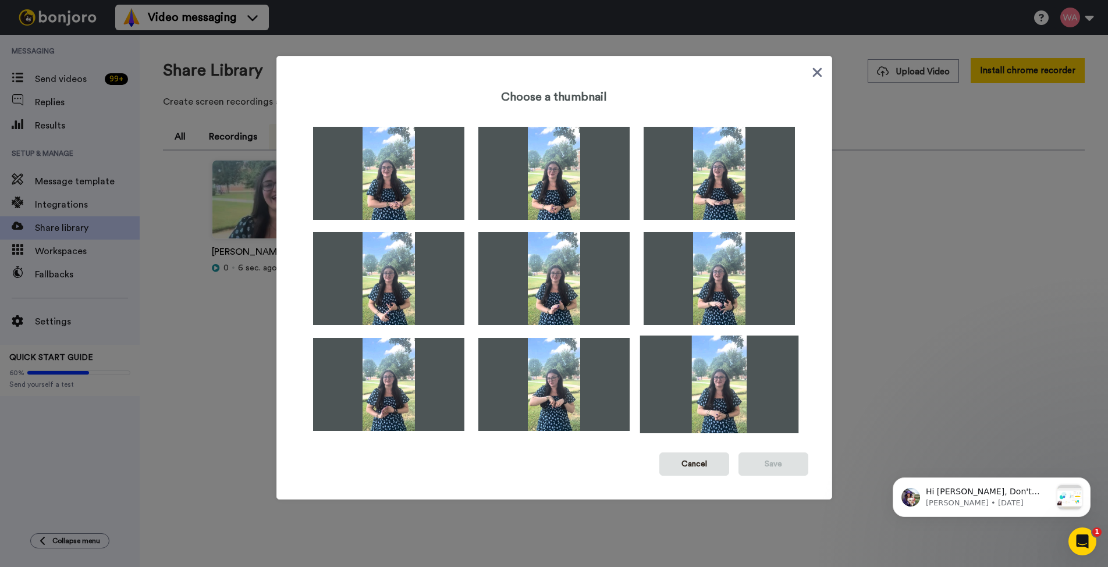
click at [723, 397] on img at bounding box center [719, 385] width 159 height 98
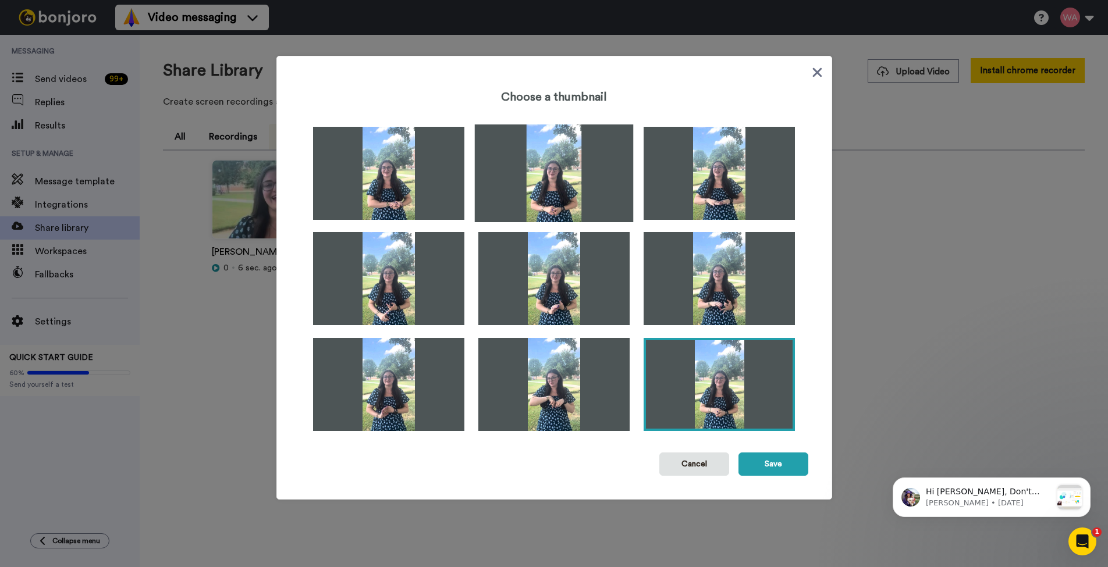
click at [555, 151] on img at bounding box center [553, 173] width 159 height 98
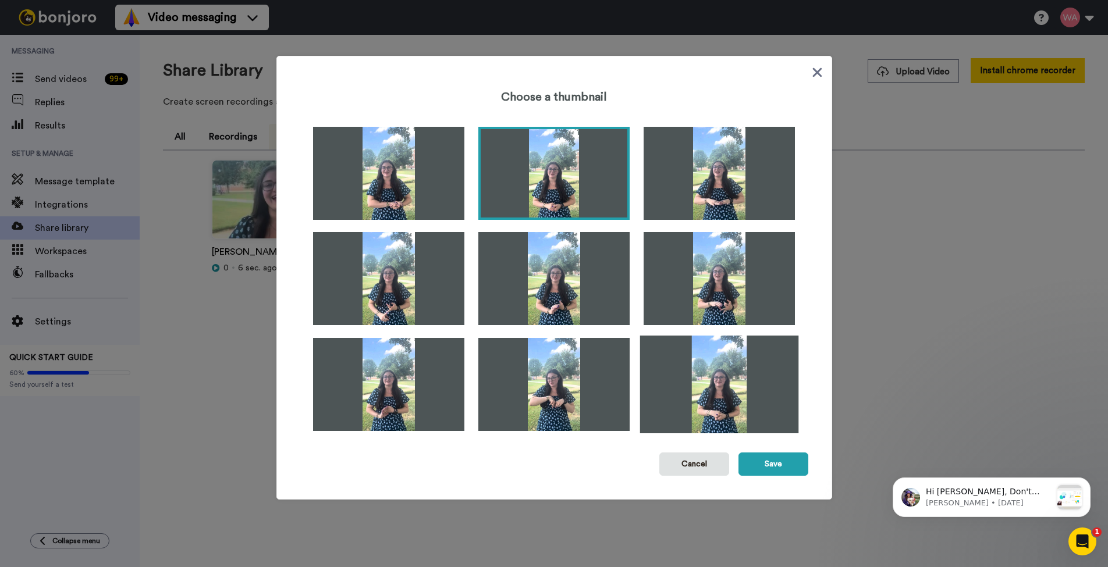
click at [747, 412] on img at bounding box center [719, 385] width 159 height 98
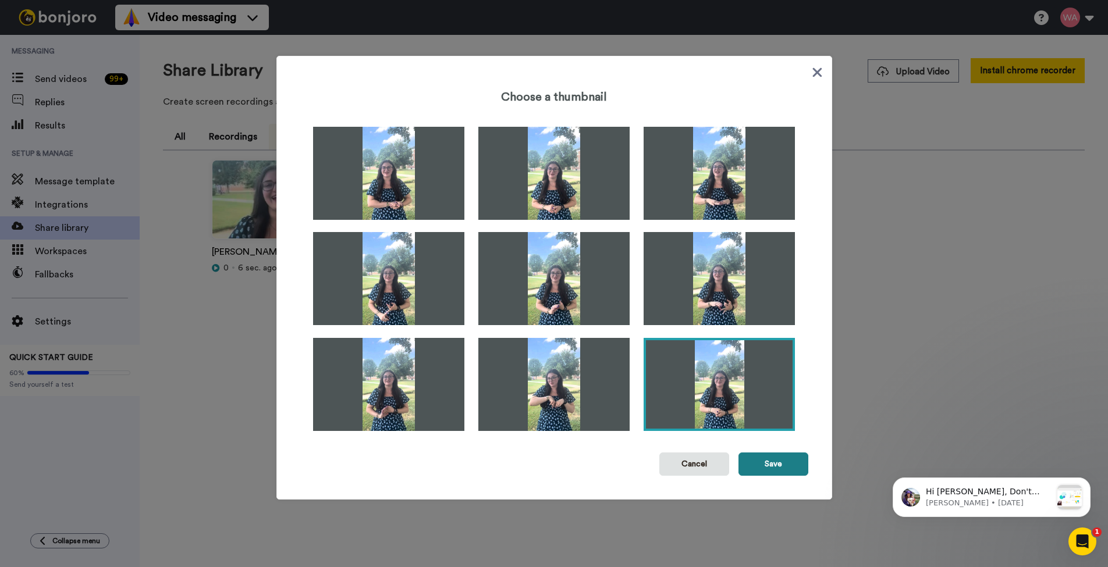
click at [780, 475] on button "Save" at bounding box center [773, 464] width 70 height 23
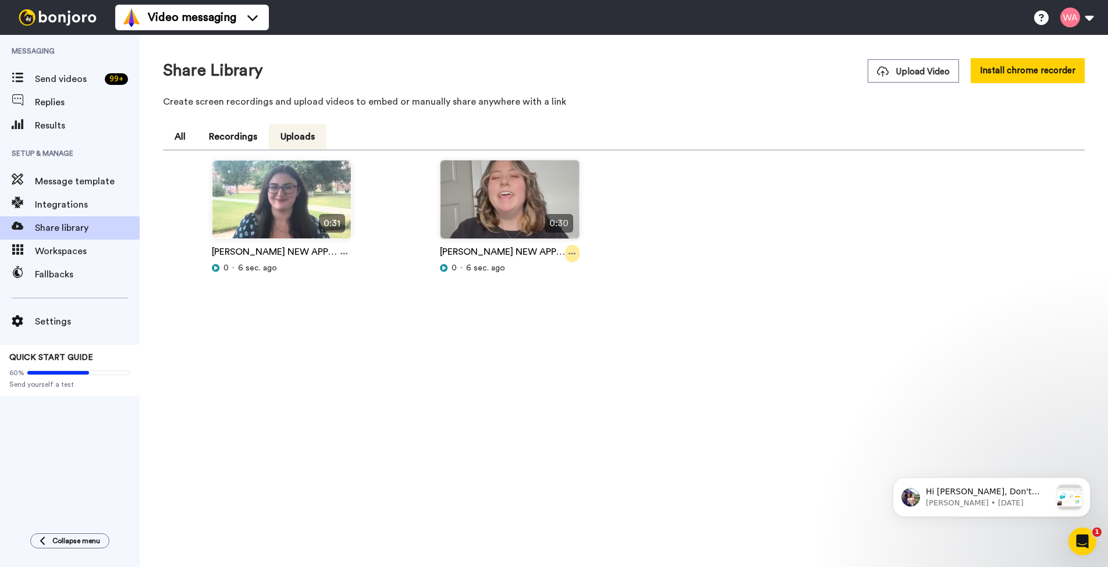
click at [574, 258] on div at bounding box center [572, 253] width 15 height 17
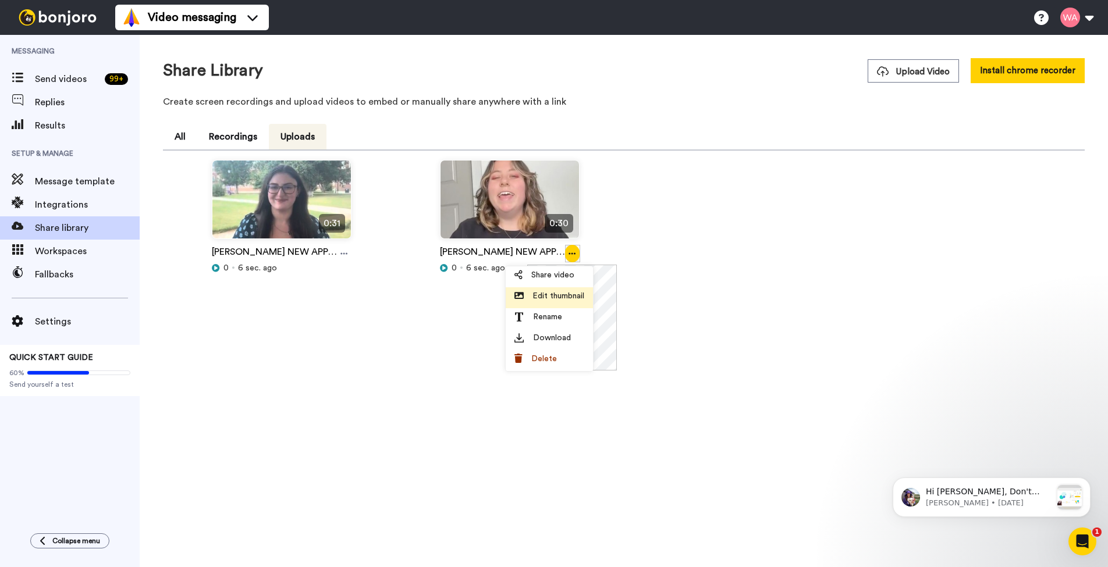
click at [557, 298] on span "Edit thumbnail" at bounding box center [558, 296] width 52 height 12
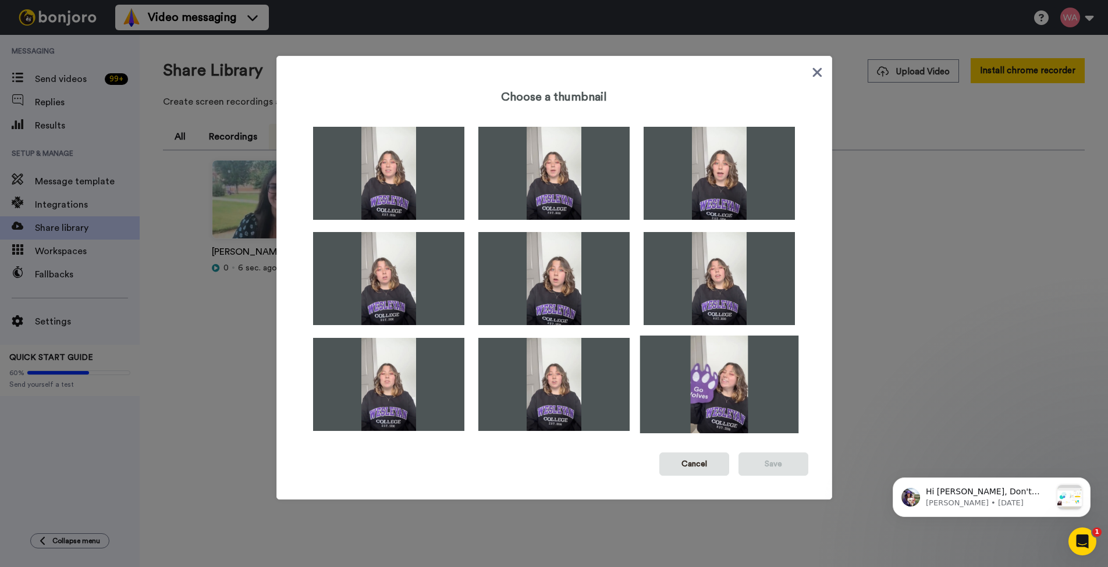
click at [687, 375] on img at bounding box center [719, 385] width 159 height 98
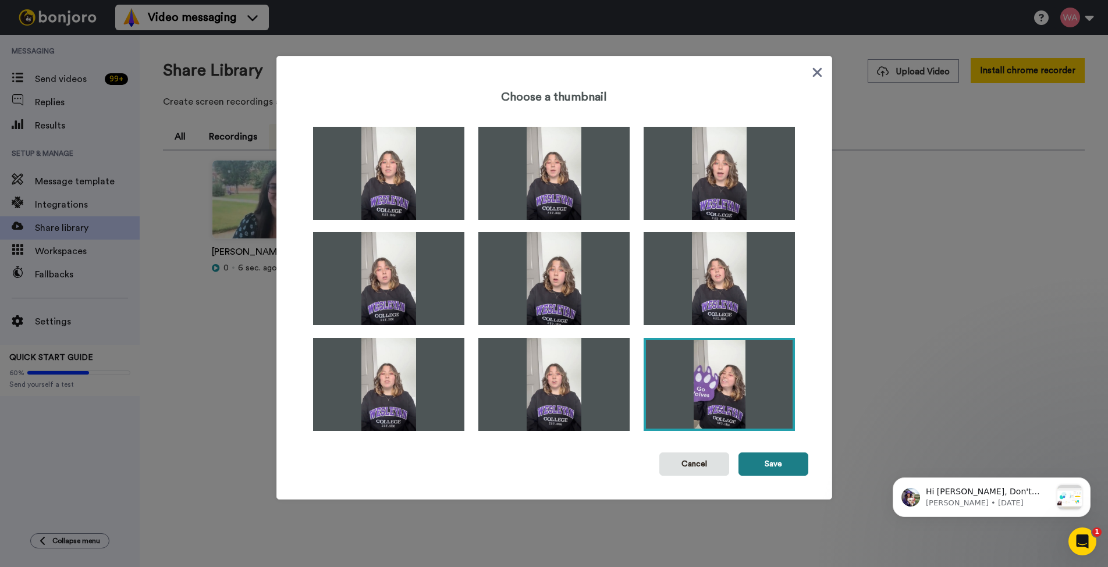
click at [784, 469] on button "Save" at bounding box center [773, 464] width 70 height 23
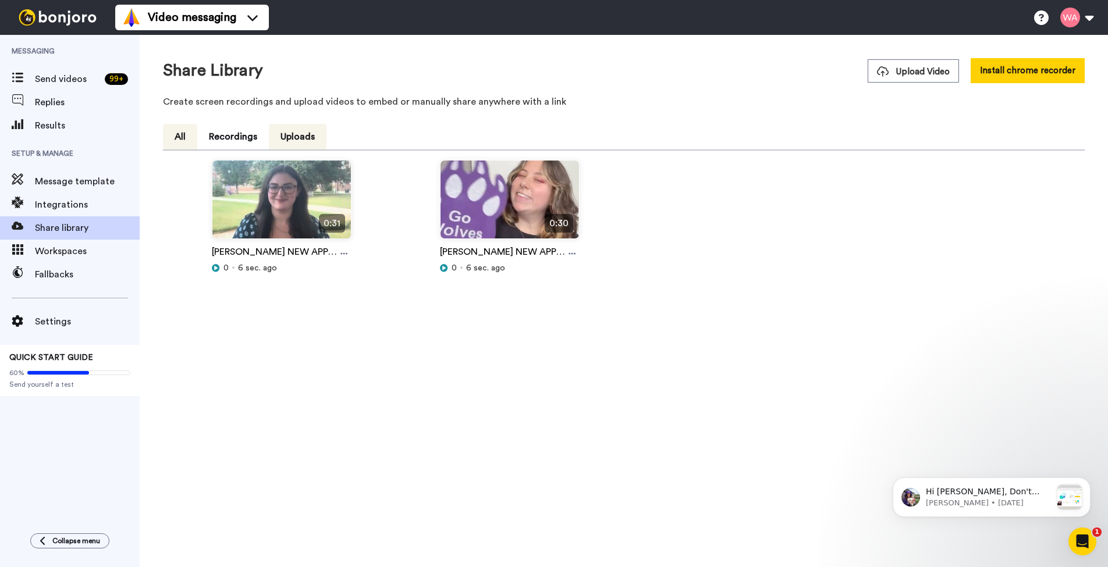
click at [181, 138] on button "All" at bounding box center [180, 137] width 34 height 26
click at [55, 260] on div "Workspaces" at bounding box center [70, 251] width 140 height 23
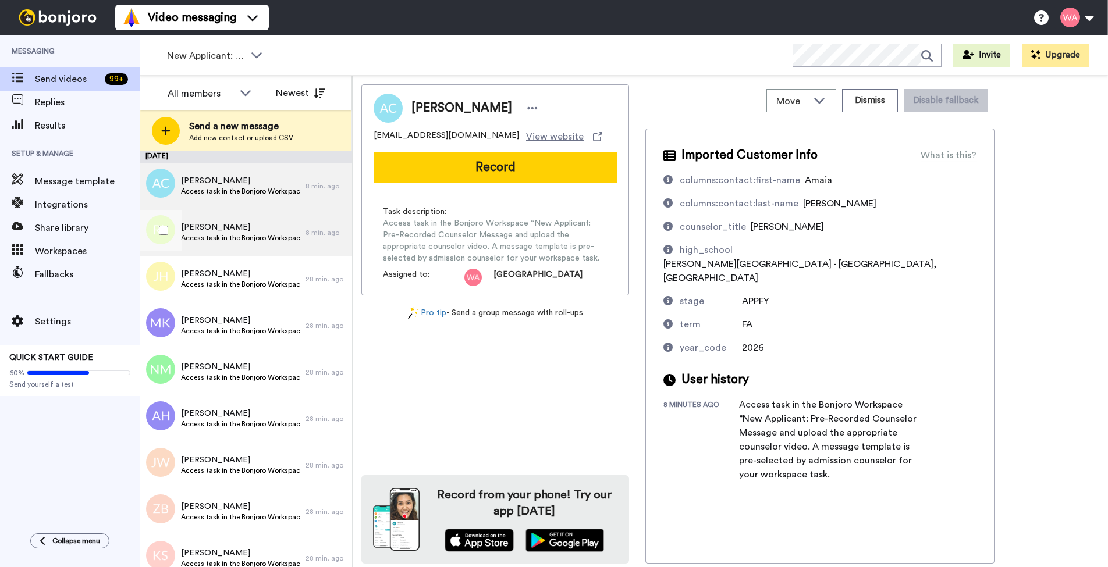
click at [293, 234] on span "Access task in the Bonjoro Workspace “New Applicant: Pre-Recorded Counselor Mes…" at bounding box center [240, 237] width 119 height 9
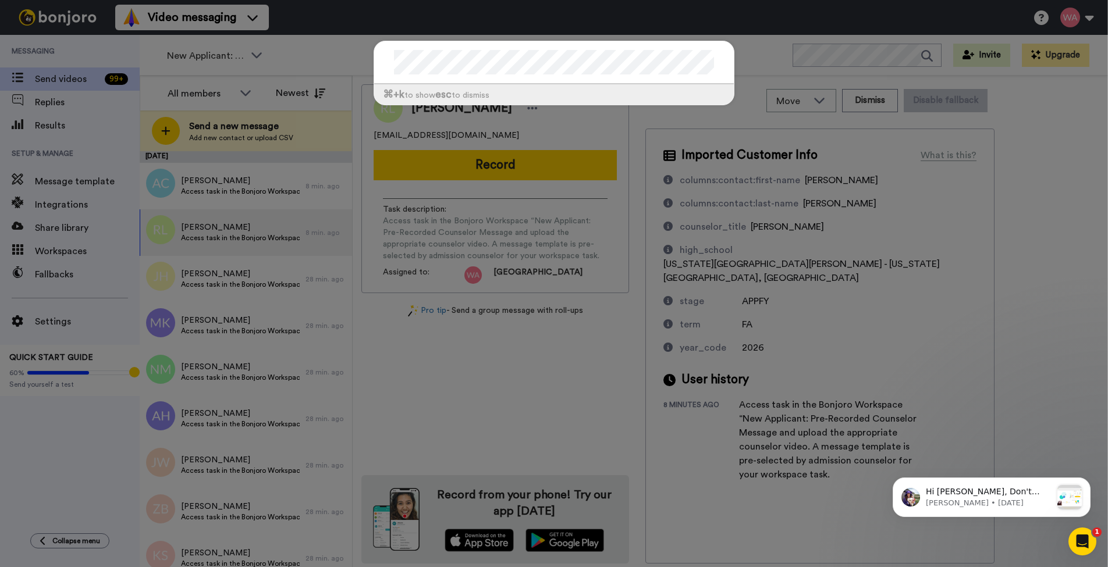
click at [710, 131] on div "⌘ +k to show esc to dismiss" at bounding box center [554, 283] width 1108 height 567
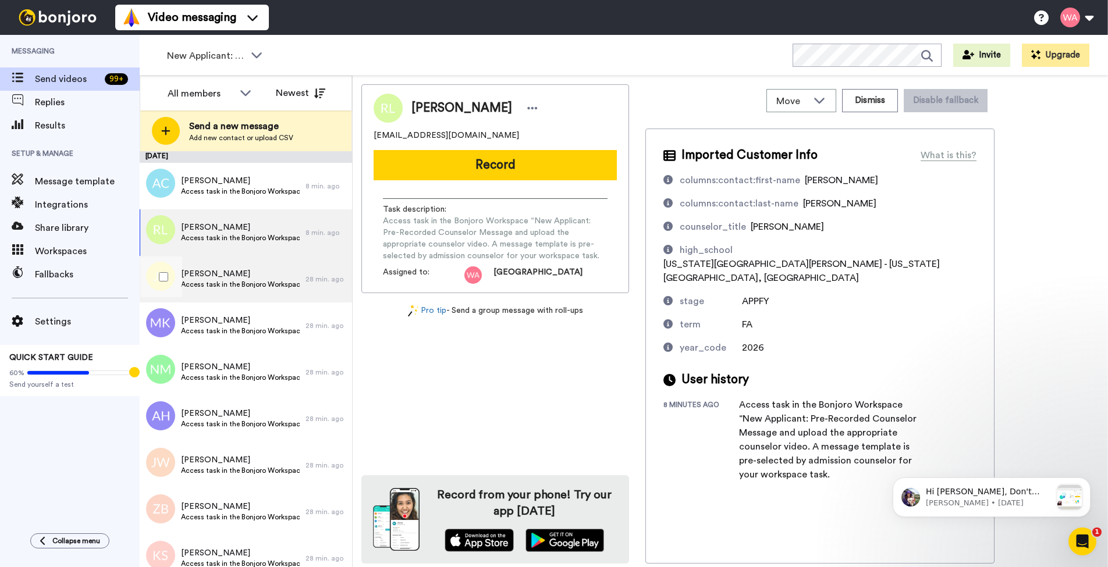
click at [295, 301] on div "[PERSON_NAME] Access task in the Bonjoro Workspace “New Applicant: Pre-Recorded…" at bounding box center [223, 279] width 166 height 47
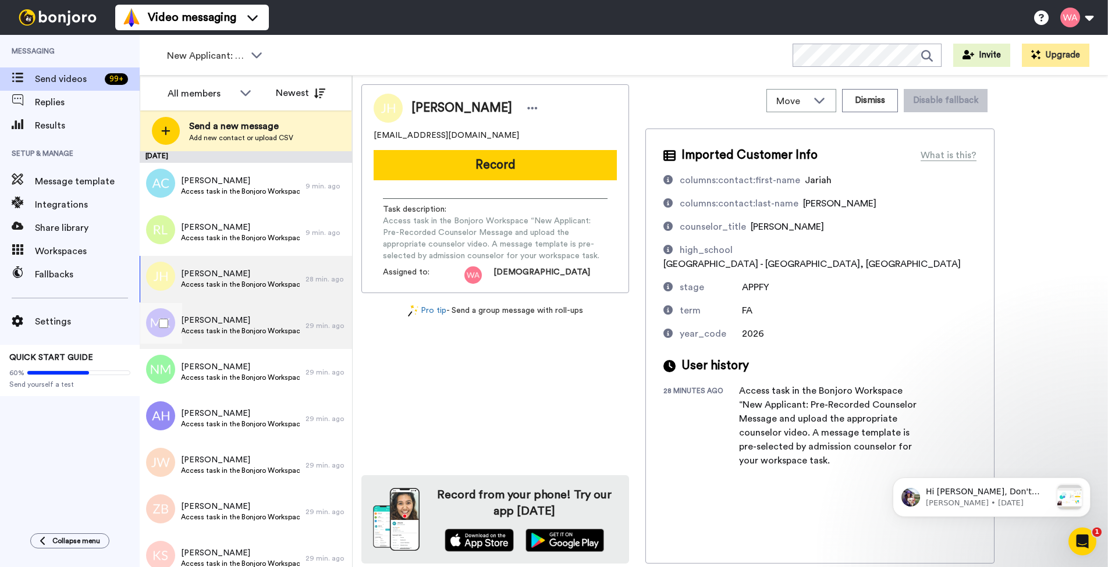
click at [283, 320] on span "[PERSON_NAME]" at bounding box center [240, 321] width 119 height 12
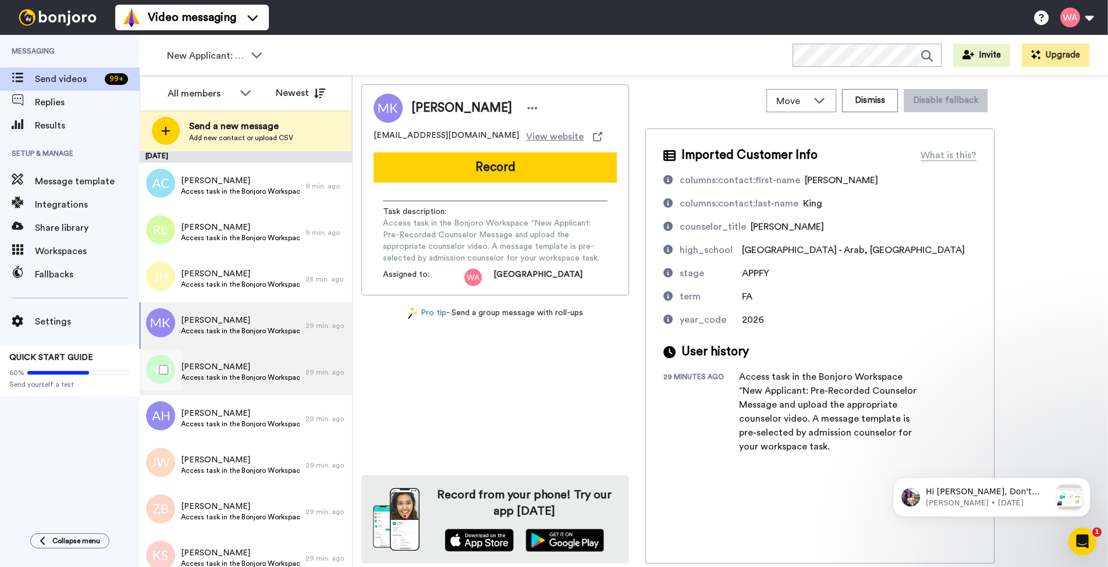
click at [266, 369] on span "[PERSON_NAME]" at bounding box center [240, 367] width 119 height 12
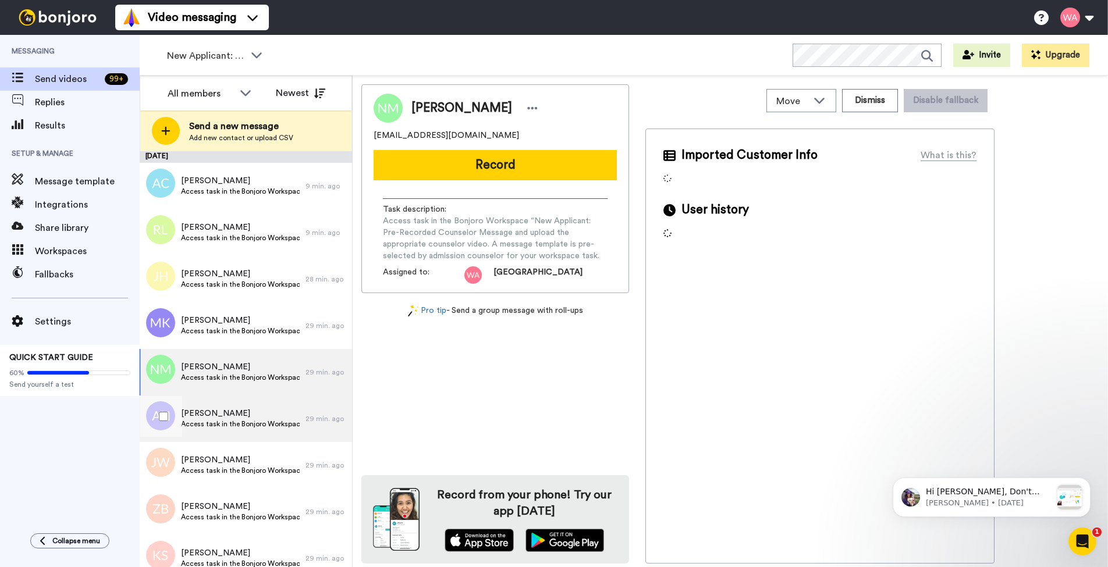
click at [252, 429] on div "[PERSON_NAME] Access task in the Bonjoro Workspace “New Applicant: Pre-Recorded…" at bounding box center [240, 419] width 119 height 22
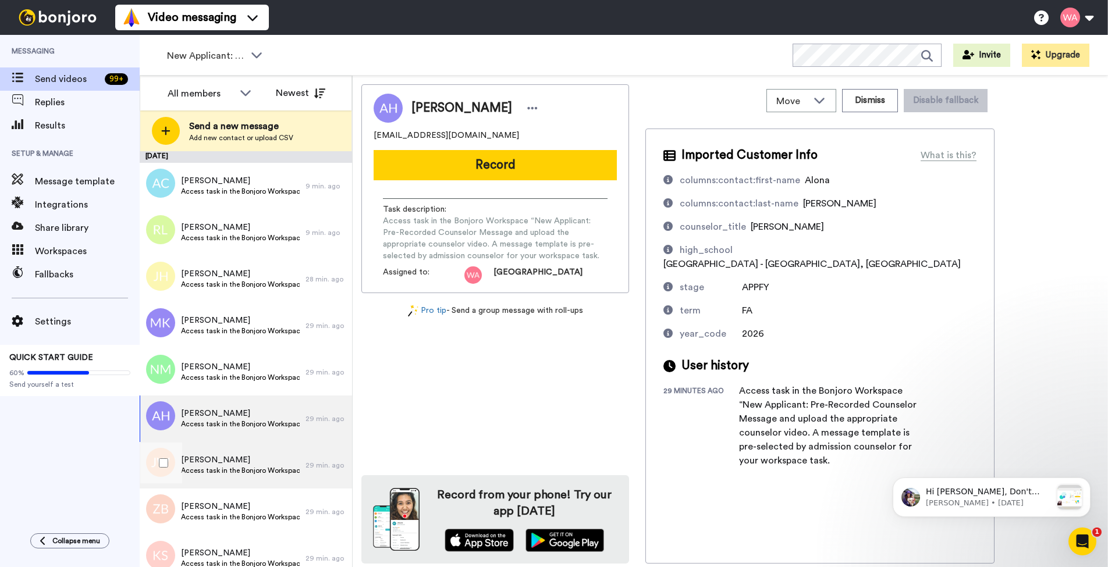
click at [248, 457] on span "[PERSON_NAME]" at bounding box center [240, 460] width 119 height 12
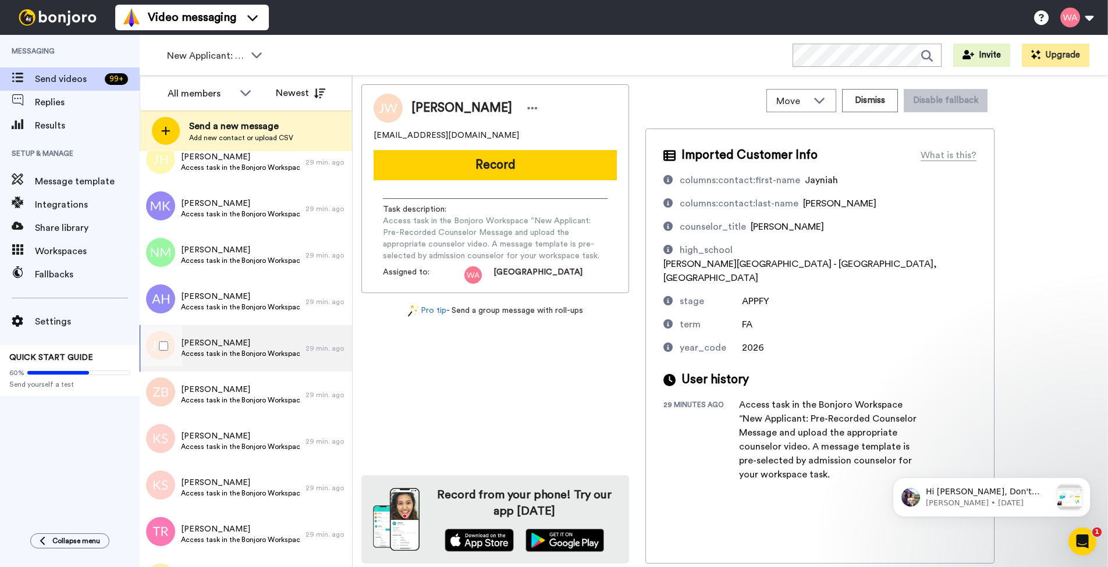
scroll to position [143, 0]
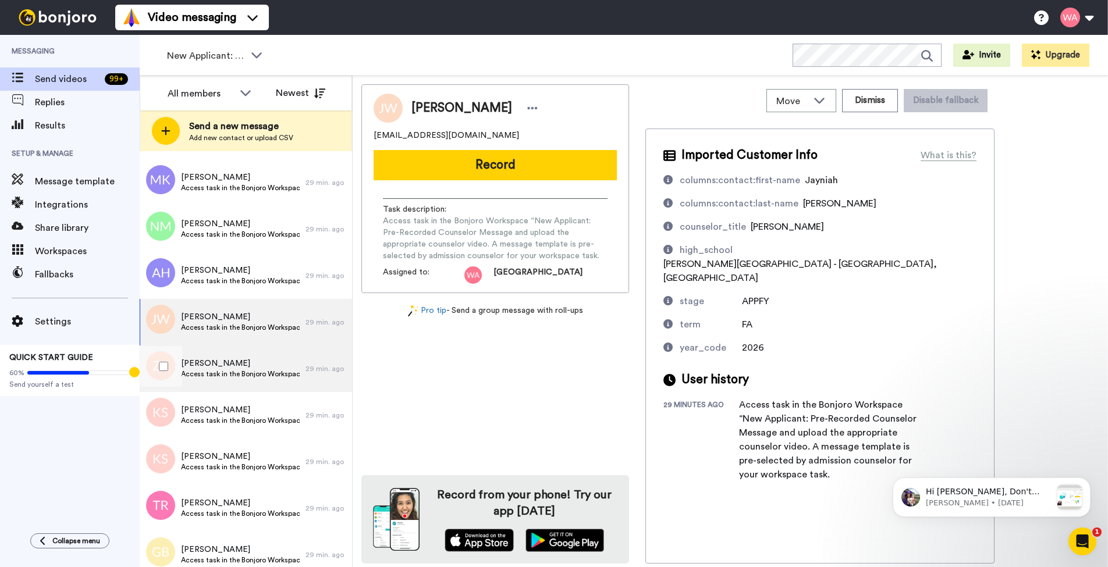
click at [269, 373] on span "Access task in the Bonjoro Workspace “New Applicant: Pre-Recorded Counselor Mes…" at bounding box center [240, 373] width 119 height 9
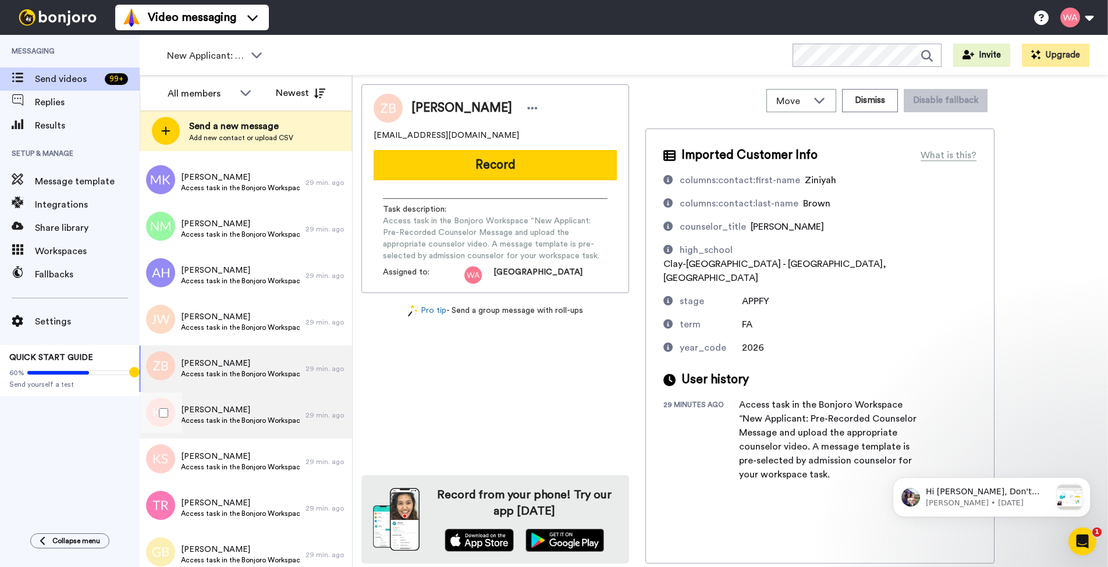
click at [270, 422] on span "Access task in the Bonjoro Workspace “New Applicant: Pre-Recorded Counselor Mes…" at bounding box center [240, 420] width 119 height 9
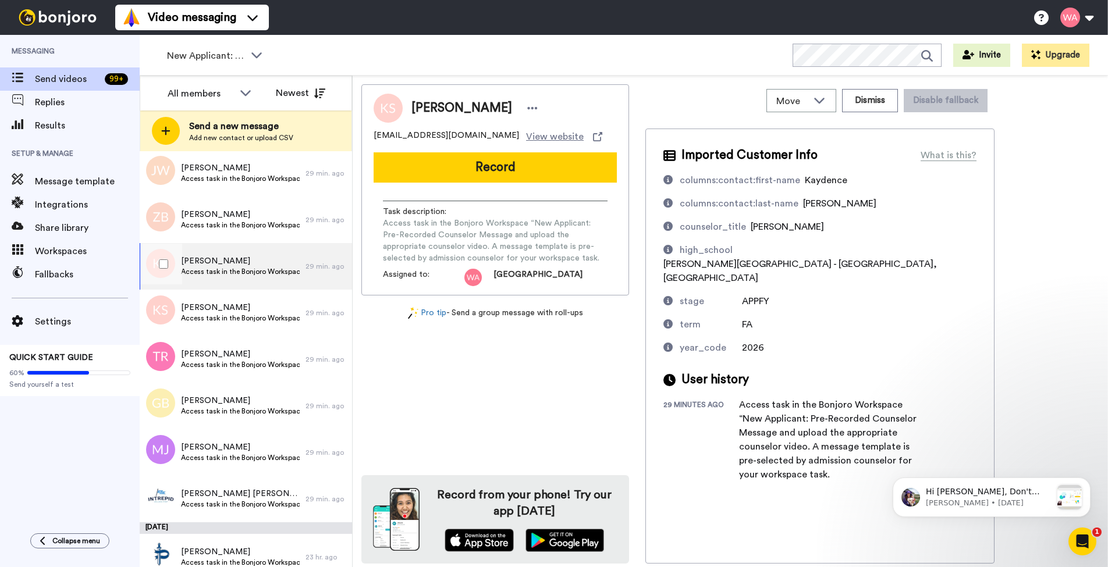
scroll to position [314, 0]
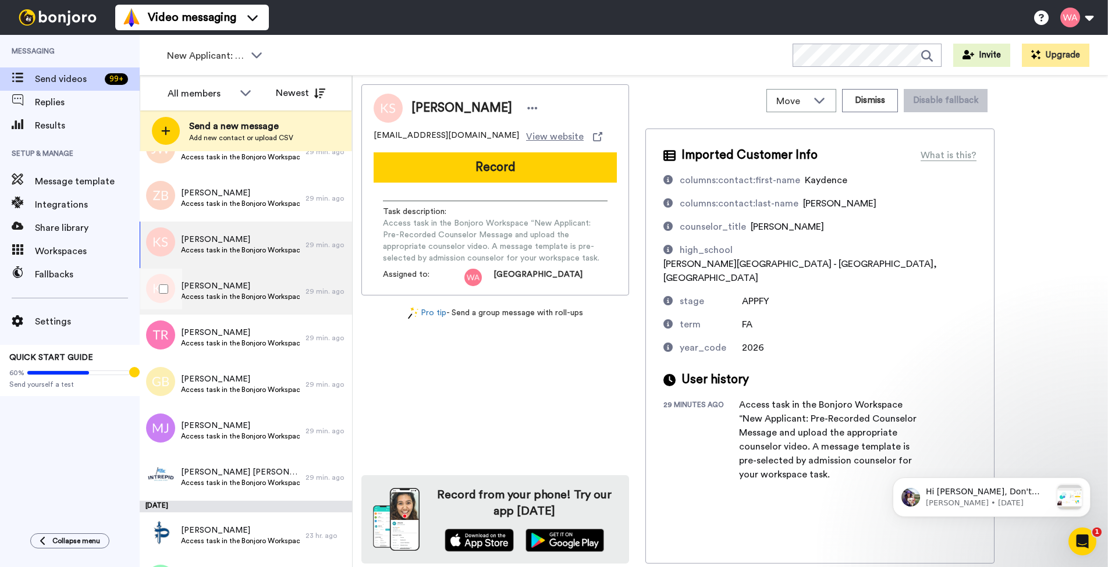
click at [269, 280] on span "[PERSON_NAME]" at bounding box center [240, 286] width 119 height 12
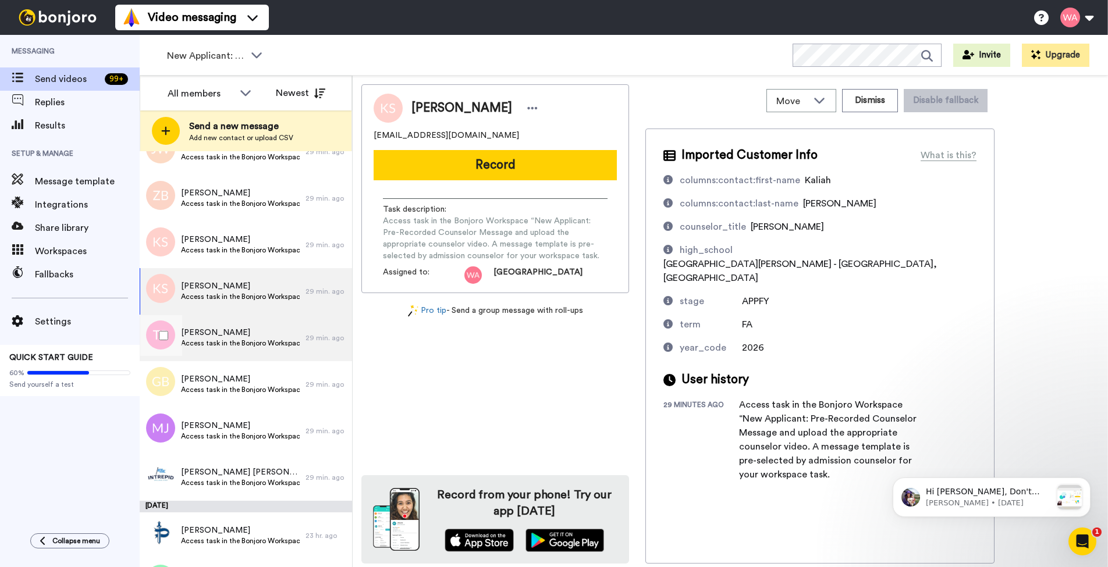
click at [251, 331] on span "Ti'shae Roberts" at bounding box center [240, 333] width 119 height 12
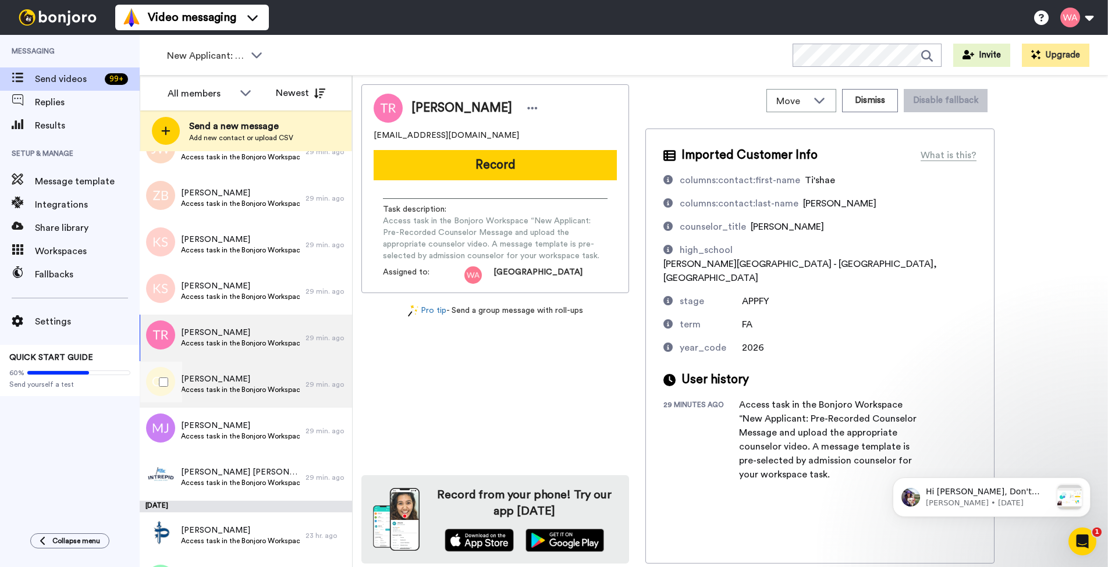
click at [239, 366] on div "Genevieve Bellino Access task in the Bonjoro Workspace “New Applicant: Pre-Reco…" at bounding box center [223, 384] width 166 height 47
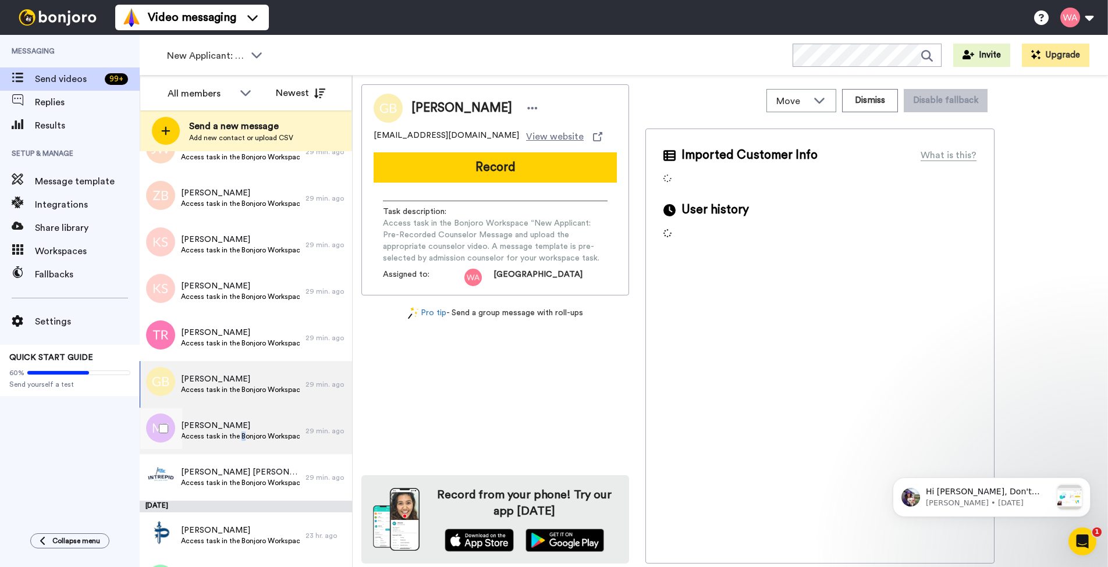
click at [241, 437] on span "Access task in the Bonjoro Workspace “New Applicant: Pre-Recorded Counselor Mes…" at bounding box center [240, 436] width 119 height 9
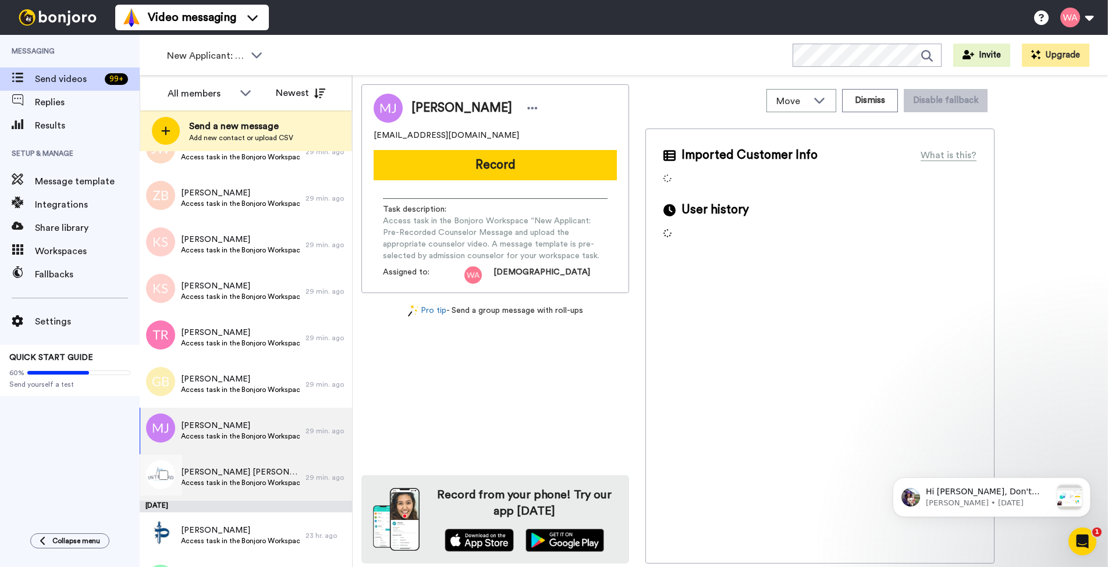
click at [234, 465] on div "Paola Damian Contreras Access task in the Bonjoro Workspace “New Applicant: Pre…" at bounding box center [223, 477] width 166 height 47
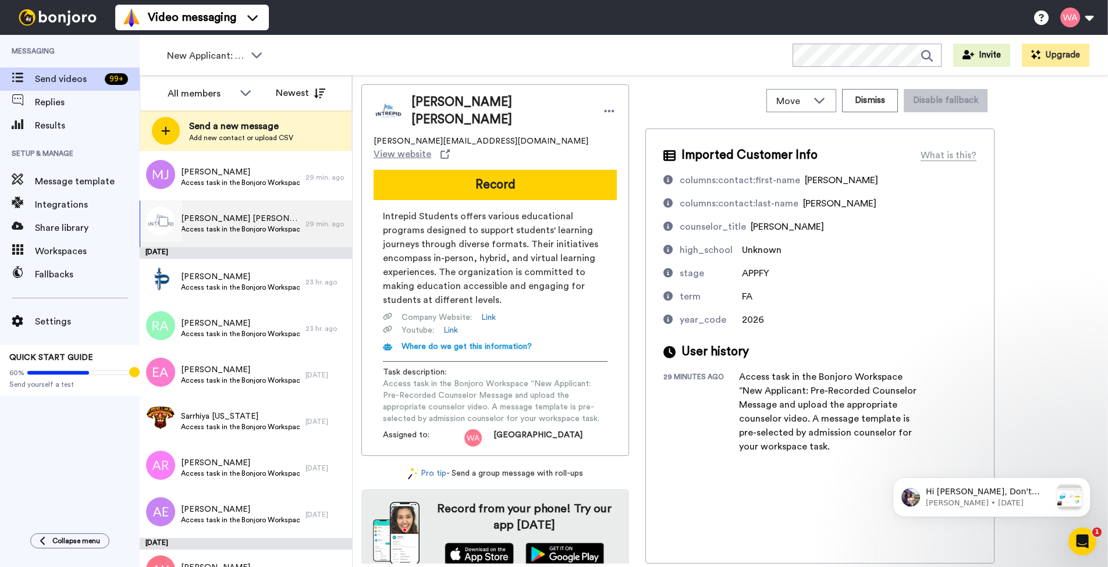
scroll to position [570, 0]
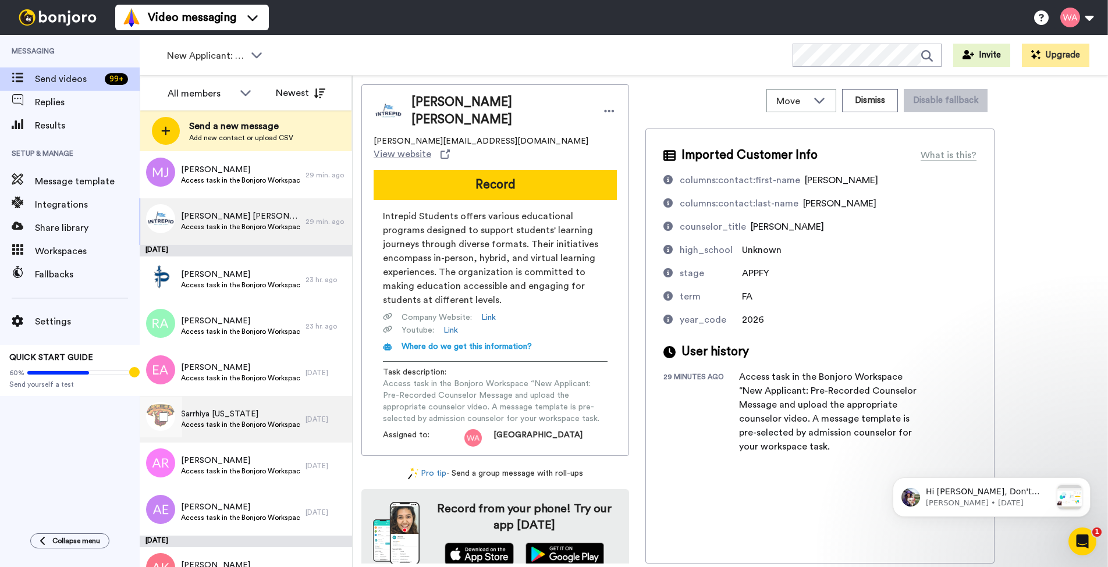
click at [245, 412] on span "Sarrhiya Washington" at bounding box center [240, 414] width 119 height 12
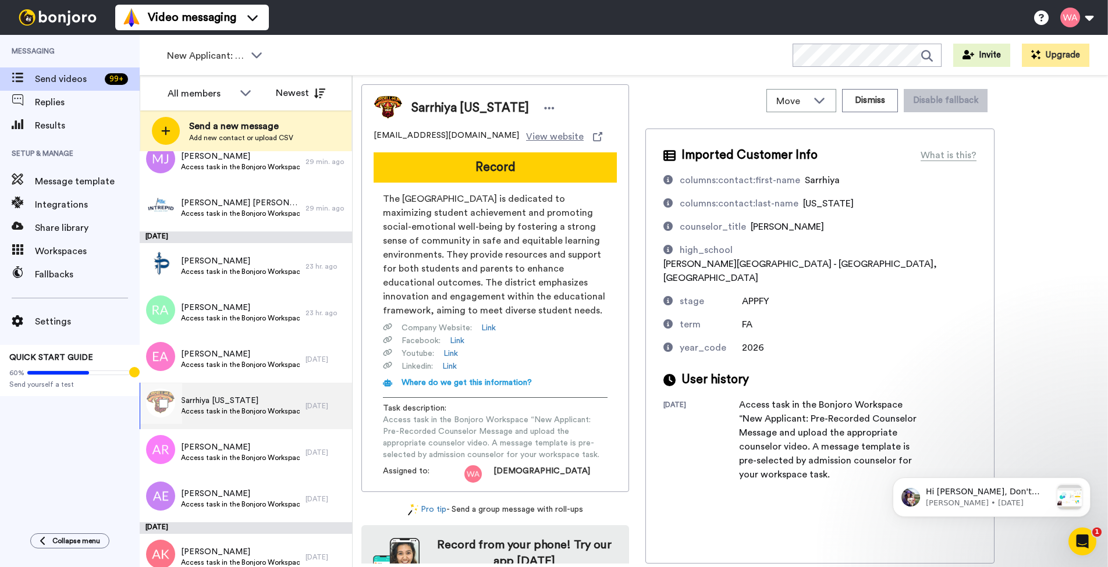
scroll to position [573, 0]
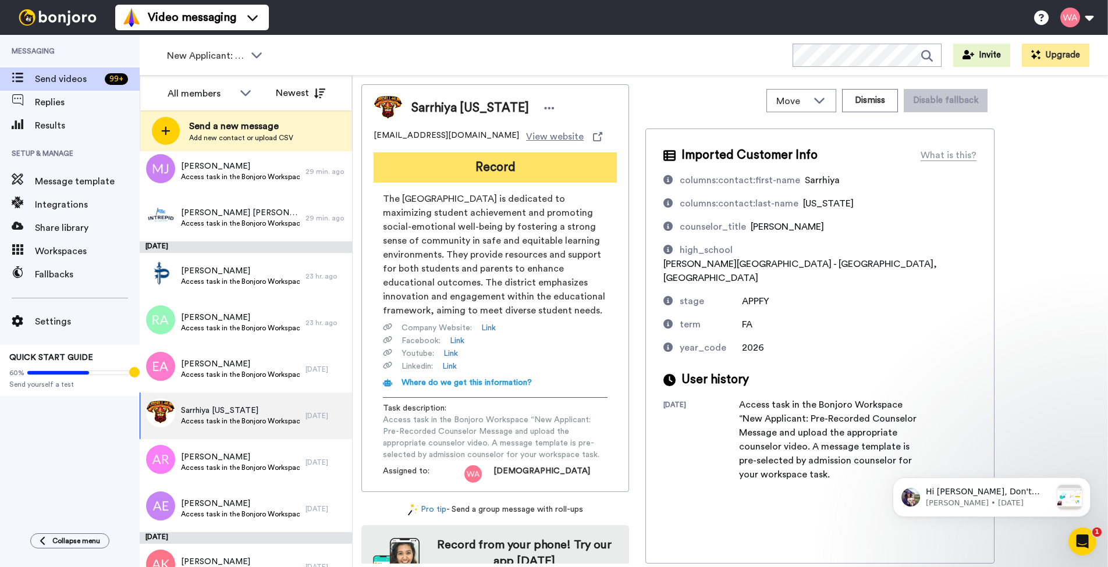
click at [478, 166] on button "Record" at bounding box center [494, 167] width 243 height 30
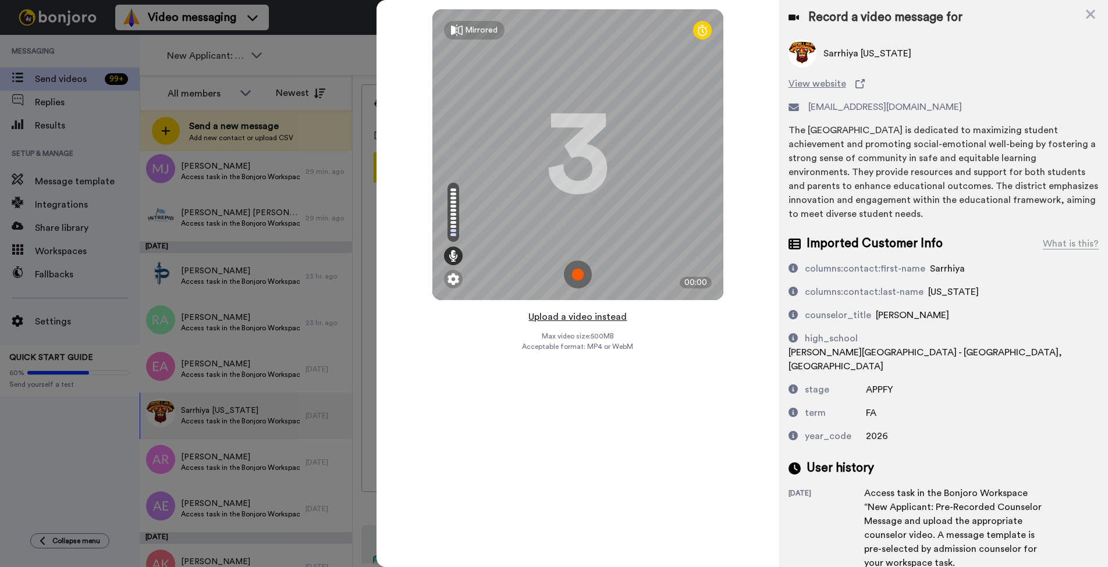
click at [593, 321] on button "Upload a video instead" at bounding box center [577, 316] width 105 height 15
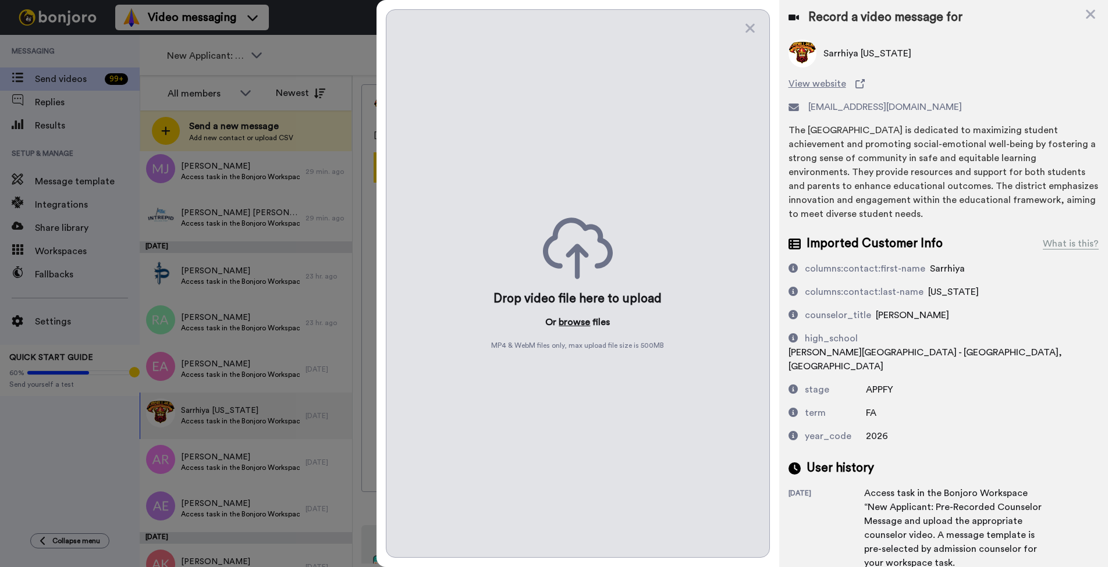
click at [576, 320] on button "browse" at bounding box center [573, 322] width 31 height 14
click at [749, 27] on icon at bounding box center [749, 28] width 9 height 9
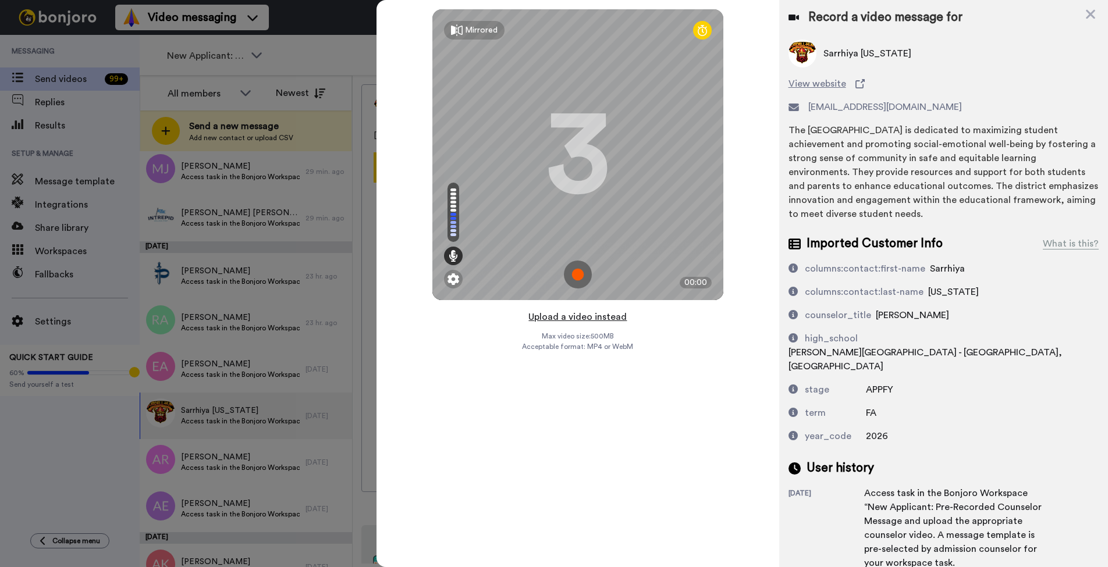
click at [557, 312] on button "Upload a video instead" at bounding box center [577, 316] width 105 height 15
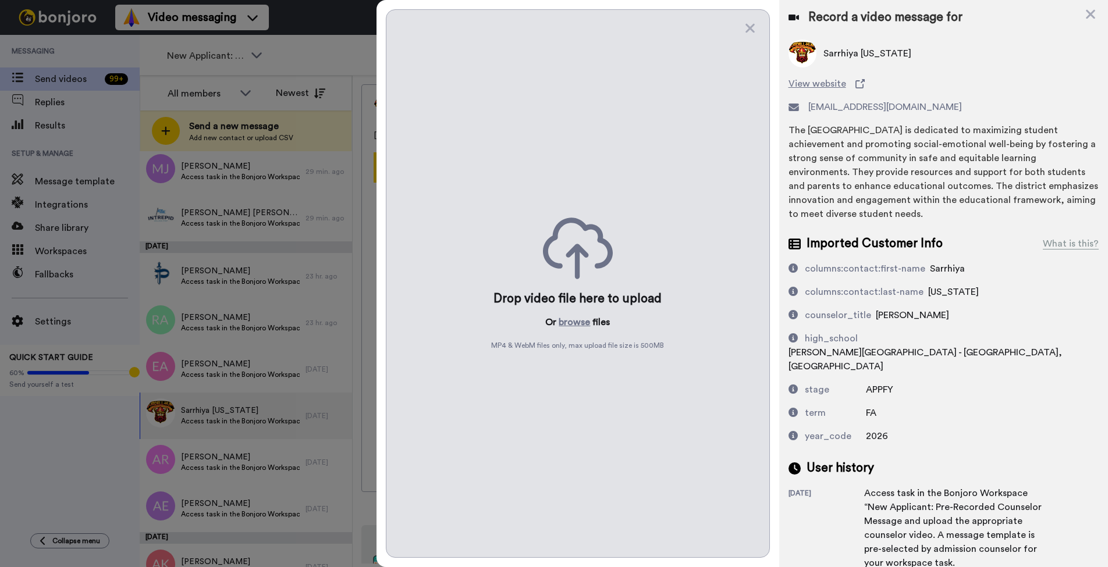
click at [570, 258] on icon at bounding box center [578, 249] width 70 height 62
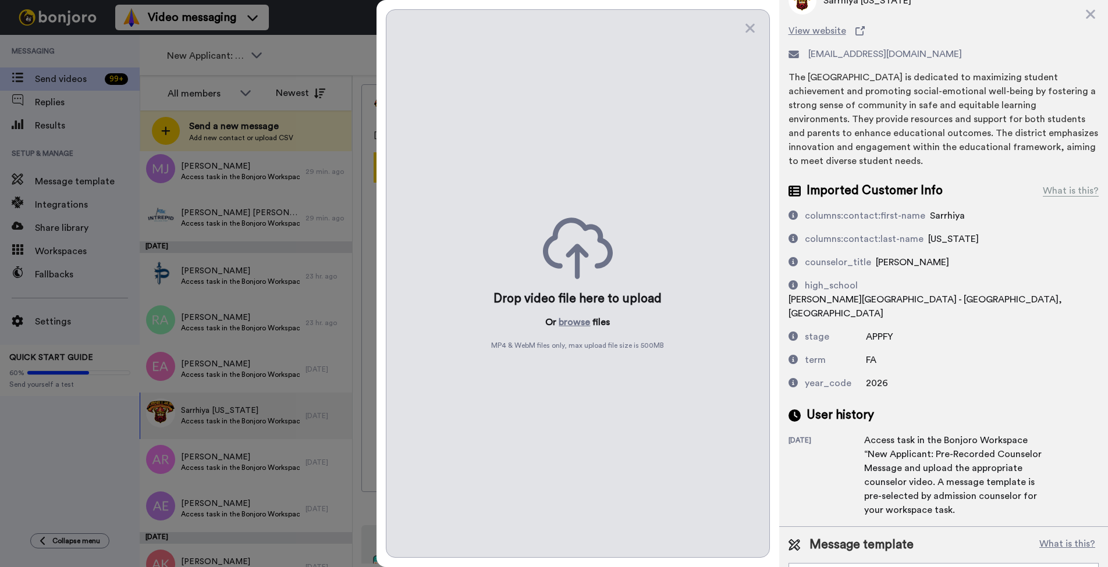
scroll to position [52, 0]
click at [934, 567] on div "New Applicant: Skylar Torres" at bounding box center [934, 575] width 272 height 12
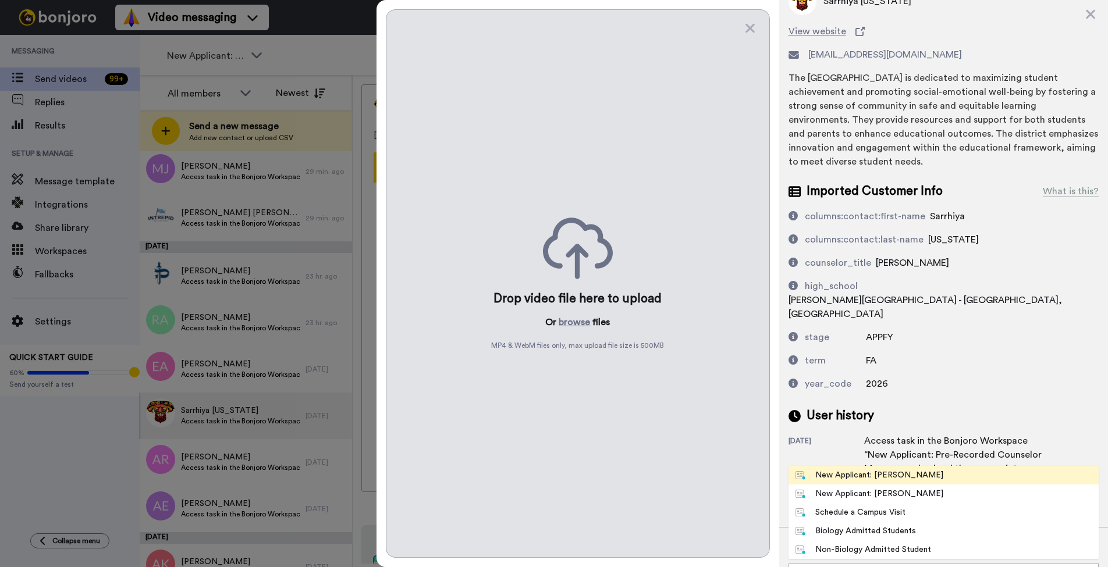
click at [909, 469] on div "New Applicant: Skylar Torres" at bounding box center [869, 475] width 148 height 12
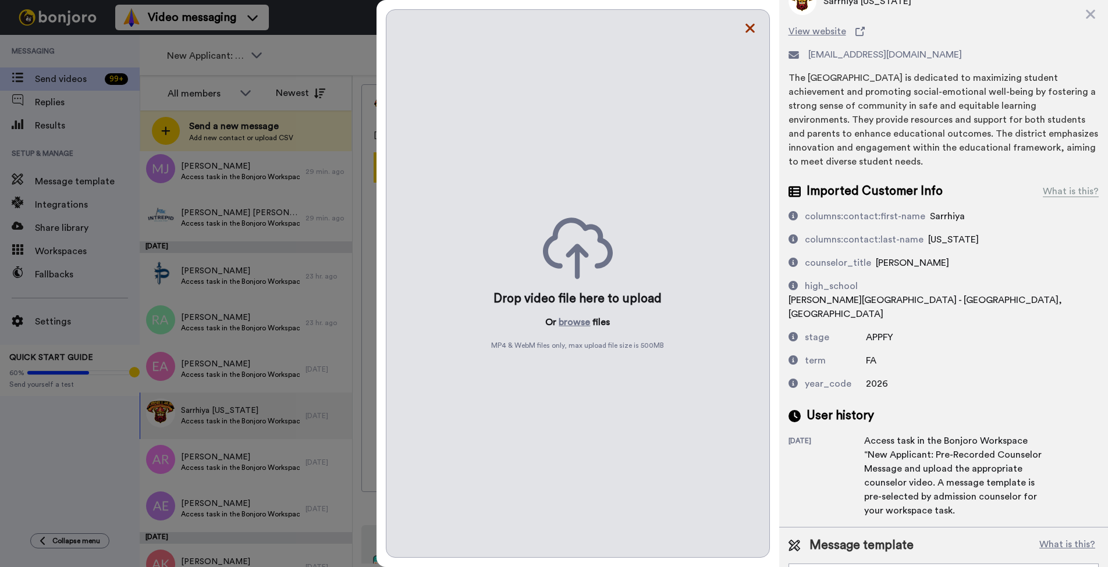
click at [750, 25] on icon at bounding box center [750, 28] width 12 height 15
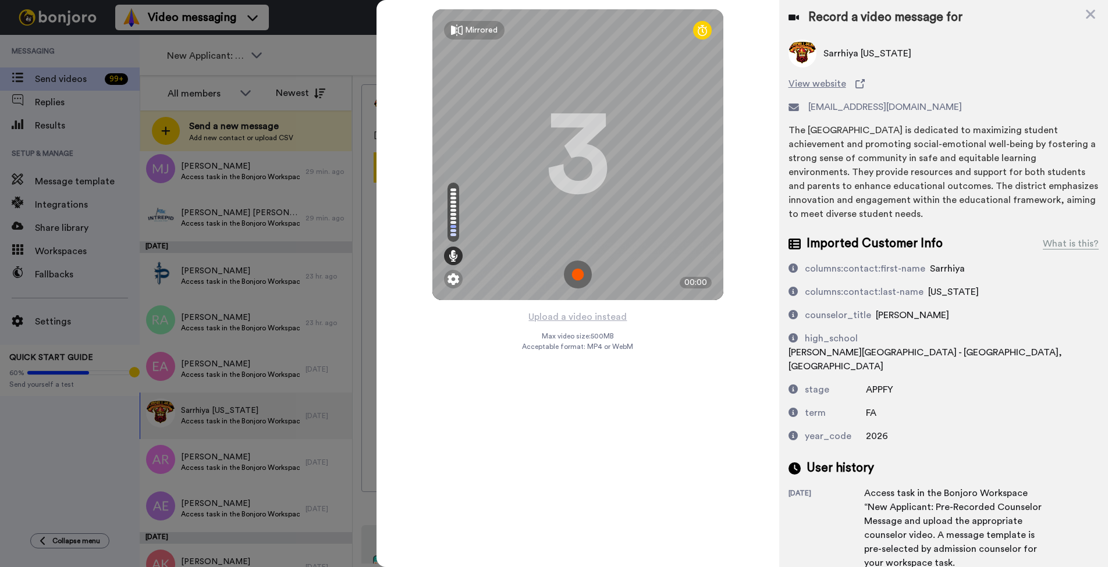
scroll to position [0, 0]
click at [1090, 14] on icon at bounding box center [1090, 14] width 9 height 9
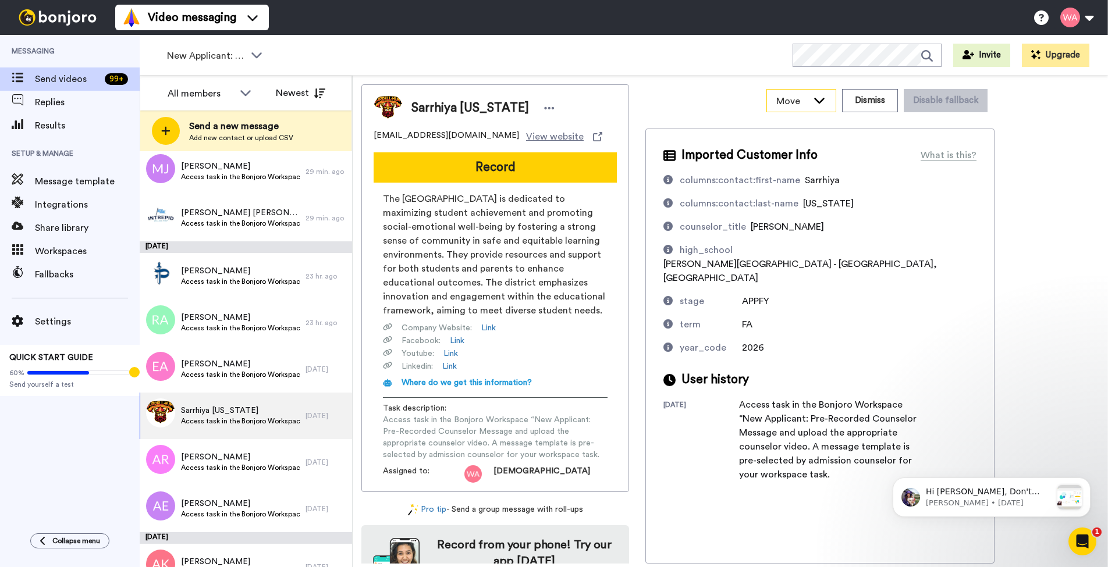
click at [781, 105] on span "Move" at bounding box center [791, 101] width 31 height 14
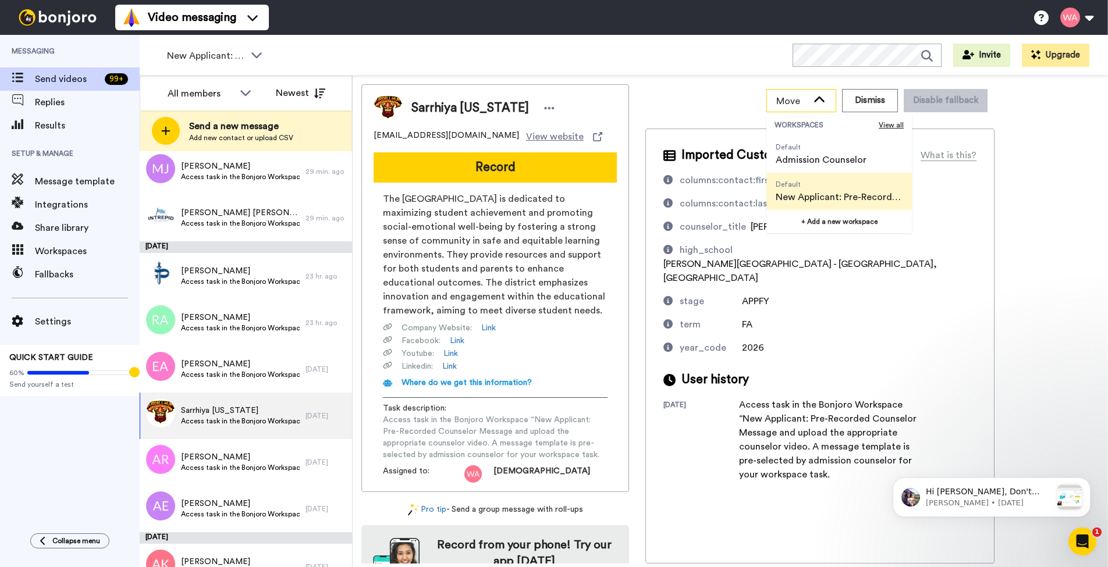
click at [781, 105] on span "Move" at bounding box center [791, 101] width 31 height 14
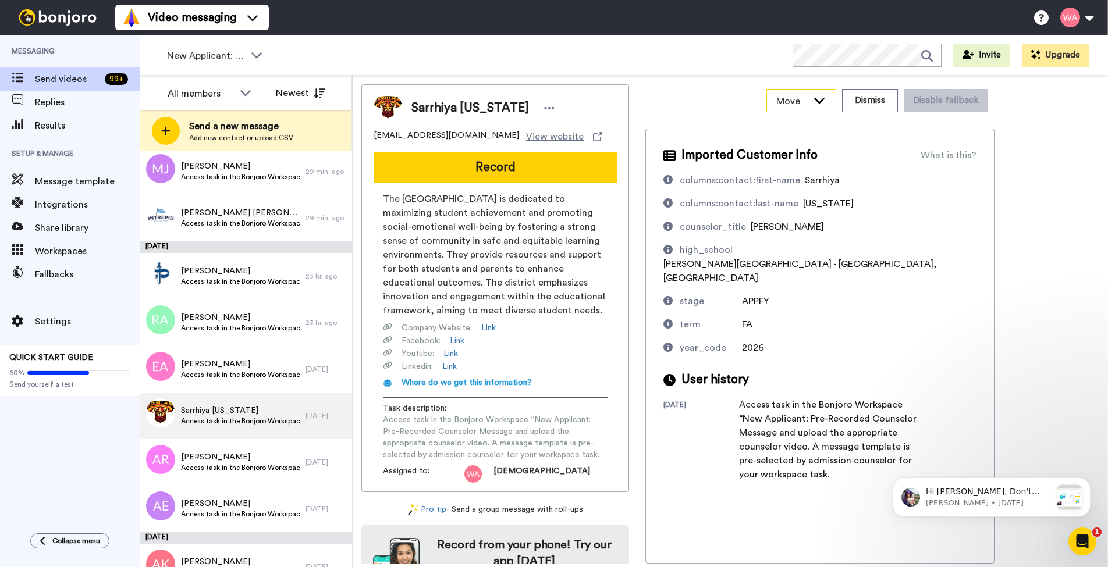
click at [781, 105] on span "Move" at bounding box center [791, 101] width 31 height 14
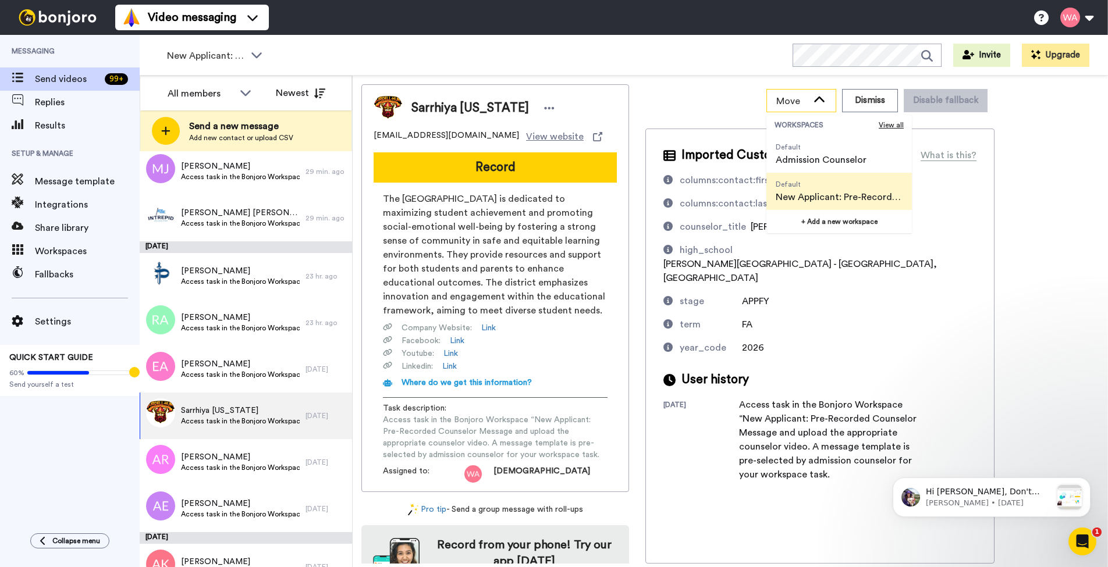
click at [781, 106] on span "Move" at bounding box center [791, 101] width 31 height 14
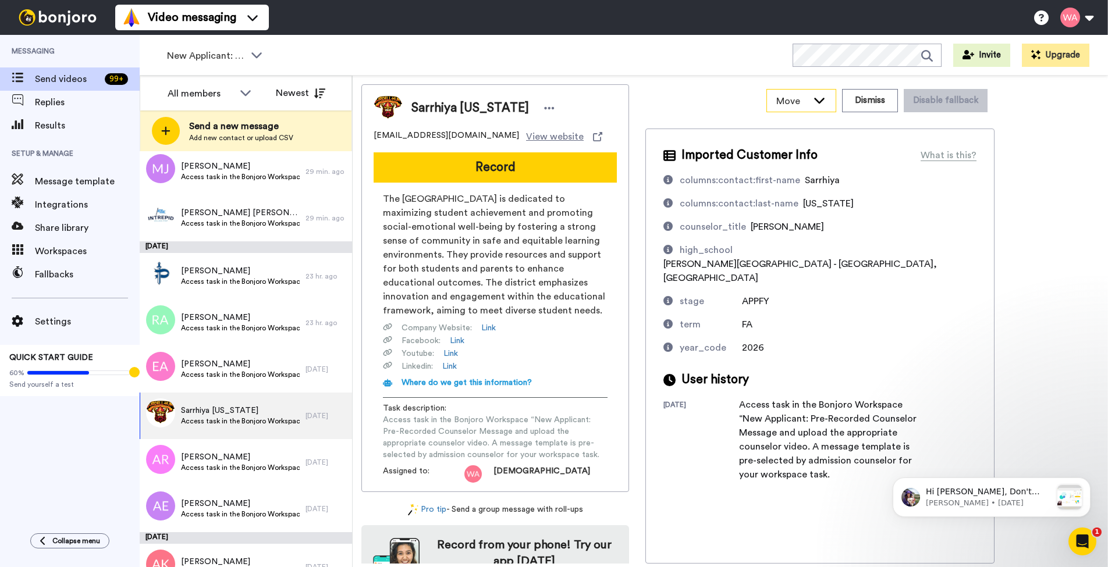
click at [802, 109] on div "Move" at bounding box center [801, 101] width 69 height 22
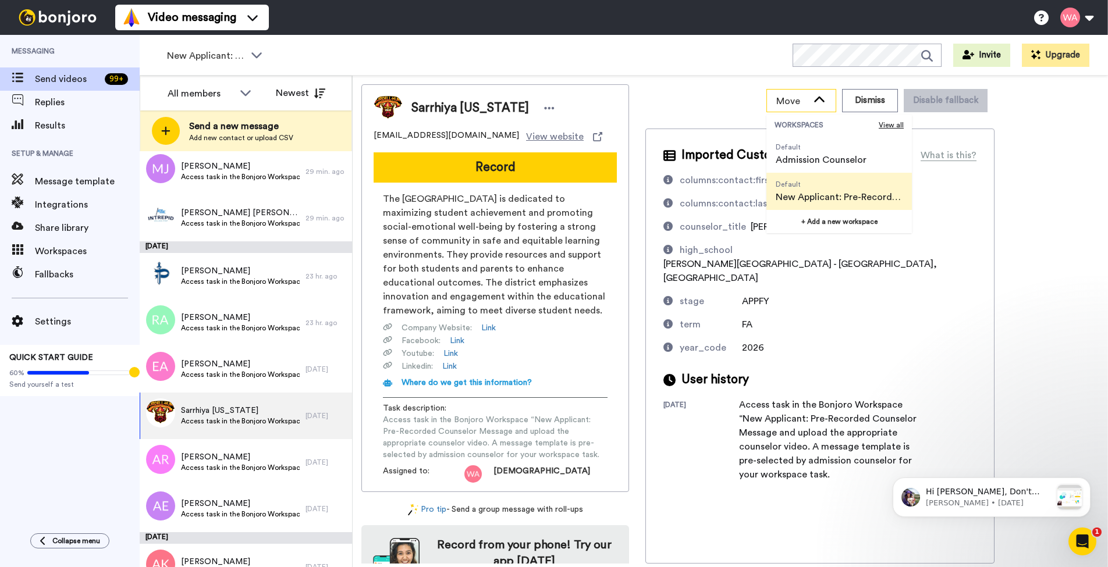
click at [816, 109] on div "Move" at bounding box center [801, 101] width 69 height 22
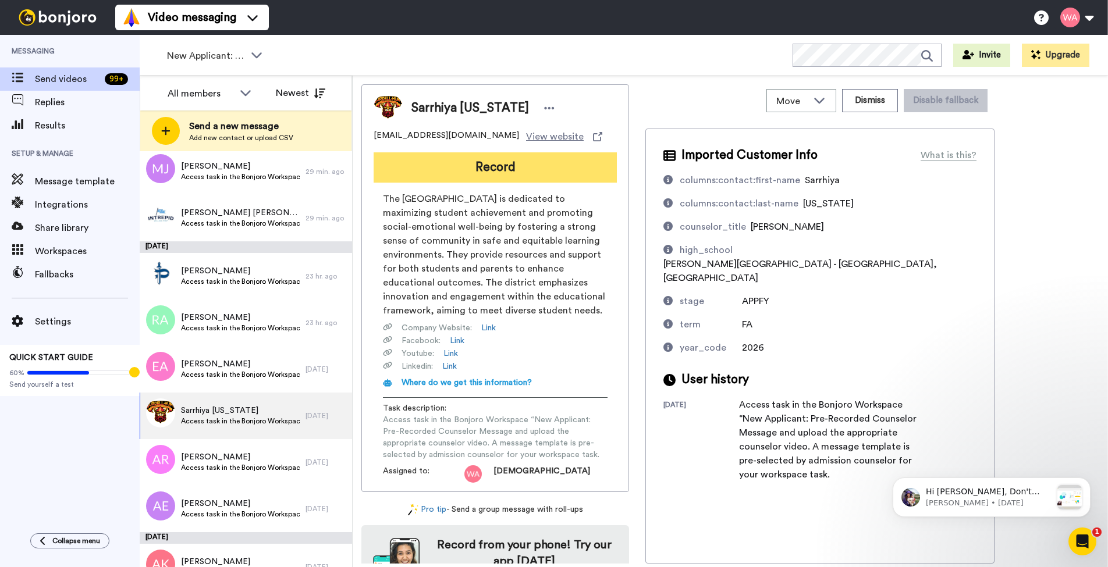
click at [564, 178] on button "Record" at bounding box center [494, 167] width 243 height 30
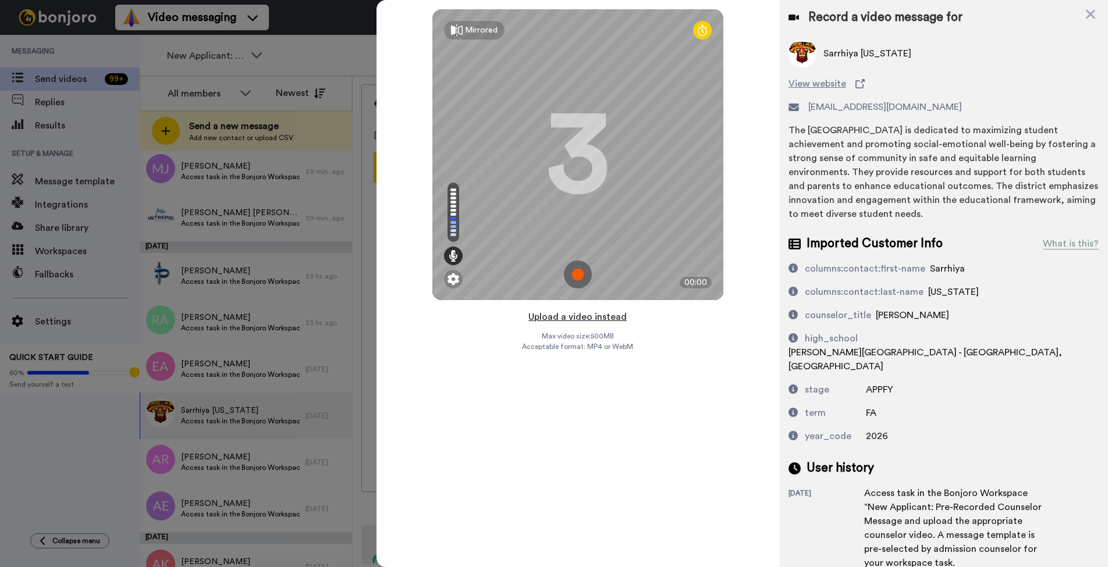
click at [617, 324] on button "Upload a video instead" at bounding box center [577, 316] width 105 height 15
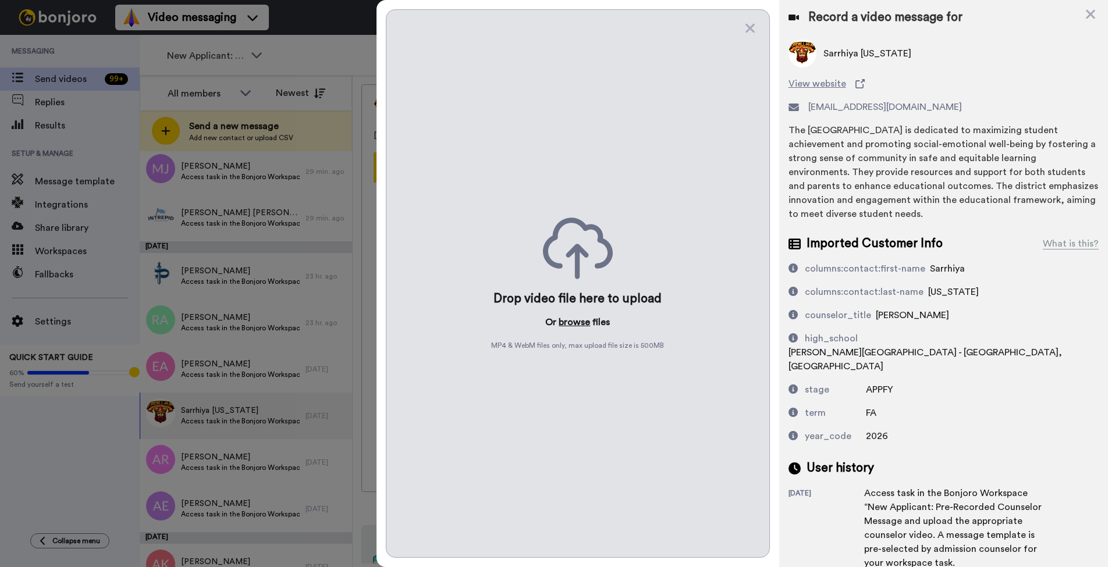
click at [568, 325] on button "browse" at bounding box center [573, 322] width 31 height 14
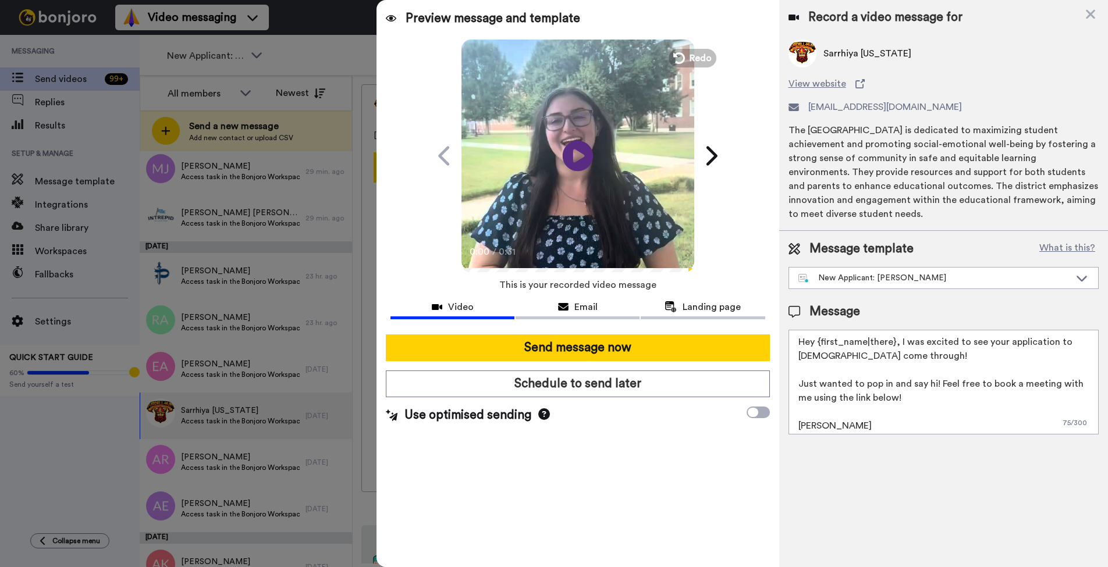
click at [578, 160] on icon "Play/Pause" at bounding box center [578, 155] width 31 height 55
click at [578, 160] on icon at bounding box center [578, 155] width 31 height 31
click at [578, 160] on icon "Play/Pause" at bounding box center [578, 155] width 31 height 55
click at [578, 160] on icon at bounding box center [578, 155] width 31 height 31
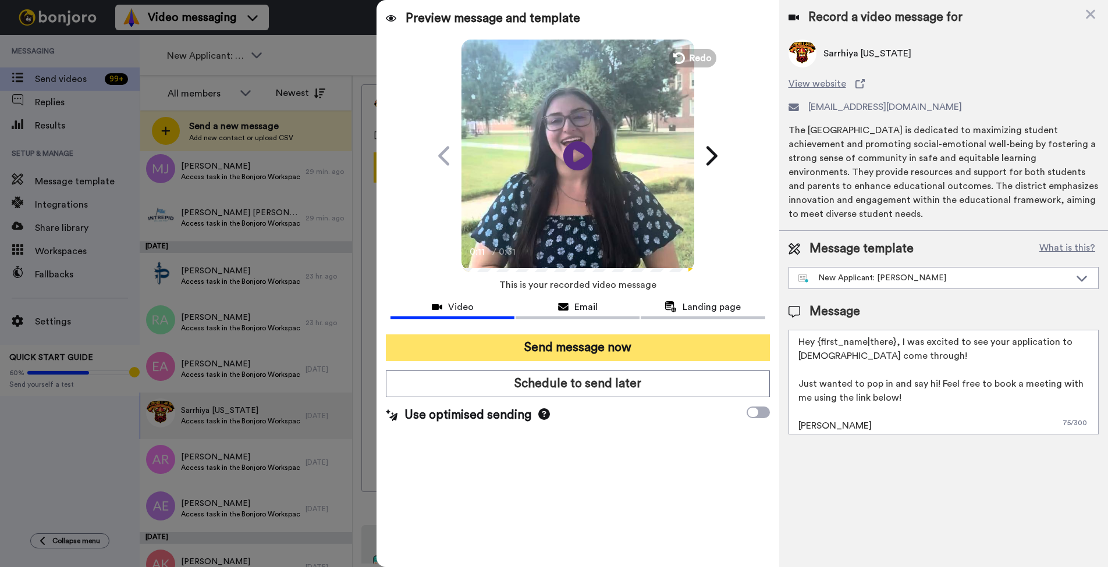
click at [740, 347] on button "Send message now" at bounding box center [577, 348] width 383 height 27
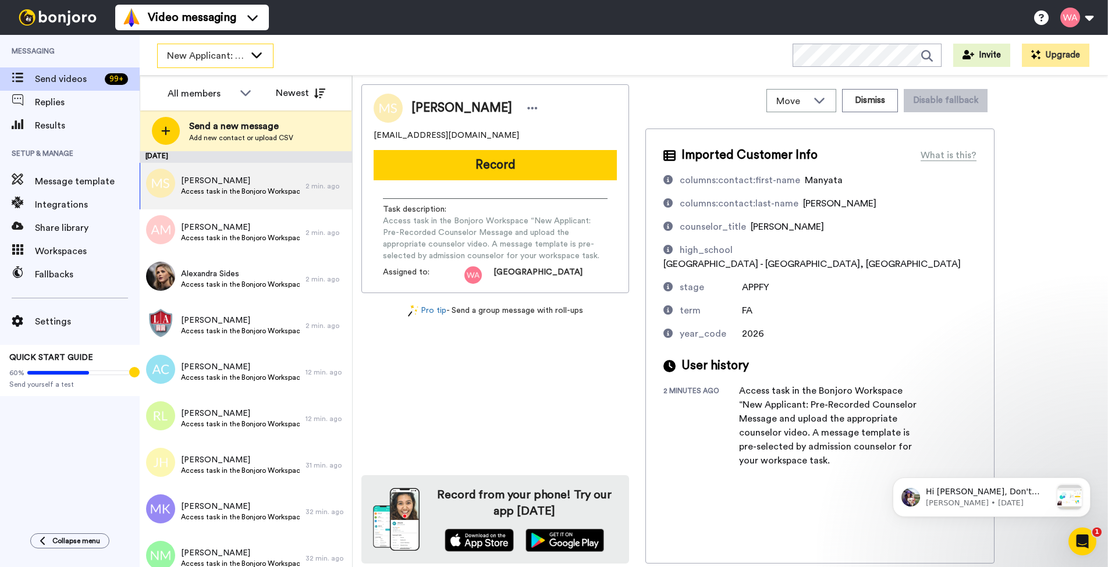
click at [247, 58] on div "New Applicant: Pre-Recorded Counselor Video" at bounding box center [215, 55] width 115 height 23
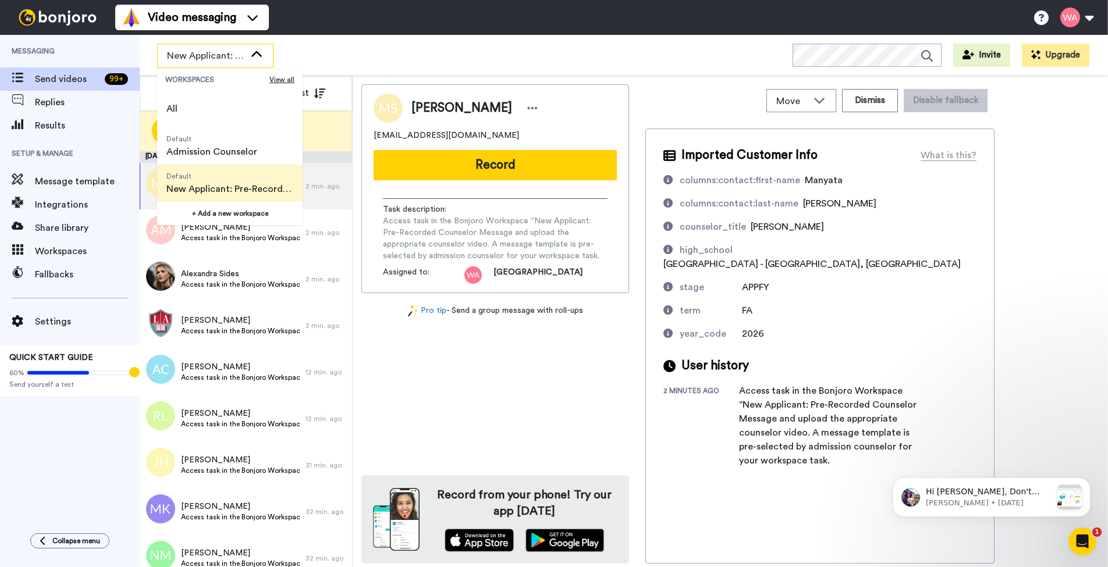
click at [248, 58] on div "New Applicant: Pre-Recorded Counselor Video" at bounding box center [215, 55] width 115 height 23
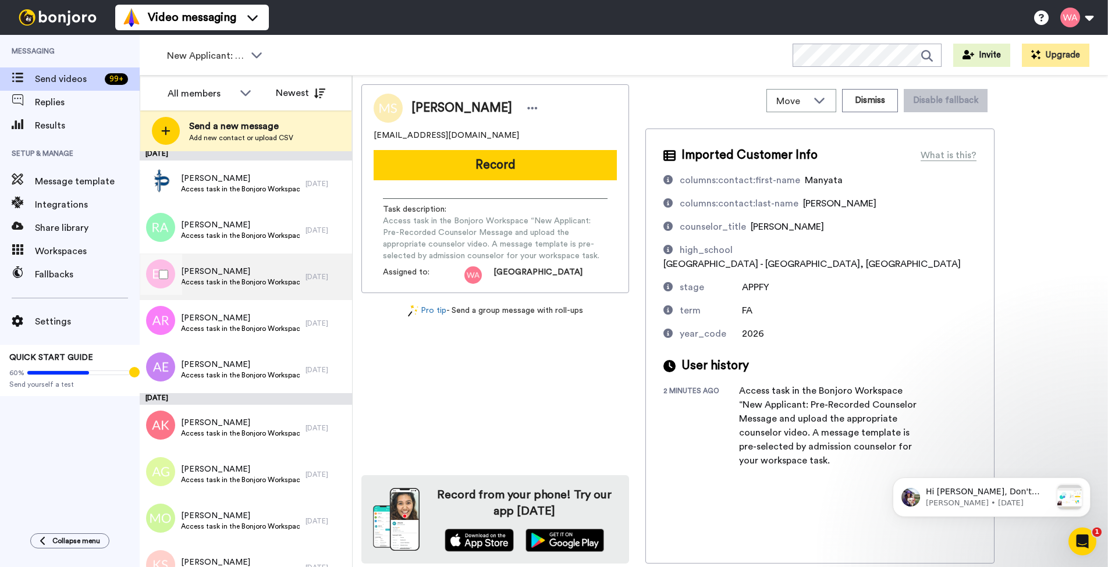
scroll to position [816, 0]
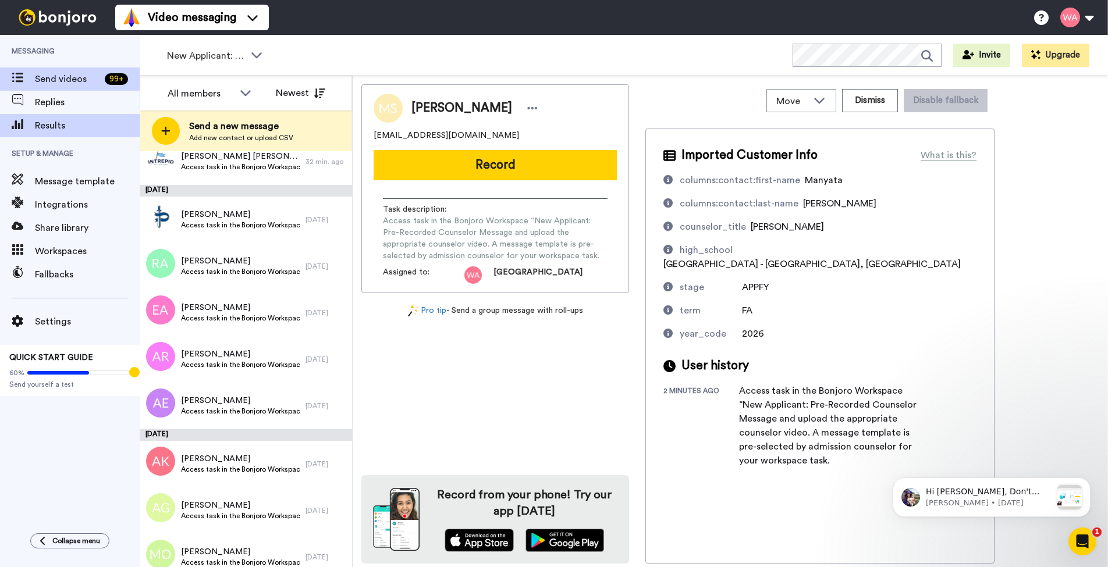
click at [72, 133] on div "Results" at bounding box center [70, 125] width 140 height 23
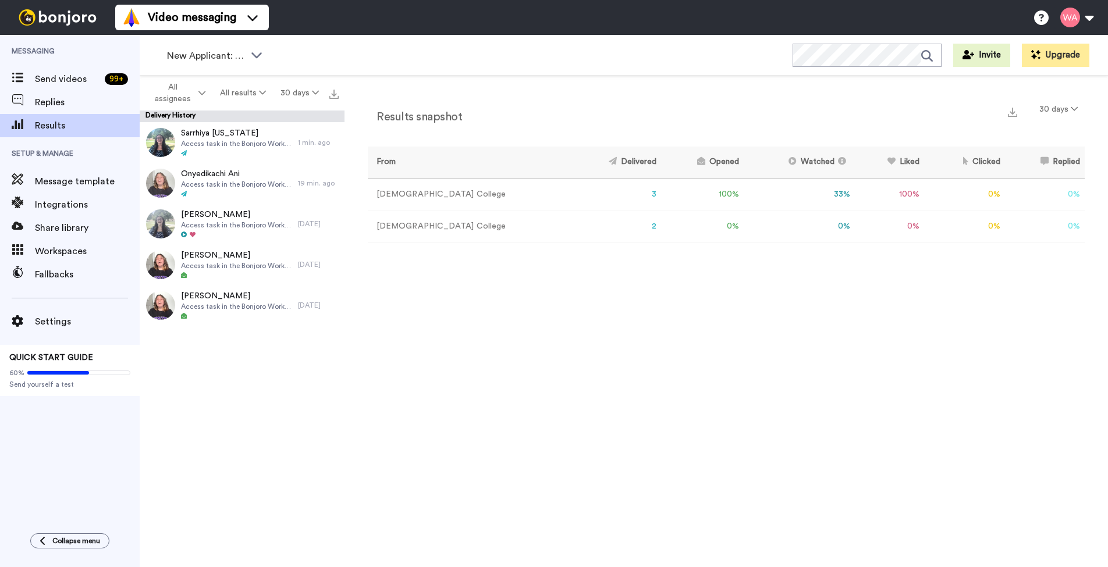
click at [427, 195] on td "[GEOGRAPHIC_DATA]" at bounding box center [469, 195] width 202 height 32
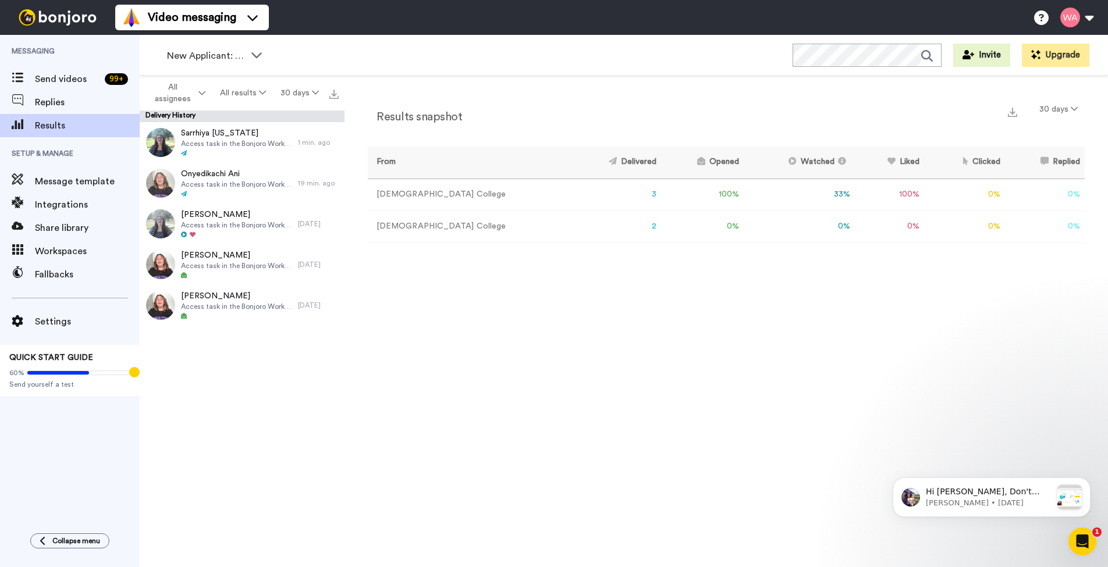
click at [500, 332] on div "Results snapshot 30 days From Delivered Opened Watched Liked Clicked Replied Fa…" at bounding box center [725, 324] width 763 height 497
click at [222, 191] on div at bounding box center [236, 194] width 111 height 8
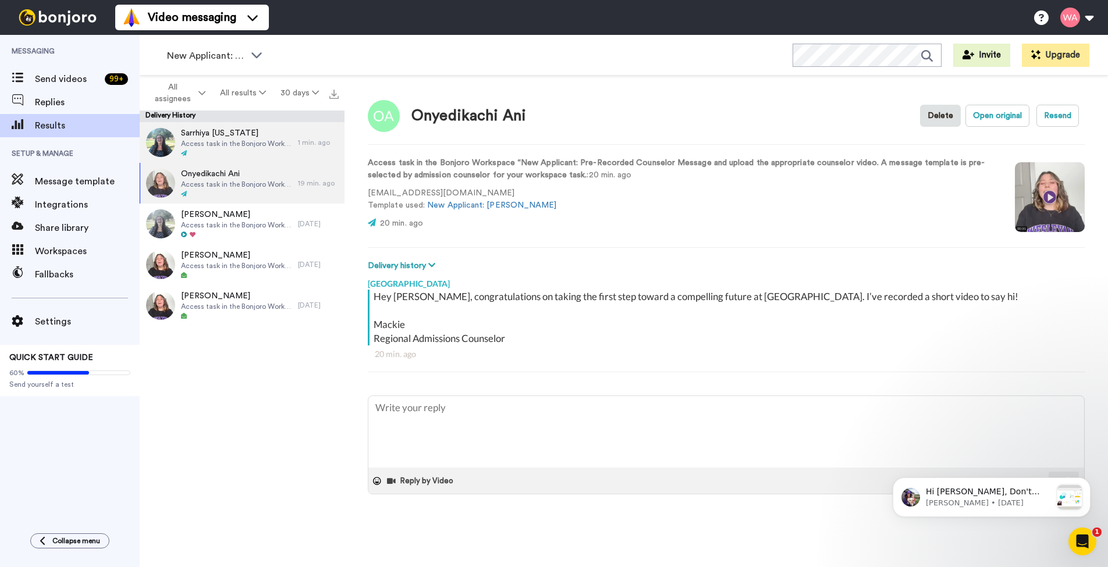
click at [285, 158] on div "Sarrhiya Washington Access task in the Bonjoro Workspace “New Applicant: Pre-Re…" at bounding box center [219, 142] width 158 height 41
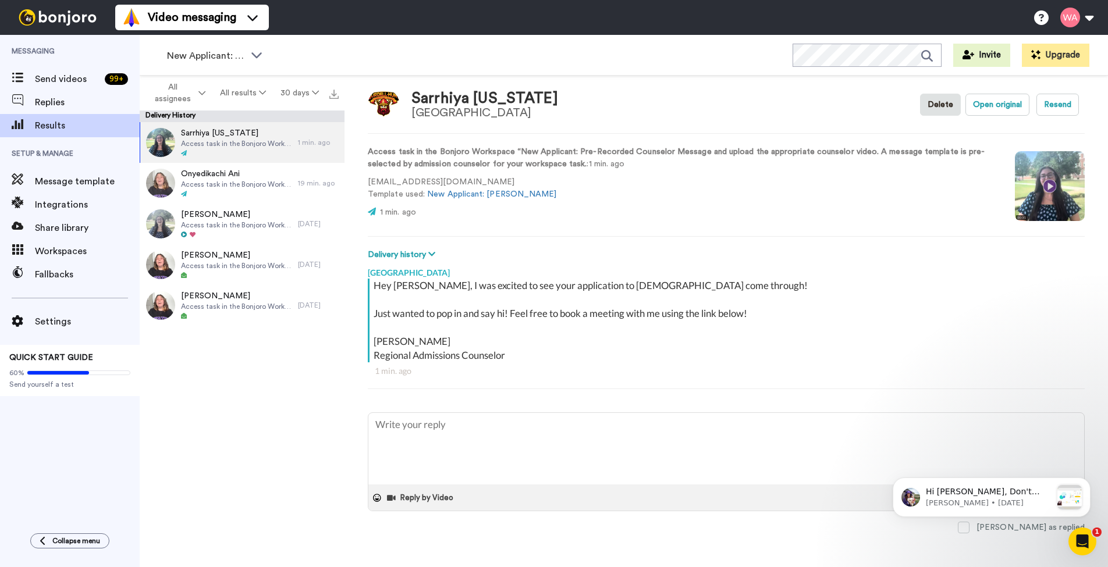
scroll to position [10, 0]
click at [280, 187] on span "Access task in the Bonjoro Workspace “New Applicant: Pre-Recorded Counselor Mes…" at bounding box center [236, 184] width 111 height 9
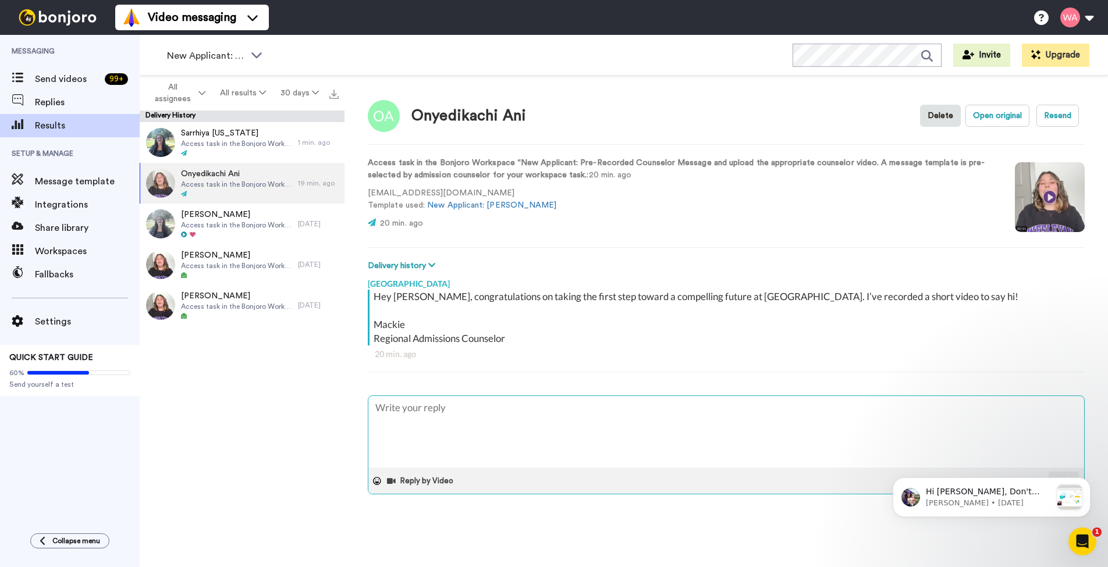
click at [409, 428] on textarea at bounding box center [726, 432] width 716 height 72
click at [1097, 429] on div "Onyedikachi Ani Delete Open original Resend Access task in the Bonjoro Workspac…" at bounding box center [725, 324] width 763 height 497
type textarea "x"
click at [61, 103] on span "Replies" at bounding box center [87, 102] width 105 height 14
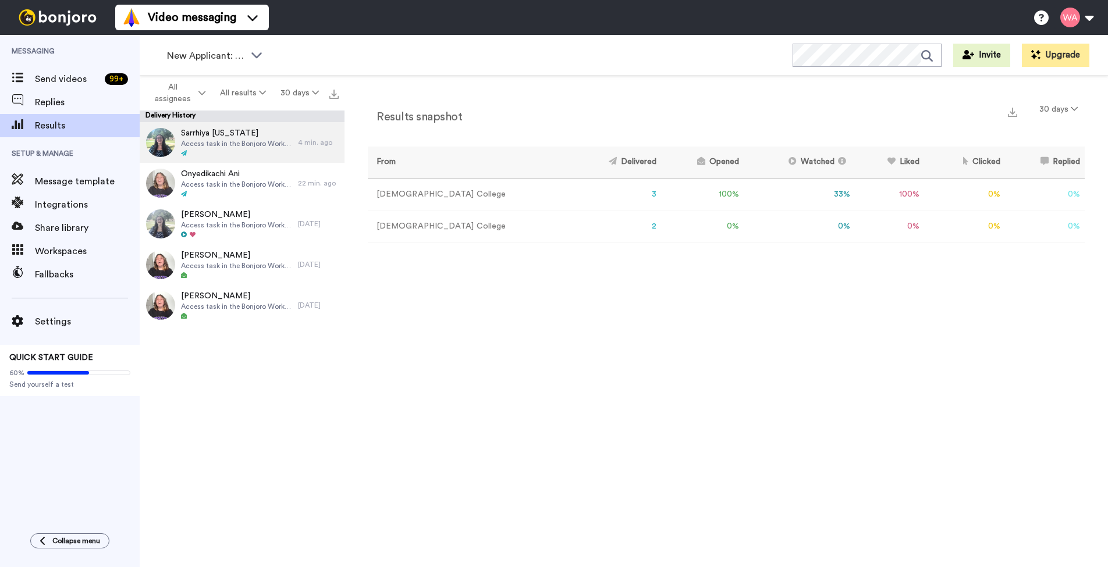
click at [225, 137] on span "Sarrhiya [US_STATE]" at bounding box center [236, 133] width 111 height 12
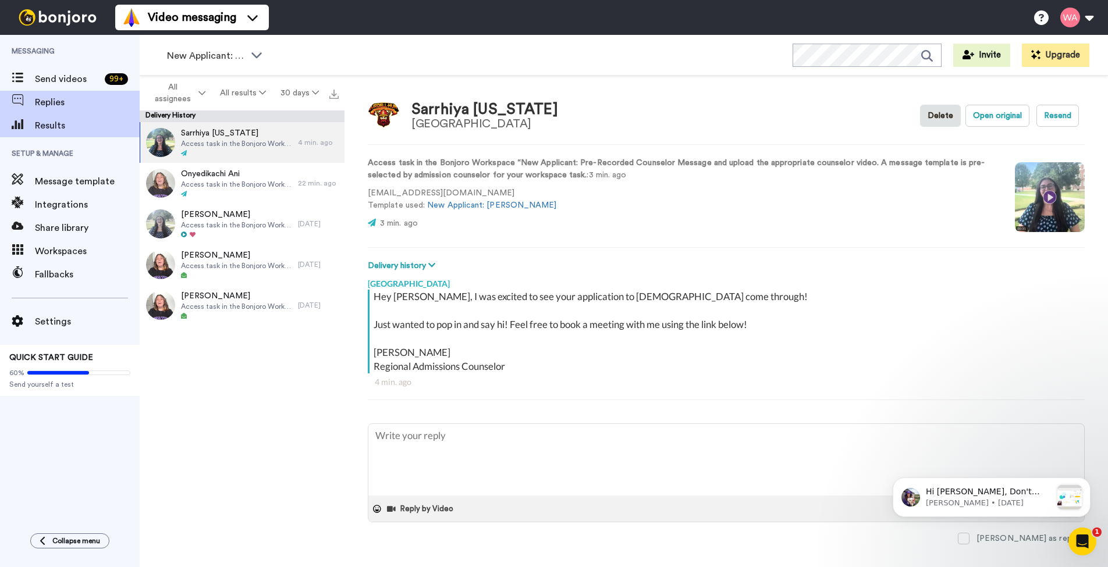
click at [102, 105] on span "Replies" at bounding box center [87, 102] width 105 height 14
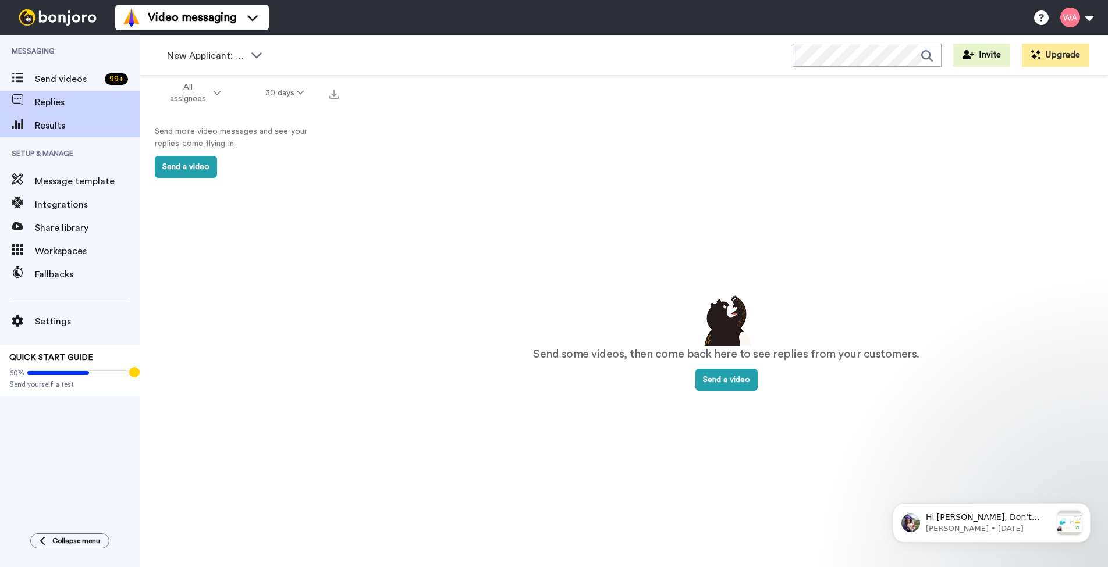
click at [86, 127] on span "Results" at bounding box center [87, 126] width 105 height 14
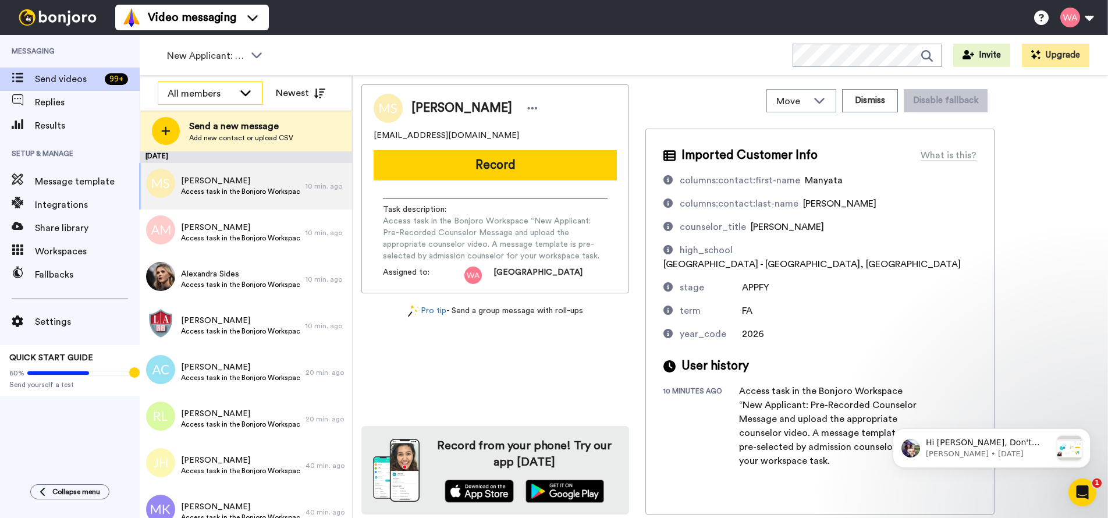
click at [211, 98] on div "All members" at bounding box center [201, 94] width 66 height 14
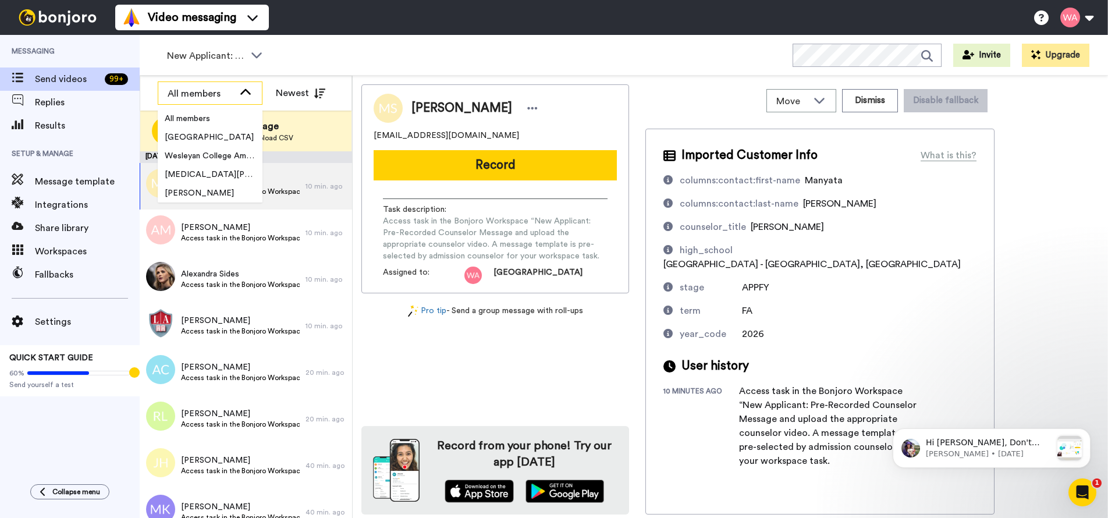
click at [239, 93] on icon at bounding box center [246, 93] width 14 height 12
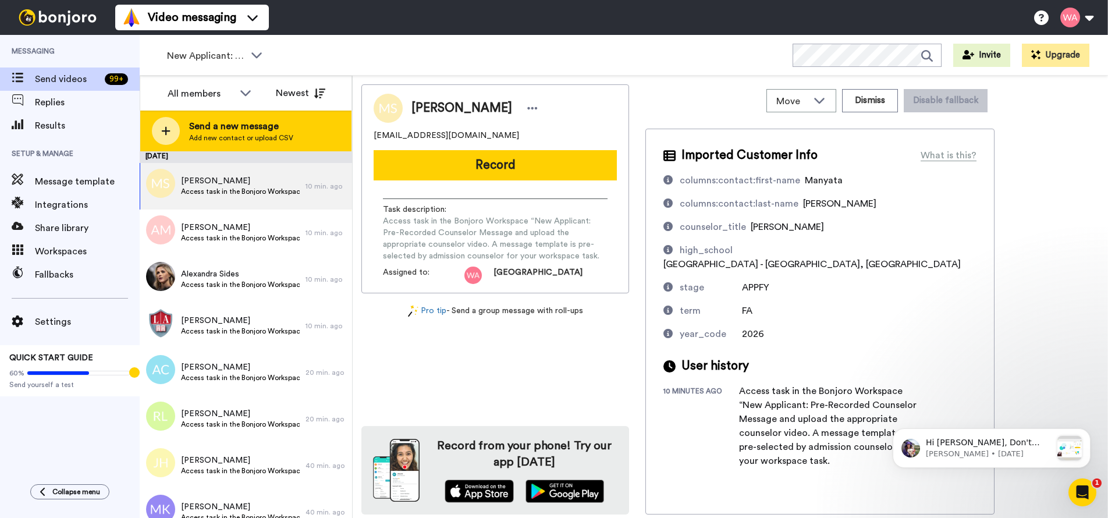
click at [173, 132] on div at bounding box center [166, 131] width 28 height 28
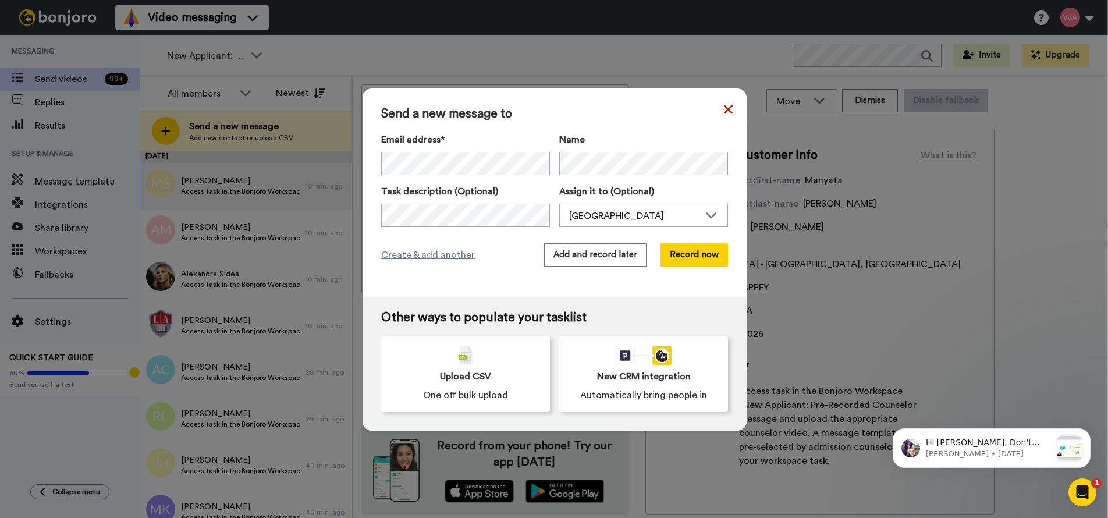
click at [724, 106] on icon at bounding box center [728, 109] width 9 height 14
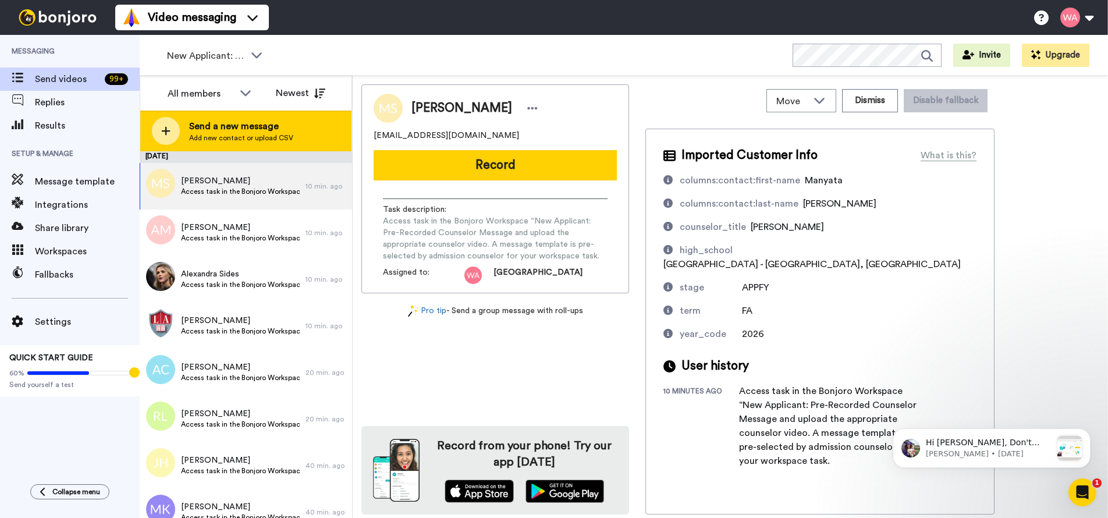
click at [274, 133] on span "Send a new message" at bounding box center [241, 126] width 104 height 14
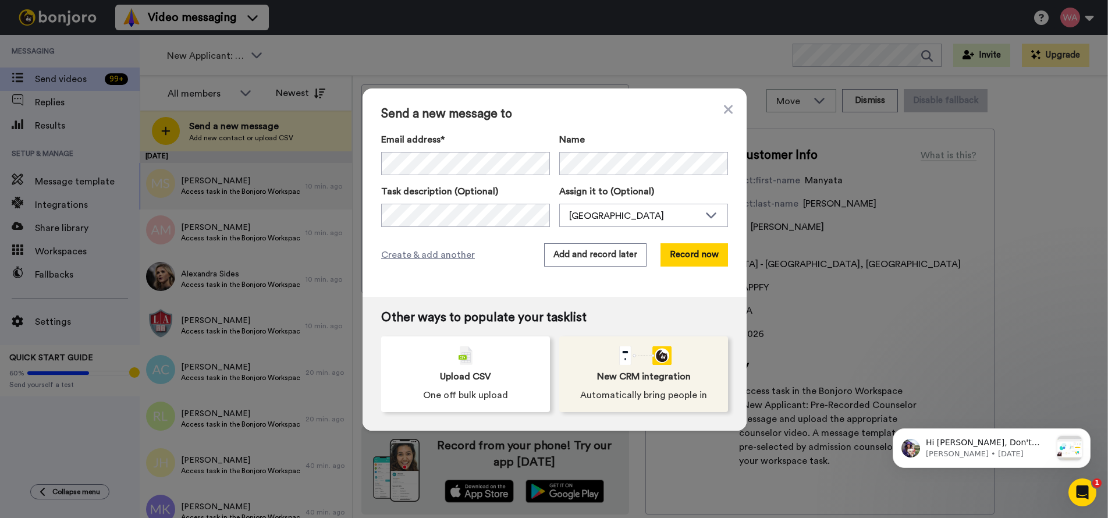
click at [633, 379] on span "New CRM integration" at bounding box center [644, 376] width 94 height 14
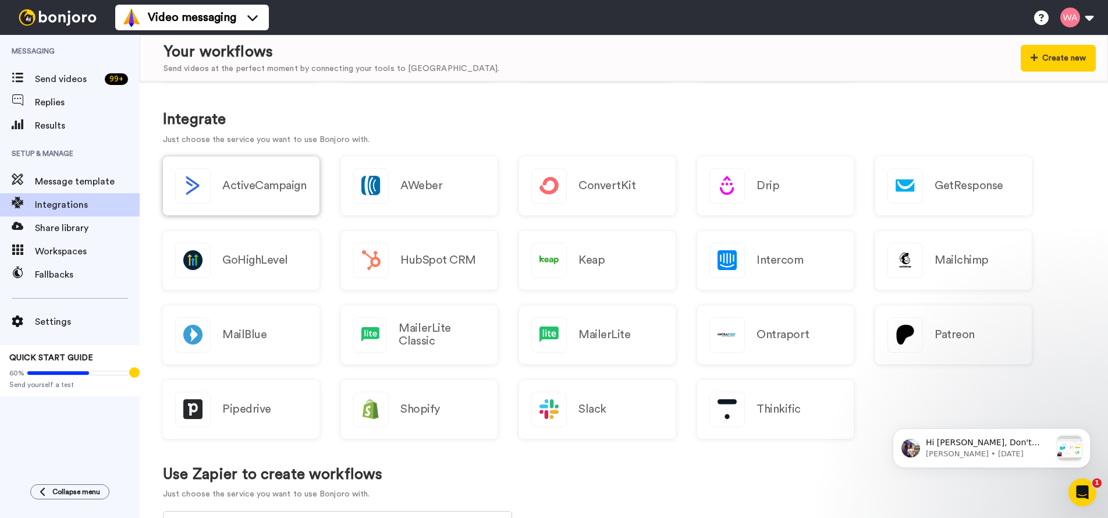
click at [291, 196] on div "ActiveCampaign" at bounding box center [241, 185] width 156 height 59
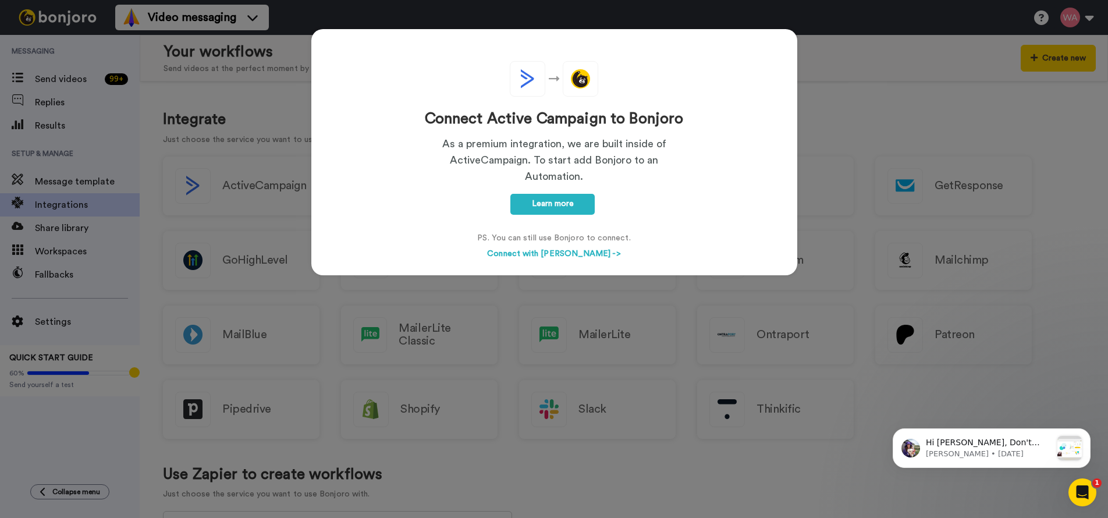
click at [826, 88] on div "Connect Active Campaign to Bonjoro As a premium integration, we are built insid…" at bounding box center [554, 259] width 1108 height 518
